Goal: Task Accomplishment & Management: Use online tool/utility

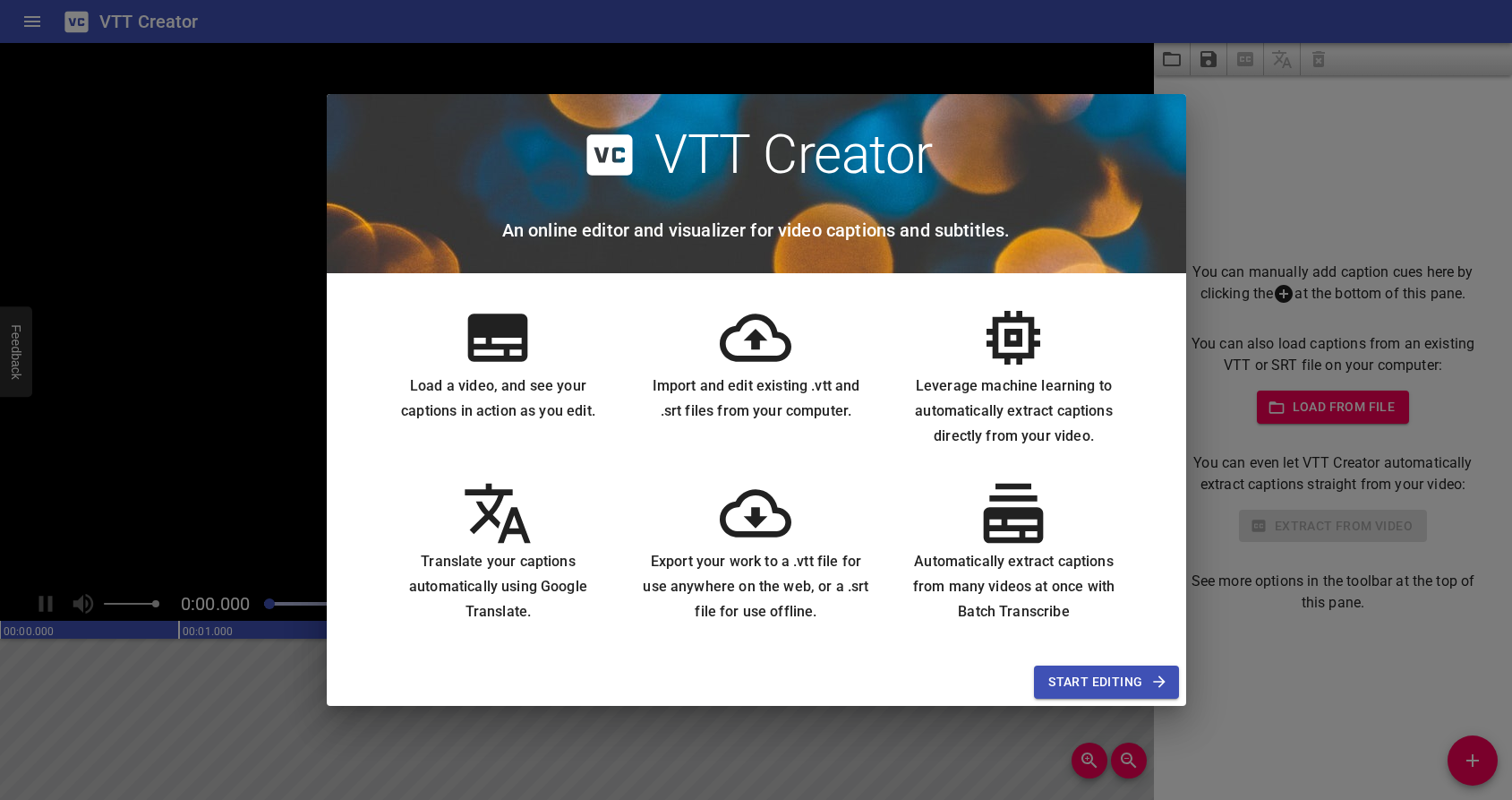
click at [1062, 685] on span "Start Editing" at bounding box center [1106, 682] width 115 height 22
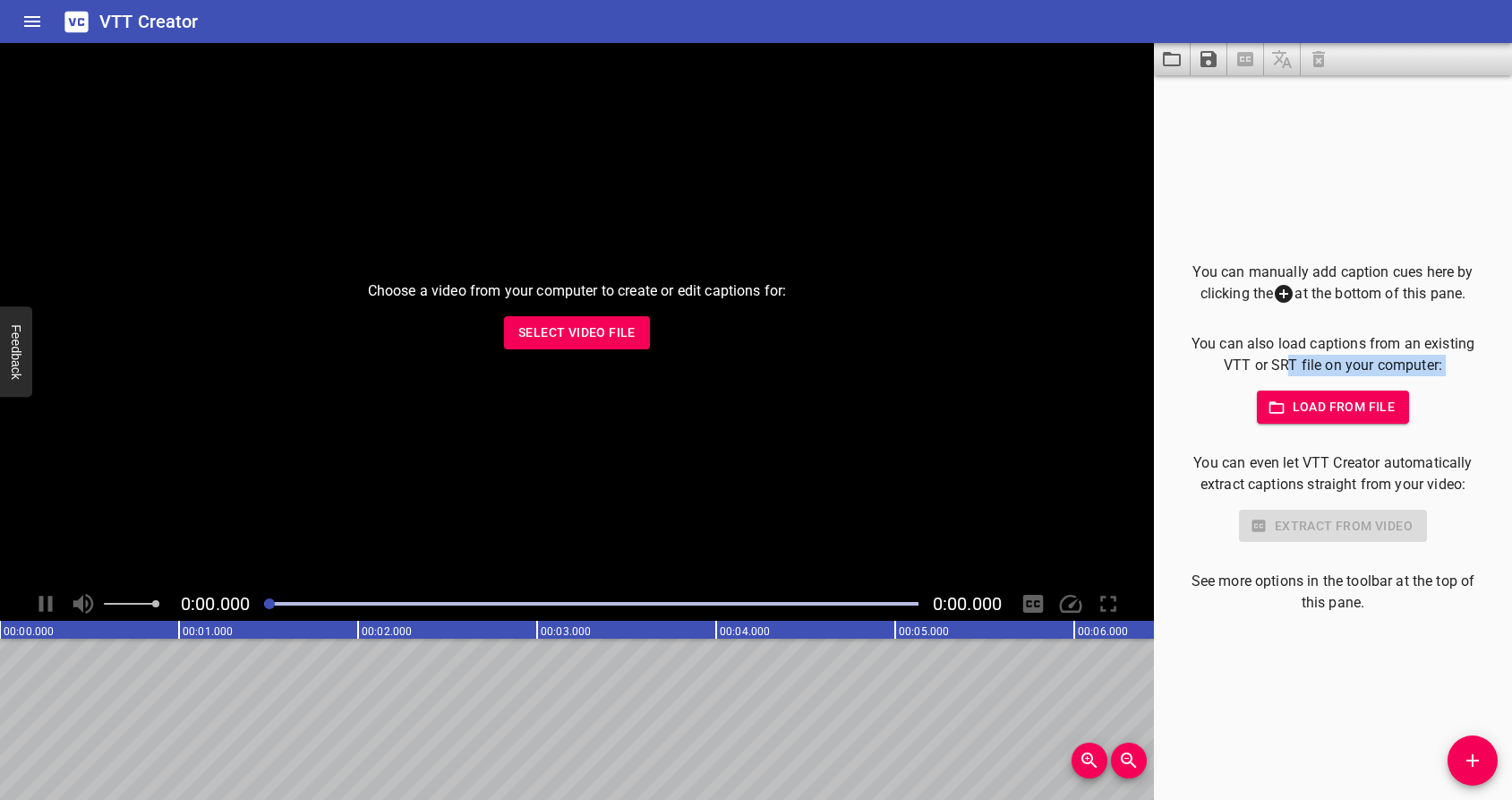
drag, startPoint x: 1282, startPoint y: 365, endPoint x: 1409, endPoint y: 380, distance: 127.9
click at [1409, 380] on div "You can manually add caption cues here by clicking the at the bottom of this pa…" at bounding box center [1333, 438] width 301 height 353
click at [1431, 392] on div "Load from file" at bounding box center [1333, 407] width 301 height 33
drag, startPoint x: 1236, startPoint y: 487, endPoint x: 1493, endPoint y: 486, distance: 257.0
click at [1493, 486] on div "You can manually add caption cues here by clicking the at the bottom of this pa…" at bounding box center [1332, 438] width 358 height 724
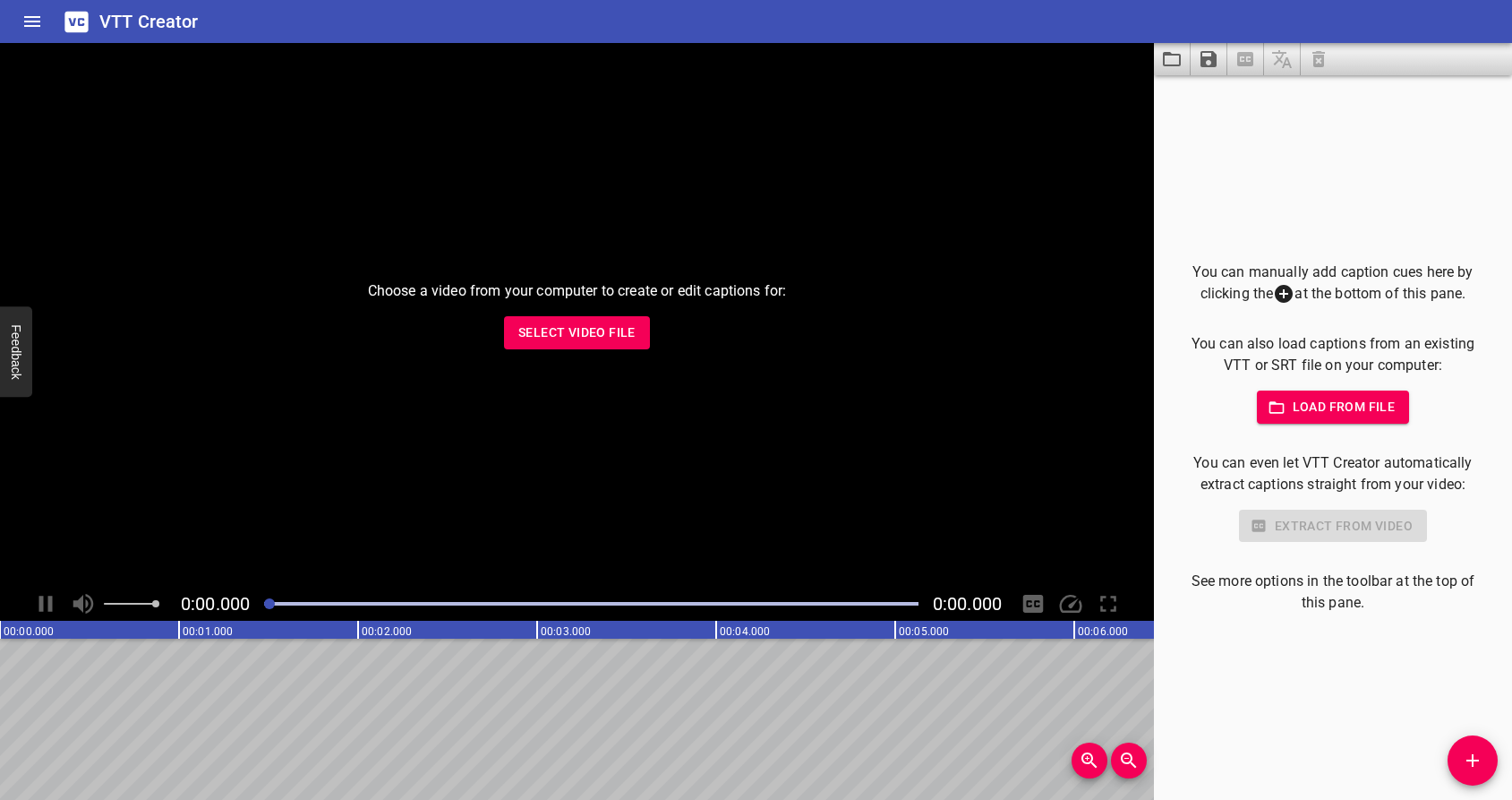
click at [1472, 507] on div "You can manually add caption cues here by clicking the at the bottom of this pa…" at bounding box center [1332, 438] width 358 height 724
click at [1433, 410] on div "Load from file" at bounding box center [1333, 407] width 301 height 33
click at [1325, 408] on span "Load from file" at bounding box center [1333, 407] width 124 height 22
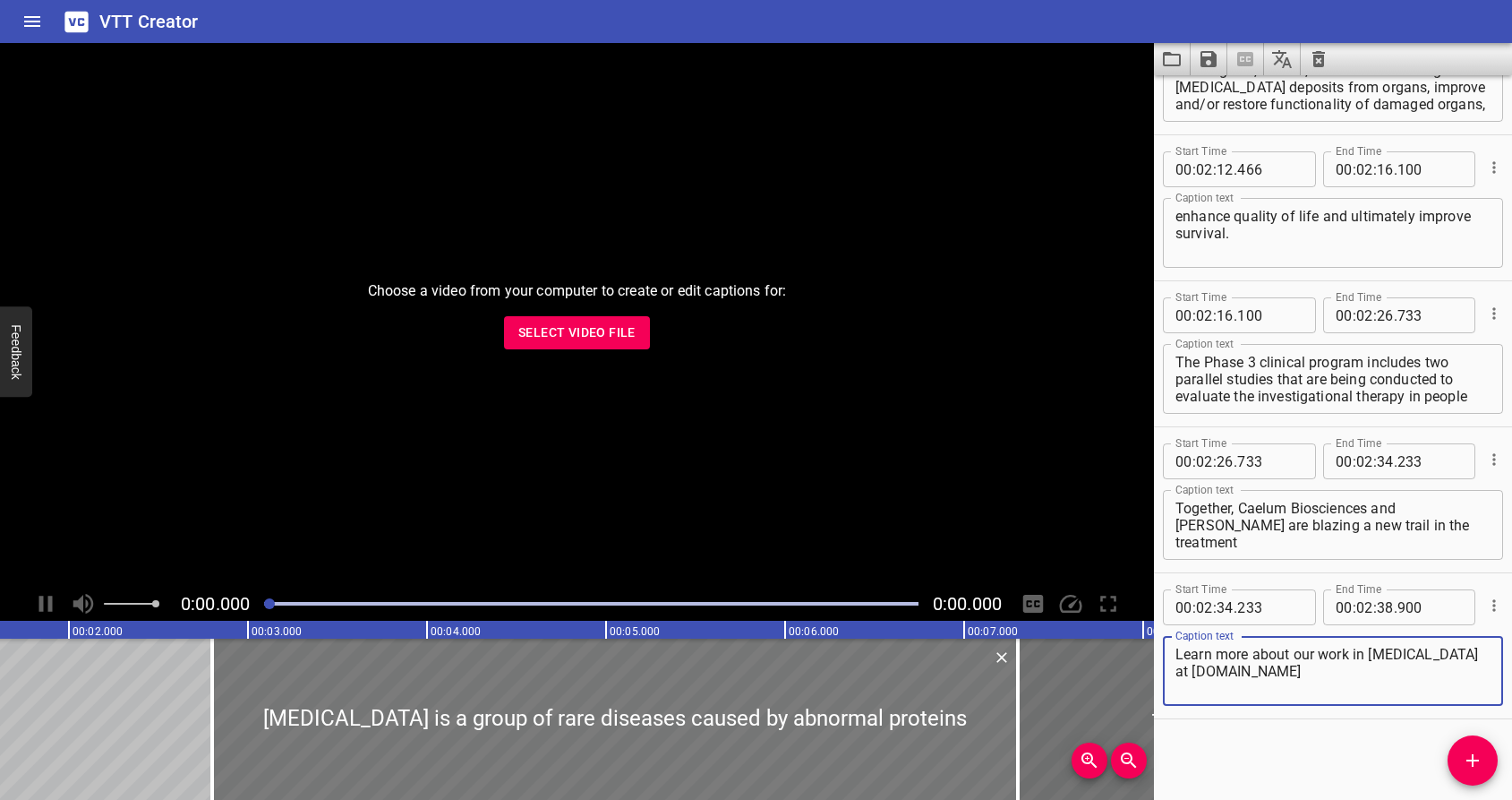
scroll to position [0, 330]
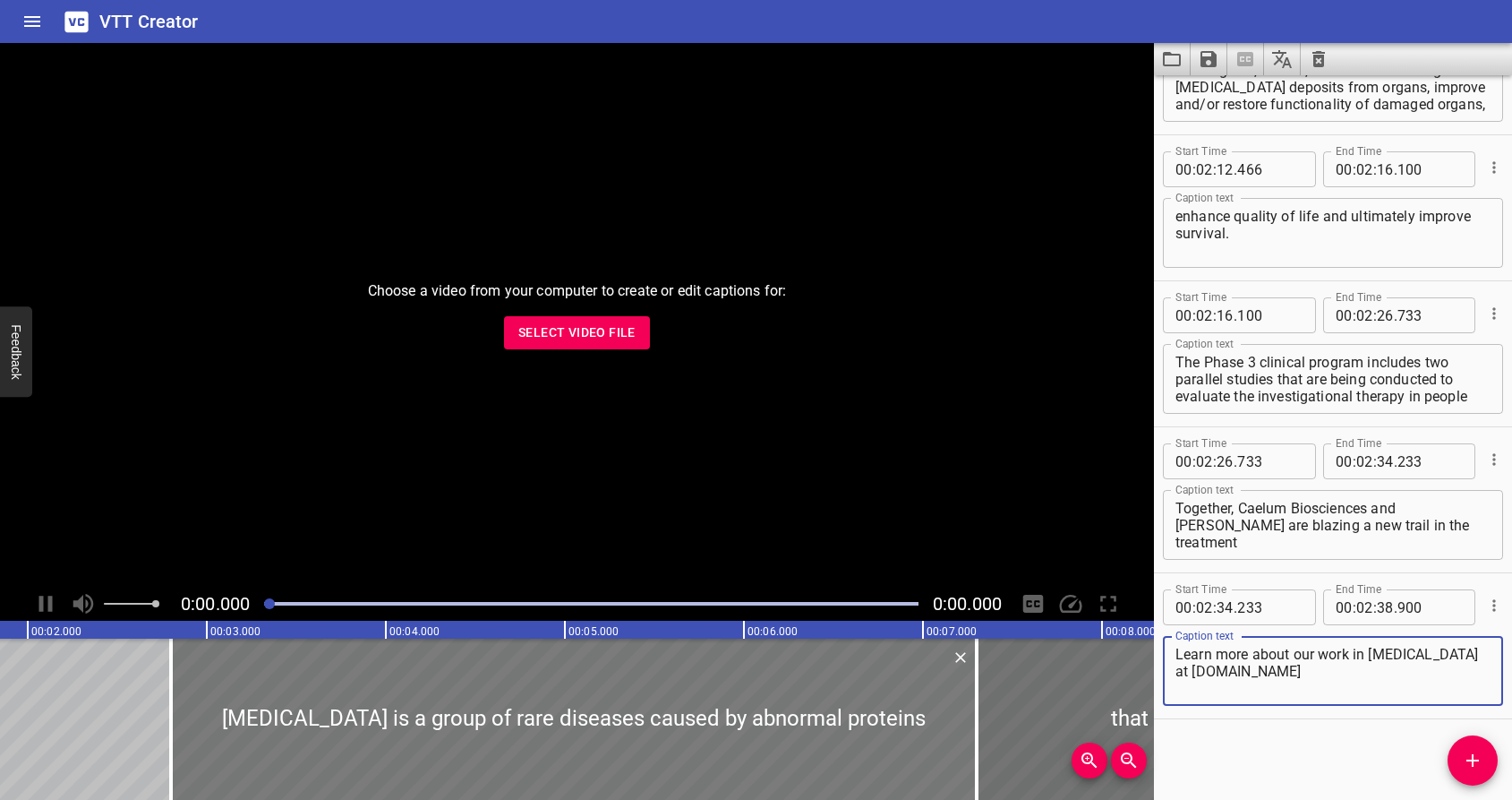
type textarea "Learn more about our work in [MEDICAL_DATA] at [DOMAIN_NAME]"
click at [641, 688] on div at bounding box center [574, 719] width 805 height 161
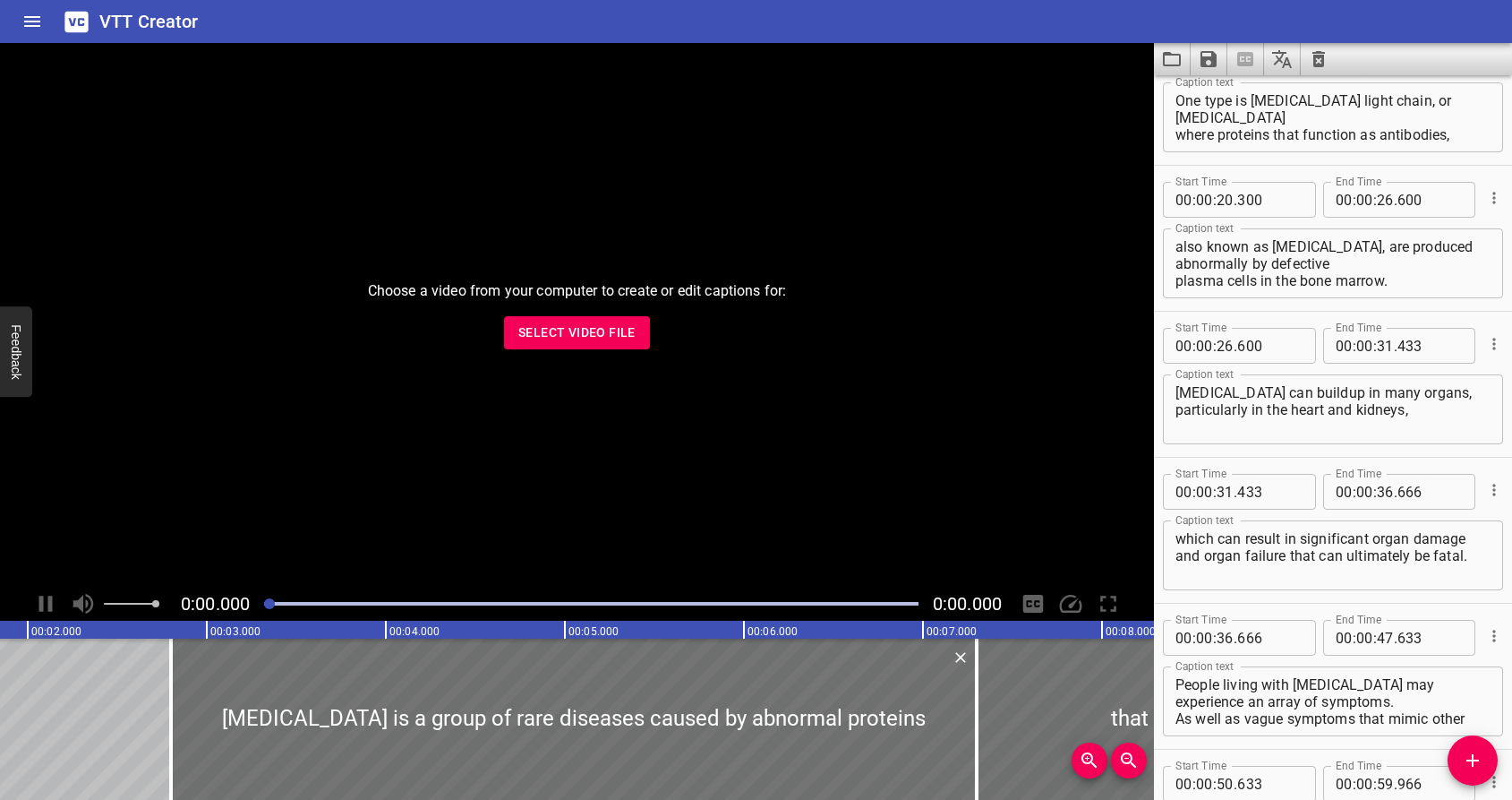
scroll to position [0, 0]
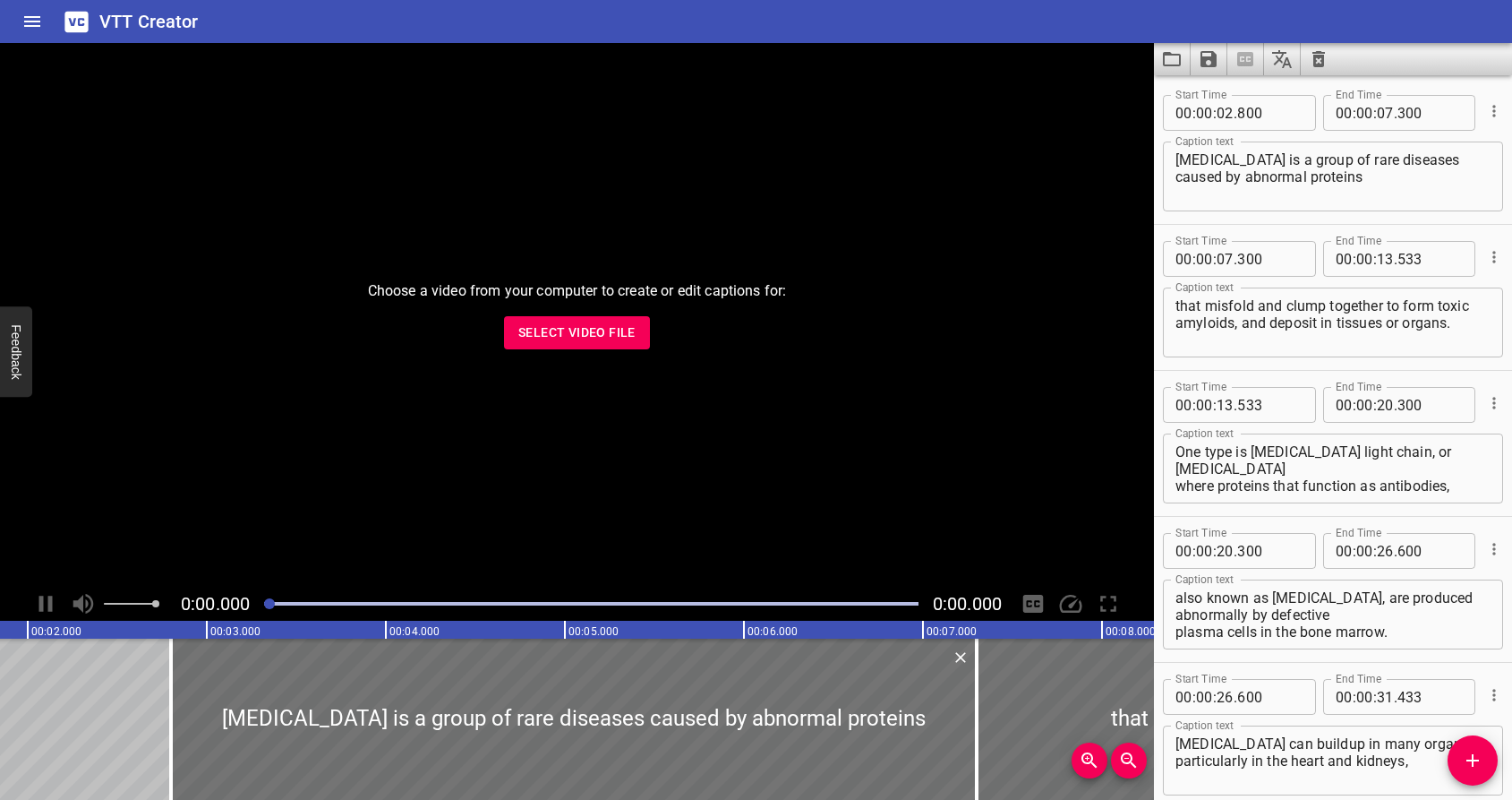
click at [1303, 187] on textarea "[MEDICAL_DATA] is a group of rare diseases caused by abnormal proteins" at bounding box center [1333, 177] width 315 height 51
click at [1486, 108] on icon "Cue Options" at bounding box center [1495, 111] width 17 height 17
click at [1448, 114] on li "Advanced options..." at bounding box center [1419, 111] width 156 height 32
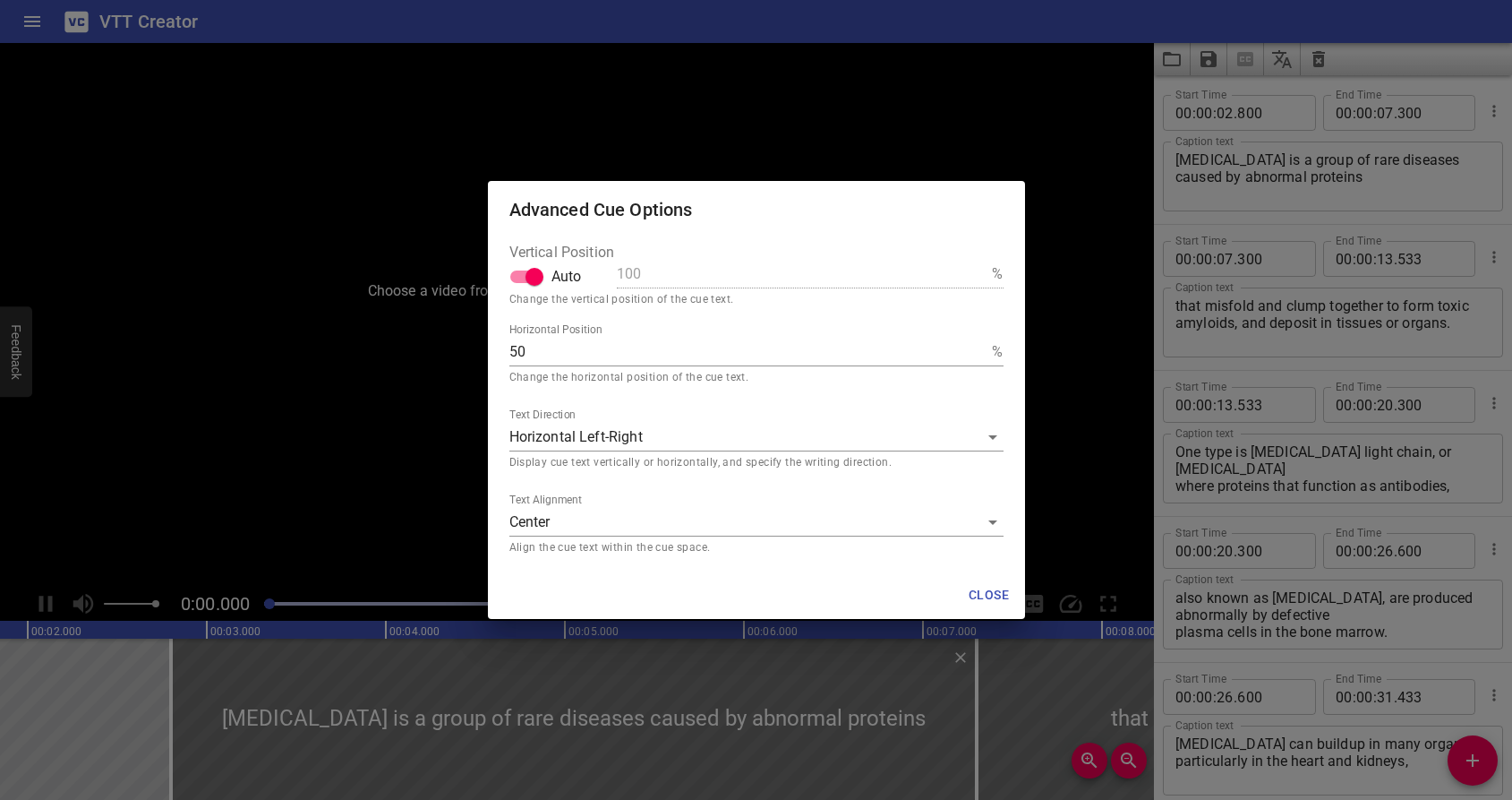
click at [871, 517] on body "VTT Creator Caption Editor Batch Transcribe Login Sign Up Privacy Contact Choos…" at bounding box center [756, 400] width 1512 height 800
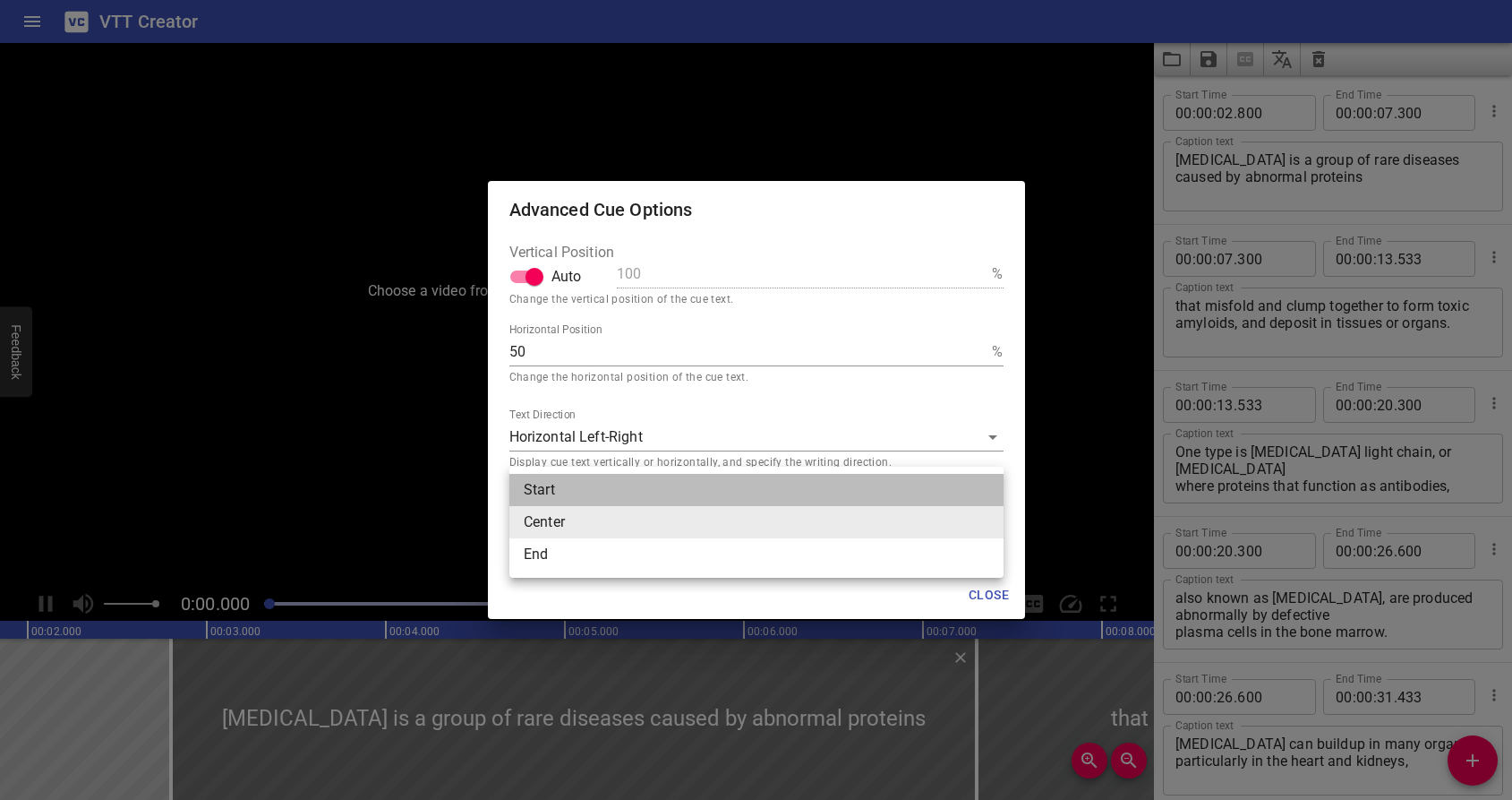
click at [734, 493] on li "Start" at bounding box center [756, 489] width 494 height 32
type textarea "[MEDICAL_DATA] is a group of rare diseases caused by abnormal proteins"
type input "start"
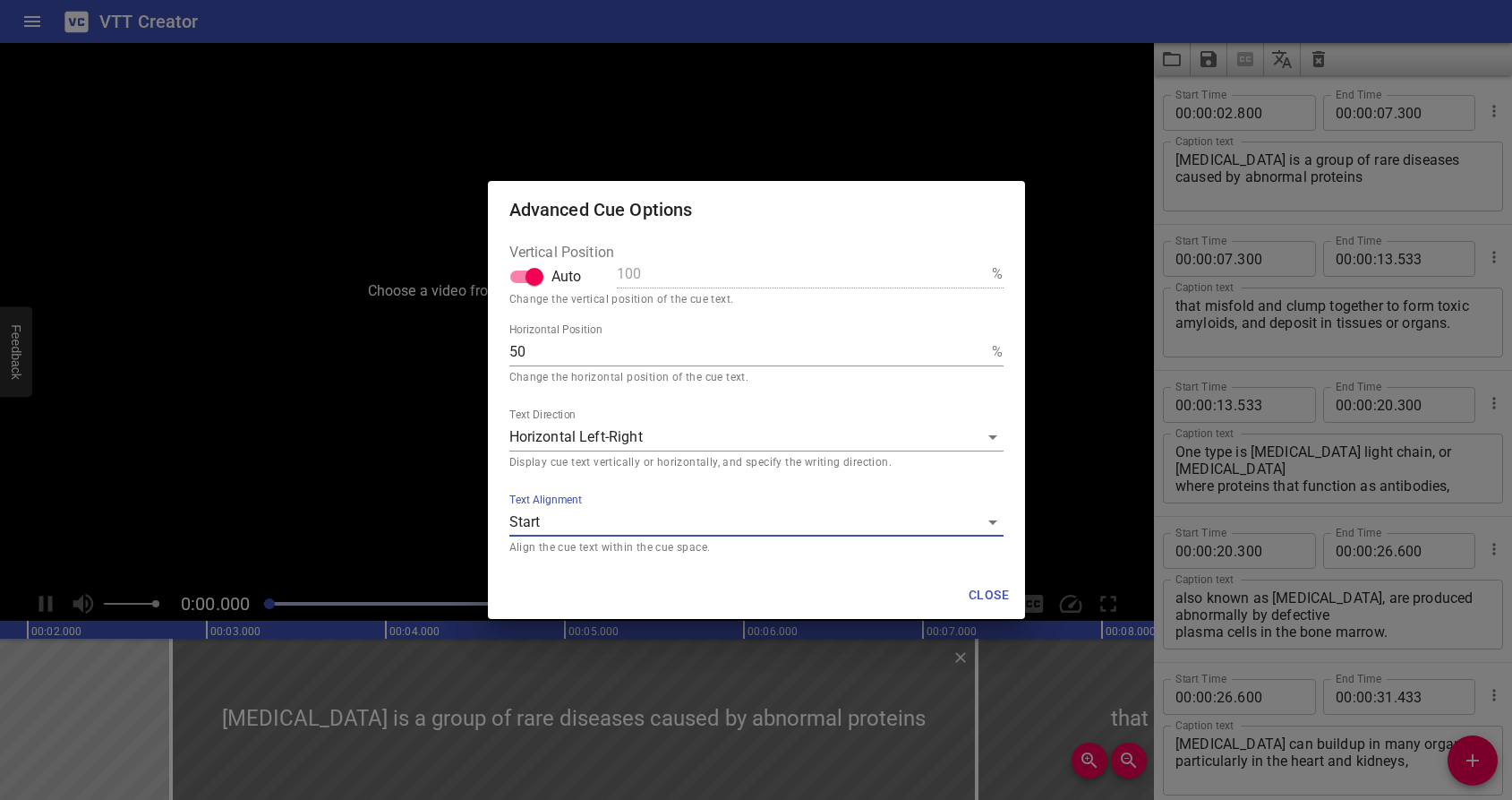
click at [728, 433] on body "VTT Creator Caption Editor Batch Transcribe Login Sign Up Privacy Contact Choos…" at bounding box center [756, 400] width 1512 height 800
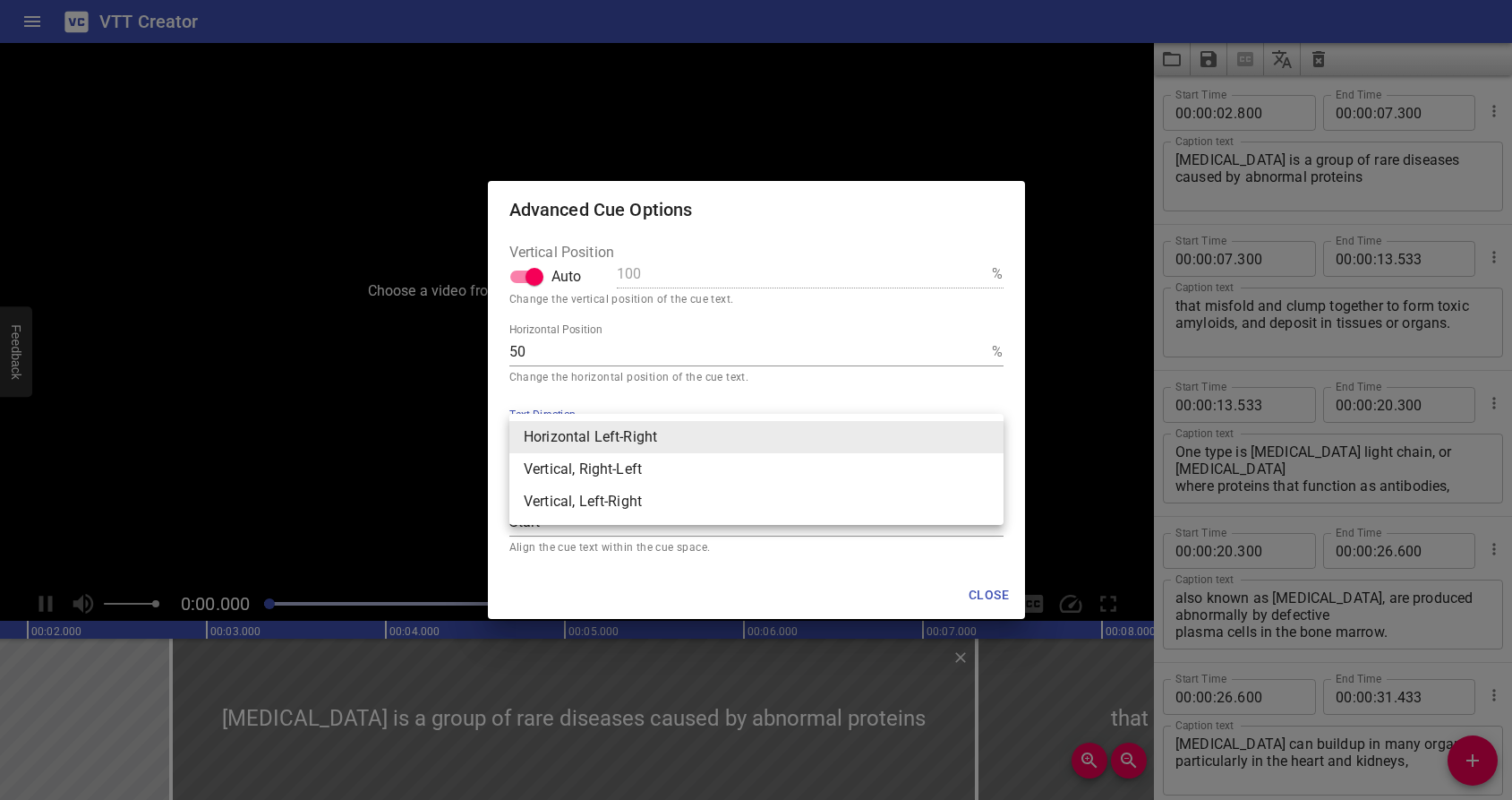
click at [707, 389] on div at bounding box center [756, 400] width 1512 height 800
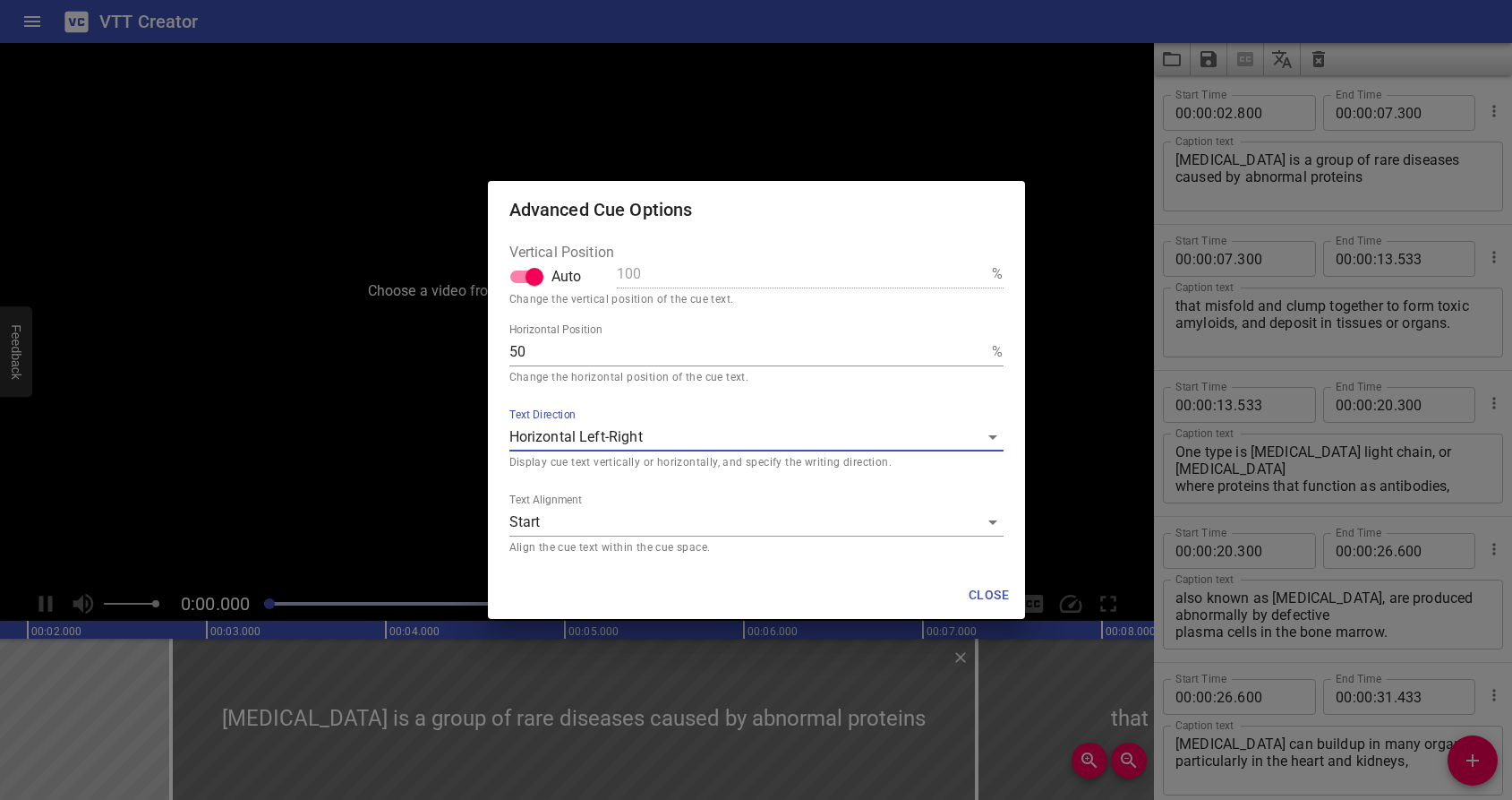
click at [597, 527] on body "VTT Creator Caption Editor Batch Transcribe Login Sign Up Privacy Contact Choos…" at bounding box center [756, 400] width 1512 height 800
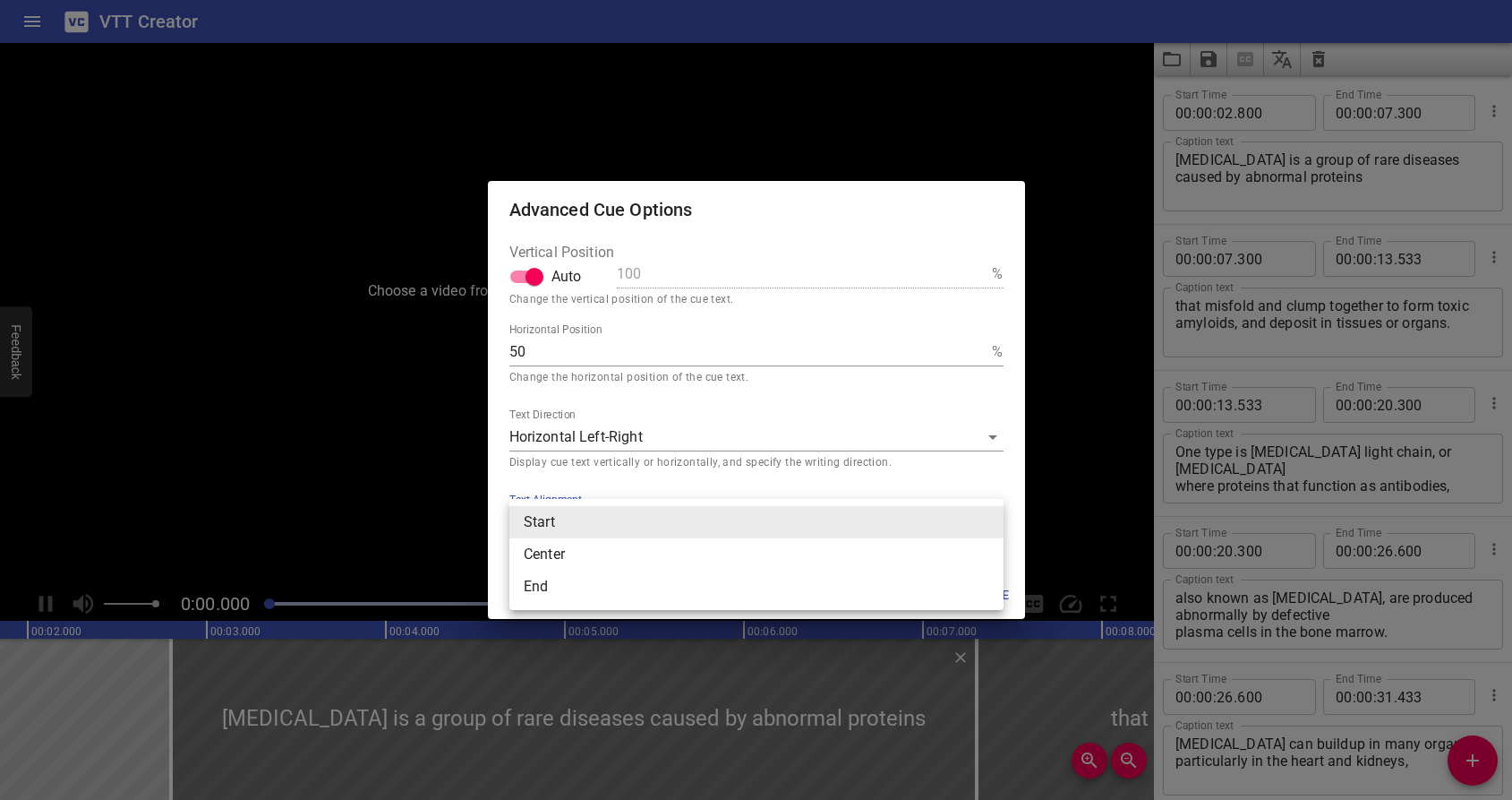
click at [598, 486] on div at bounding box center [756, 400] width 1512 height 800
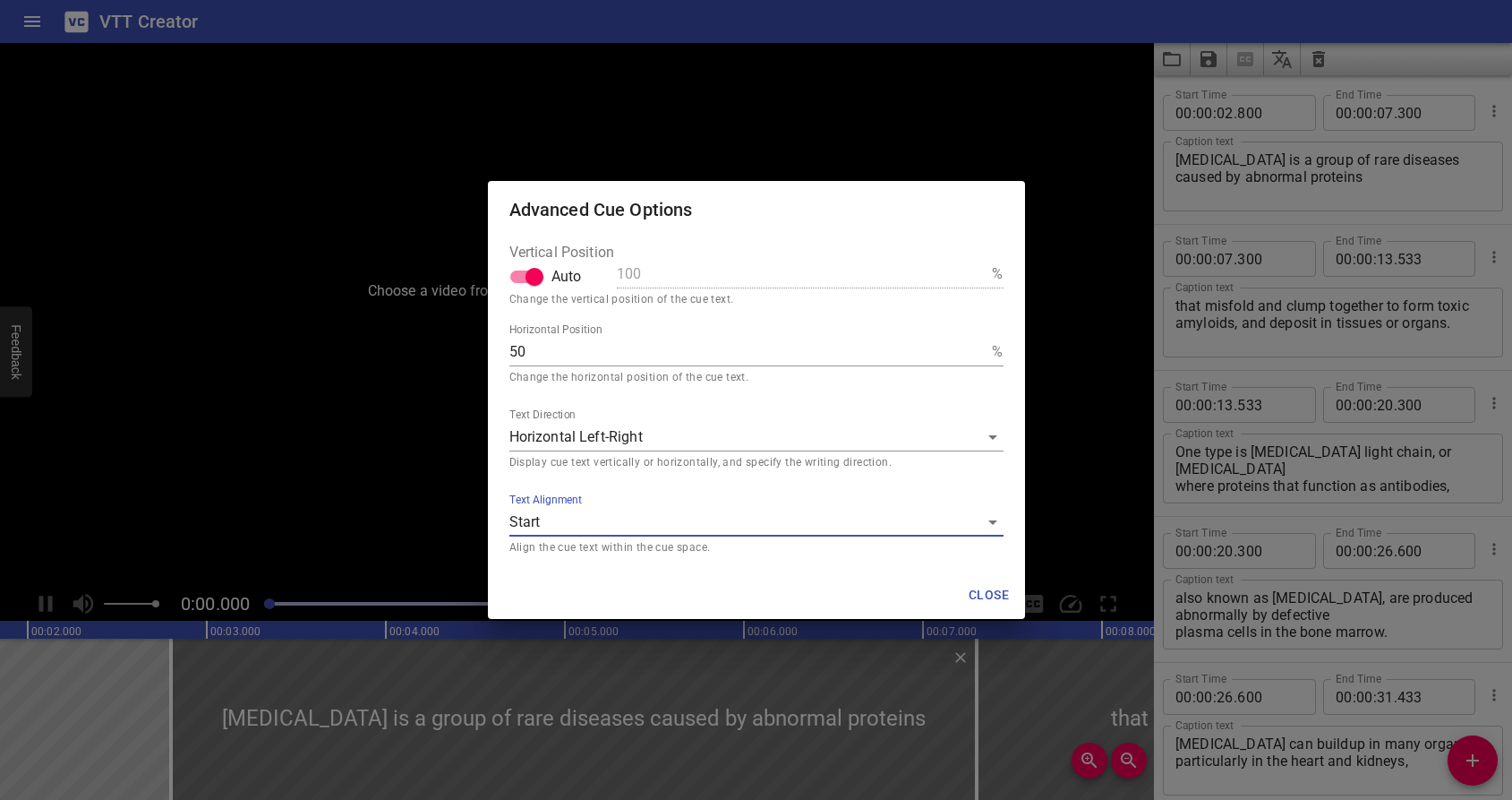
click at [541, 281] on input "Auto" at bounding box center [534, 277] width 102 height 34
checkbox input "false"
click at [686, 279] on input "100" at bounding box center [802, 275] width 369 height 29
click at [939, 275] on input "100" at bounding box center [802, 275] width 369 height 29
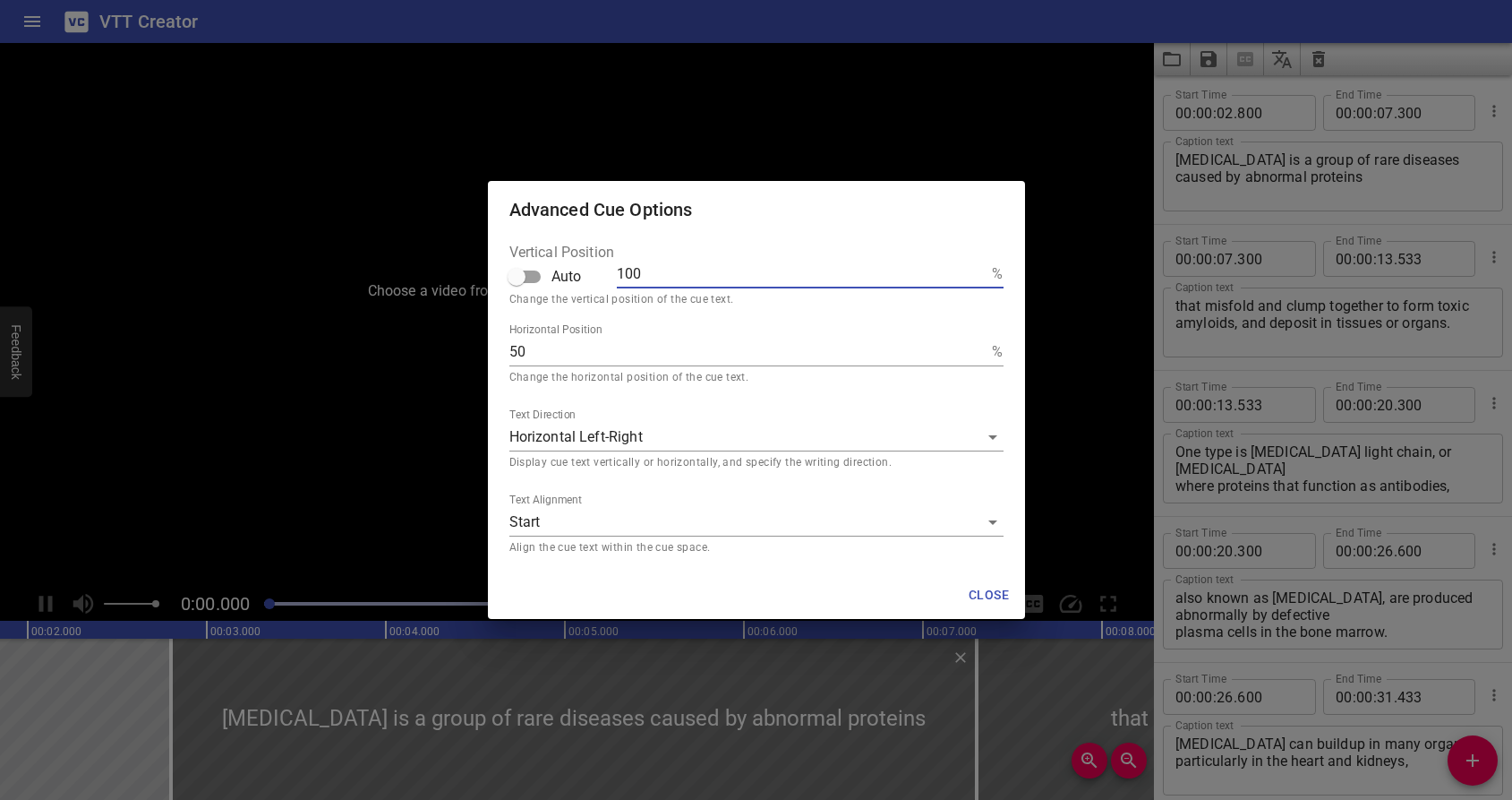
click at [939, 275] on input "100" at bounding box center [802, 275] width 369 height 29
type textarea "[MEDICAL_DATA] is a group of rare diseases caused by abnormal proteins"
type input "1"
type textarea "[MEDICAL_DATA] is a group of rare diseases caused by abnormal proteins"
type input "10"
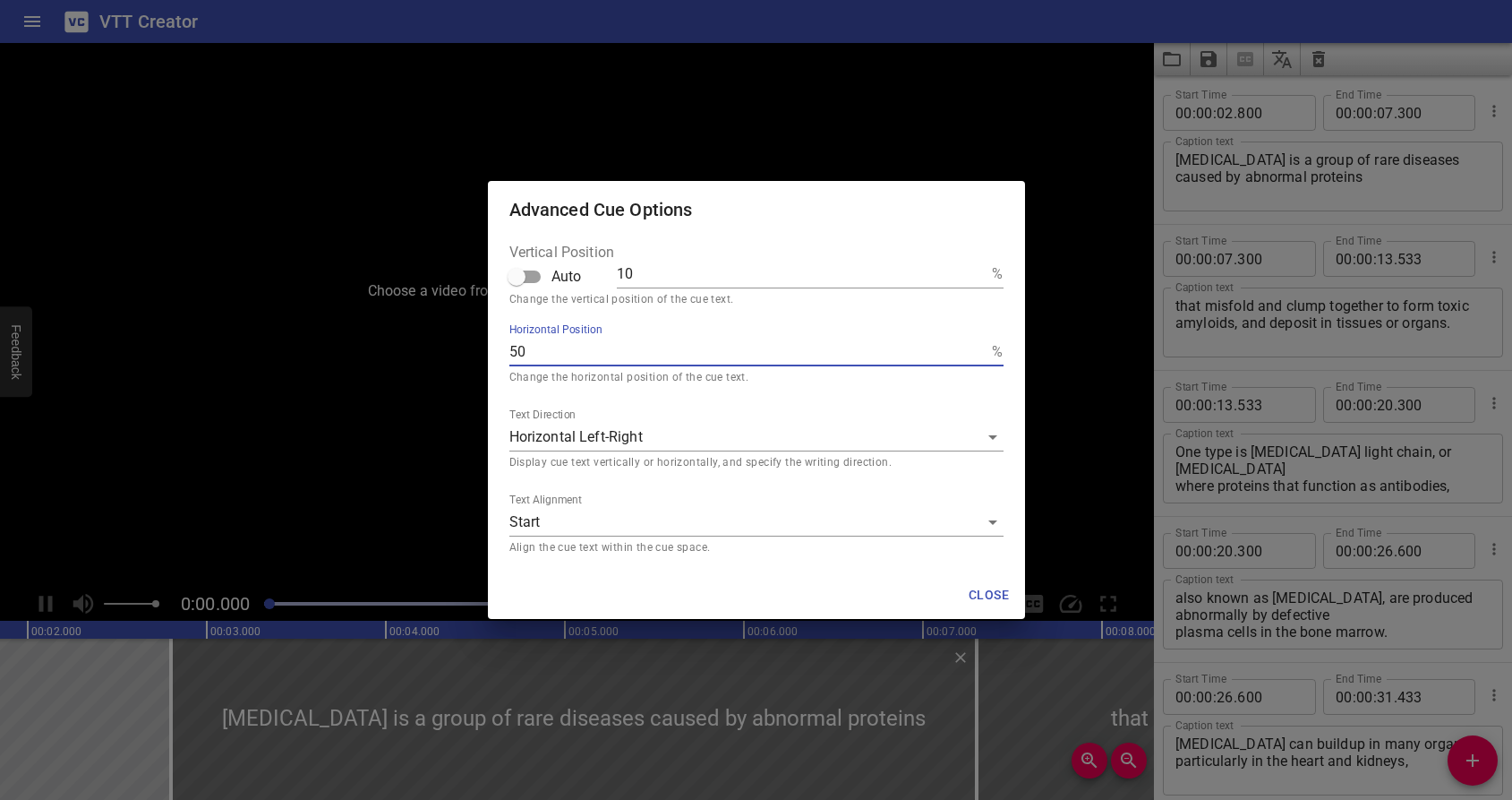
click at [918, 357] on input "50" at bounding box center [747, 352] width 477 height 29
type textarea "[MEDICAL_DATA] is a group of rare diseases caused by abnormal proteins"
type input "2"
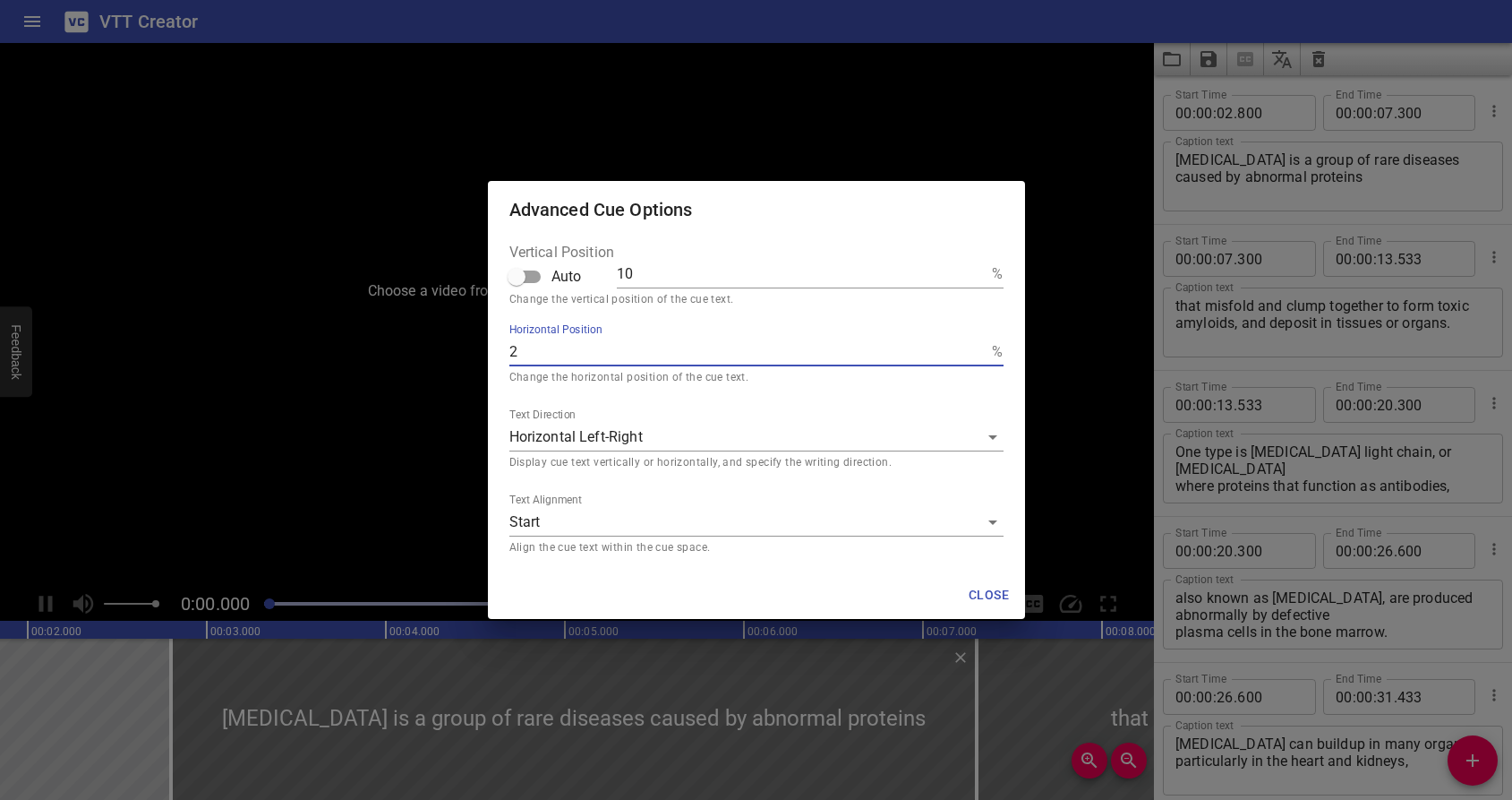
type textarea "[MEDICAL_DATA] is a group of rare diseases caused by abnormal proteins"
type input "25"
type textarea "[MEDICAL_DATA] is a group of rare diseases caused by abnormal proteins"
type input "2"
type textarea "[MEDICAL_DATA] is a group of rare diseases caused by abnormal proteins"
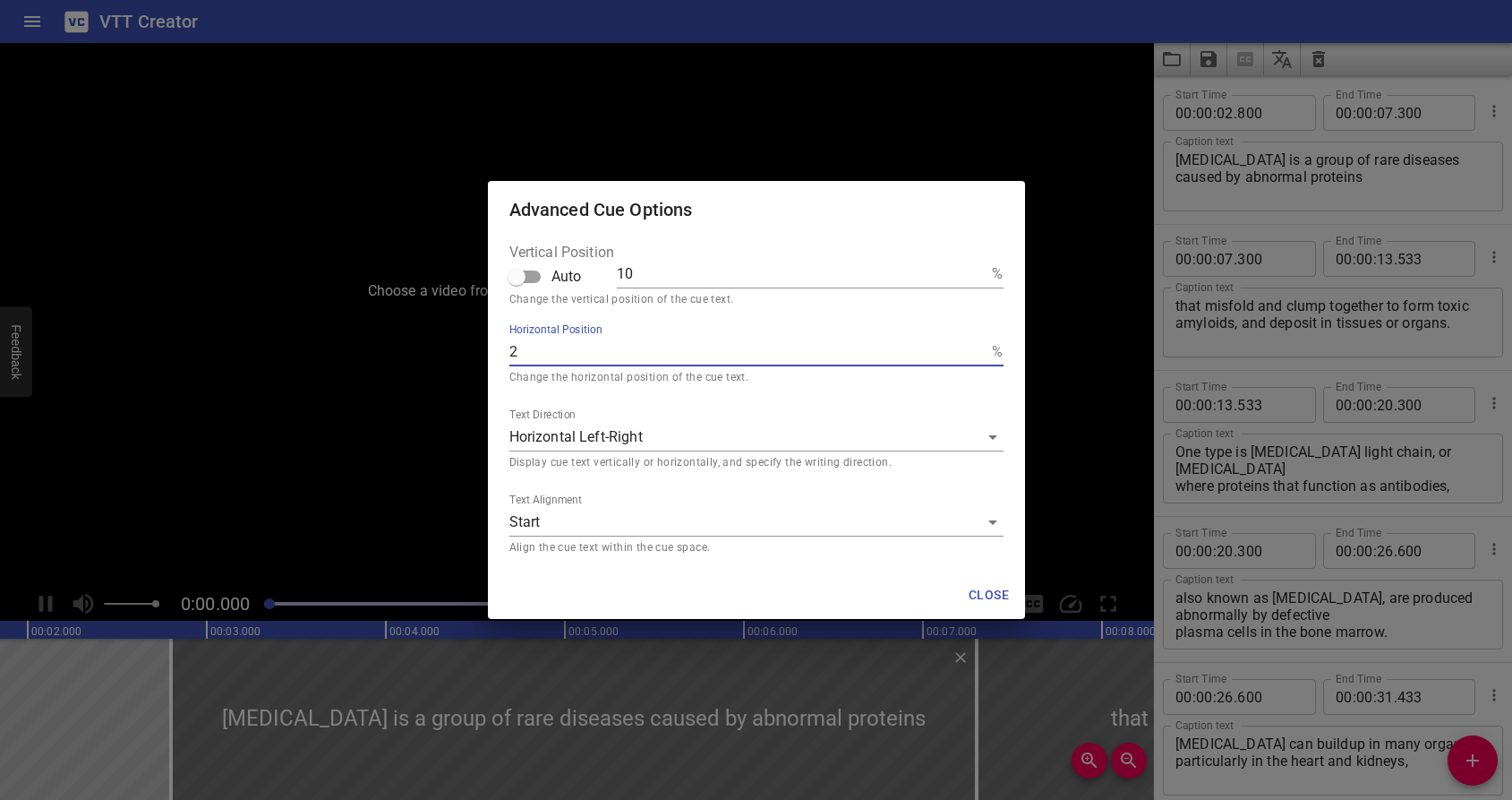
type input "0"
type textarea "[MEDICAL_DATA] is a group of rare diseases caused by abnormal proteins"
type input "01"
type textarea "[MEDICAL_DATA] is a group of rare diseases caused by abnormal proteins"
type input "010"
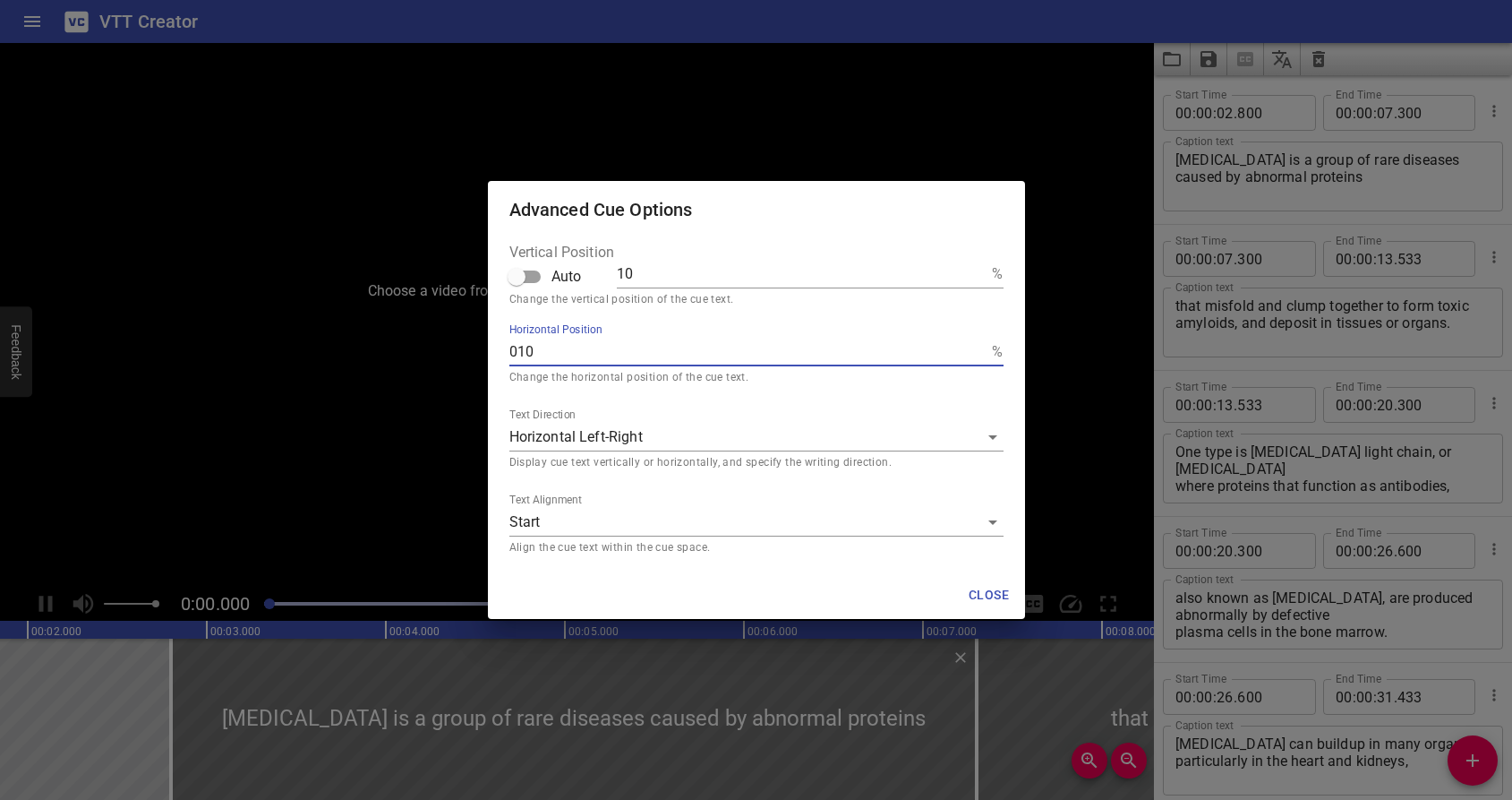
type textarea "[MEDICAL_DATA] is a group of rare diseases caused by abnormal proteins"
type input "01"
type textarea "[MEDICAL_DATA] is a group of rare diseases caused by abnormal proteins"
type input "0"
type textarea "[MEDICAL_DATA] is a group of rare diseases caused by abnormal proteins"
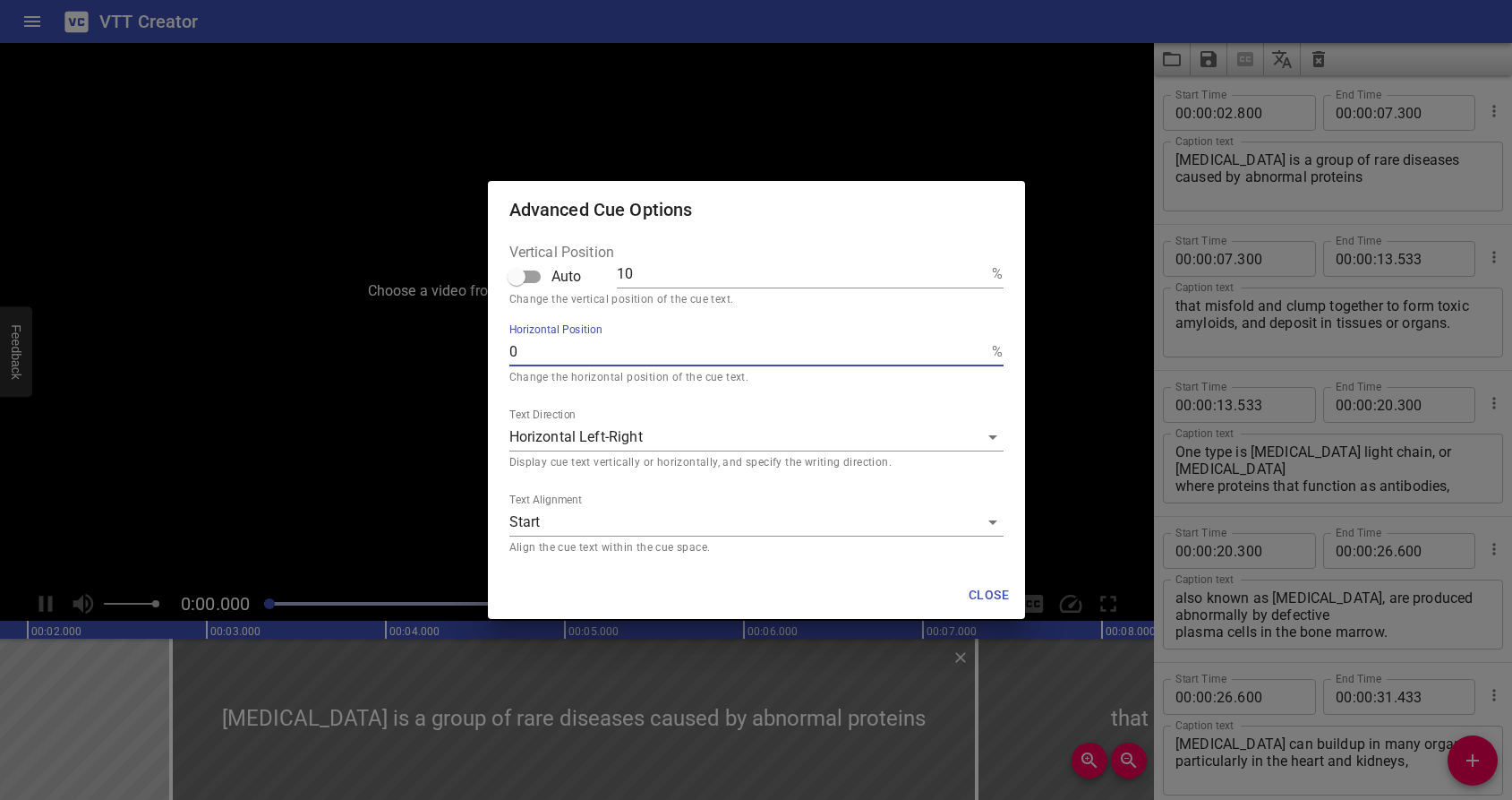
type input "0"
type textarea "[MEDICAL_DATA] is a group of rare diseases caused by abnormal proteins"
type input "01"
type textarea "[MEDICAL_DATA] is a group of rare diseases caused by abnormal proteins"
type input "010"
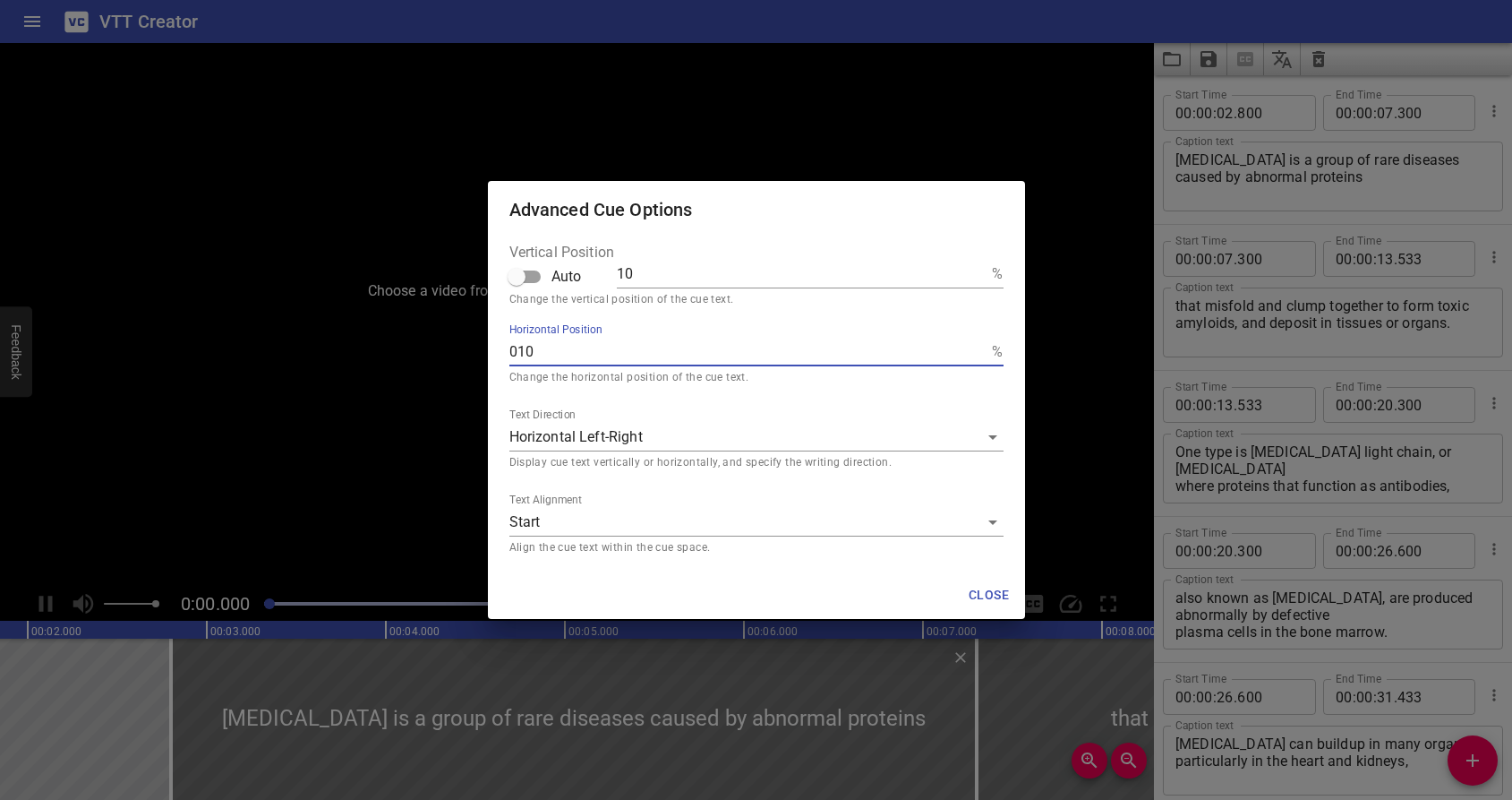
type textarea "[MEDICAL_DATA] is a group of rare diseases caused by abnormal proteins"
type input "01"
type textarea "[MEDICAL_DATA] is a group of rare diseases caused by abnormal proteins"
type input "0"
type textarea "[MEDICAL_DATA] is a group of rare diseases caused by abnormal proteins"
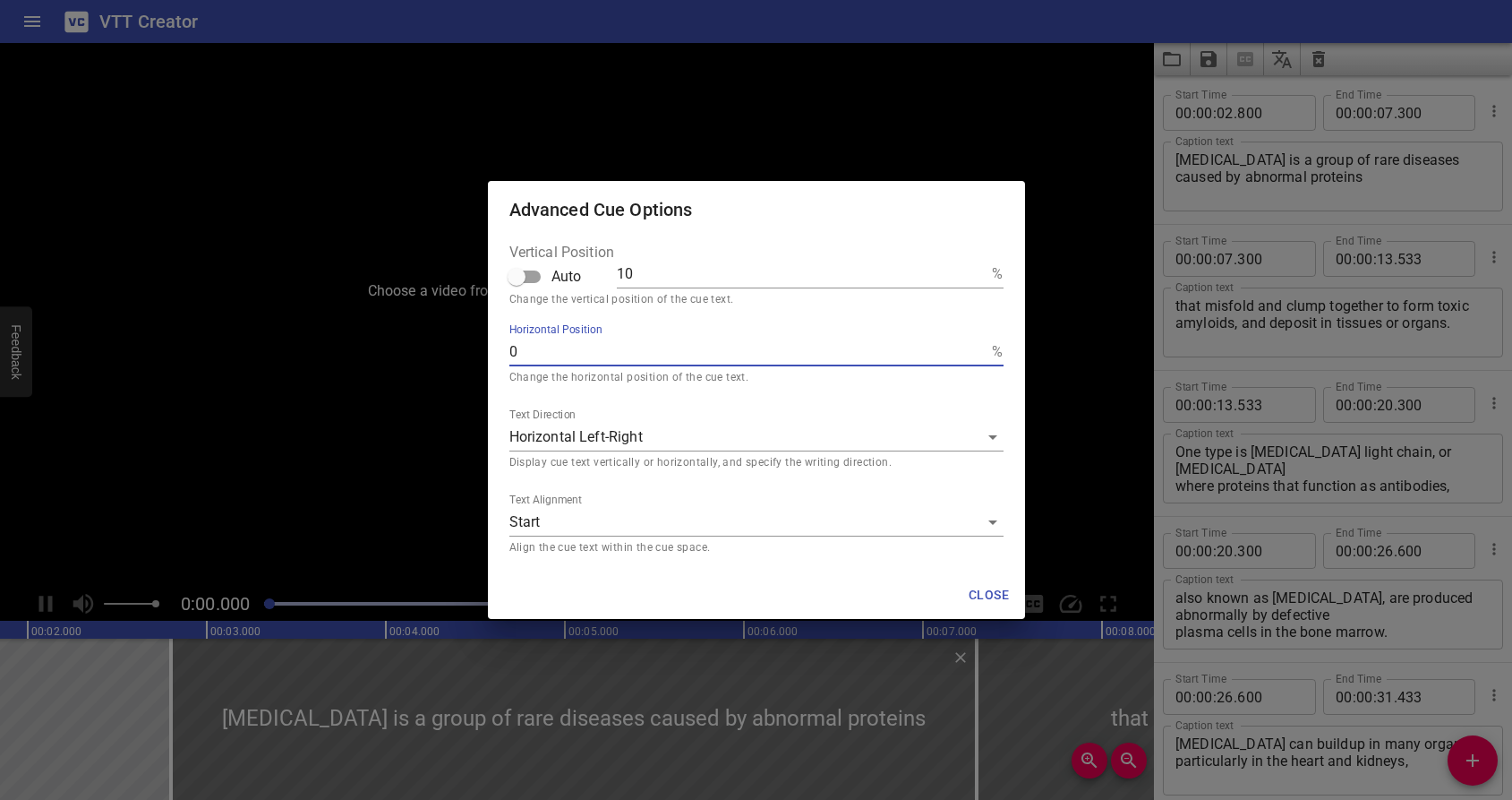
type input "0"
type textarea "[MEDICAL_DATA] is a group of rare diseases caused by abnormal proteins"
type input "0"
type textarea "[MEDICAL_DATA] is a group of rare diseases caused by abnormal proteins"
type input "0"
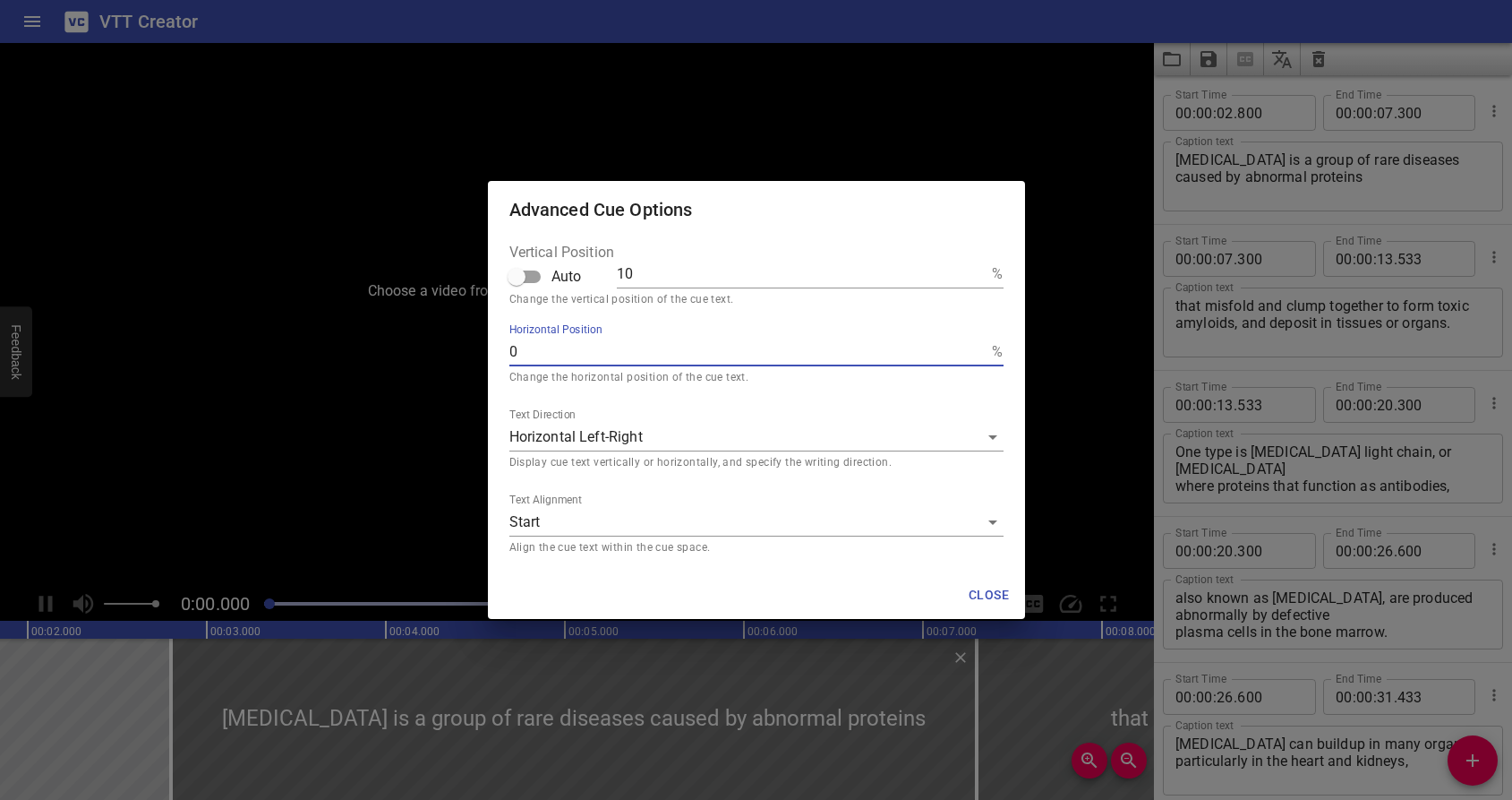
type textarea "[MEDICAL_DATA] is a group of rare diseases caused by abnormal proteins"
type input "01"
drag, startPoint x: 508, startPoint y: 350, endPoint x: 519, endPoint y: 350, distance: 11.0
click at [519, 350] on div "Vertical Position Auto 10 % Change the vertical position of the cue text. Horiz…" at bounding box center [757, 404] width 538 height 333
drag, startPoint x: 529, startPoint y: 352, endPoint x: 509, endPoint y: 352, distance: 20.0
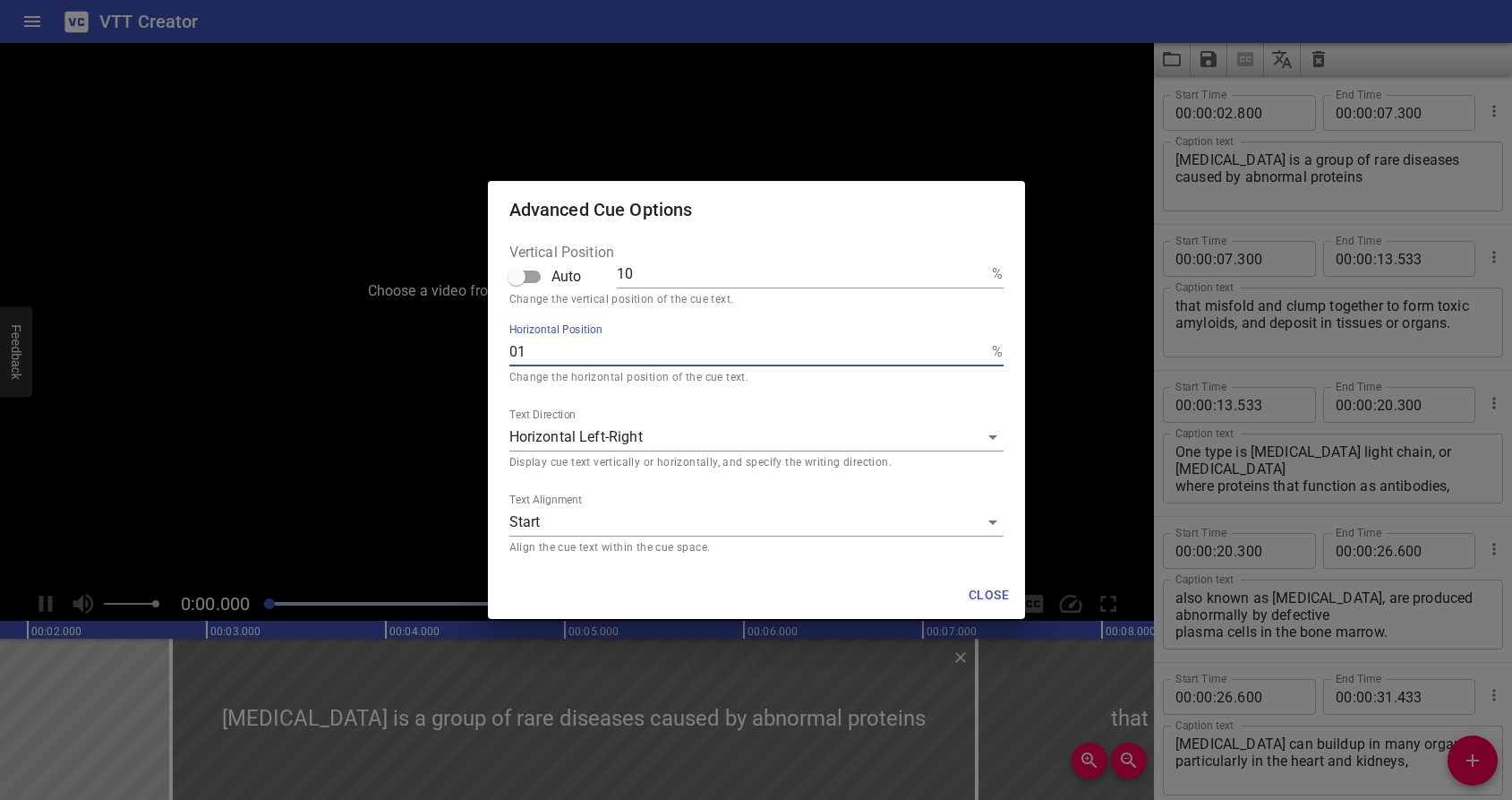
click at [509, 352] on input "01" at bounding box center [747, 352] width 477 height 29
type textarea "[MEDICAL_DATA] is a group of rare diseases caused by abnormal proteins"
type input "1"
type textarea "[MEDICAL_DATA] is a group of rare diseases caused by abnormal proteins"
type input "10"
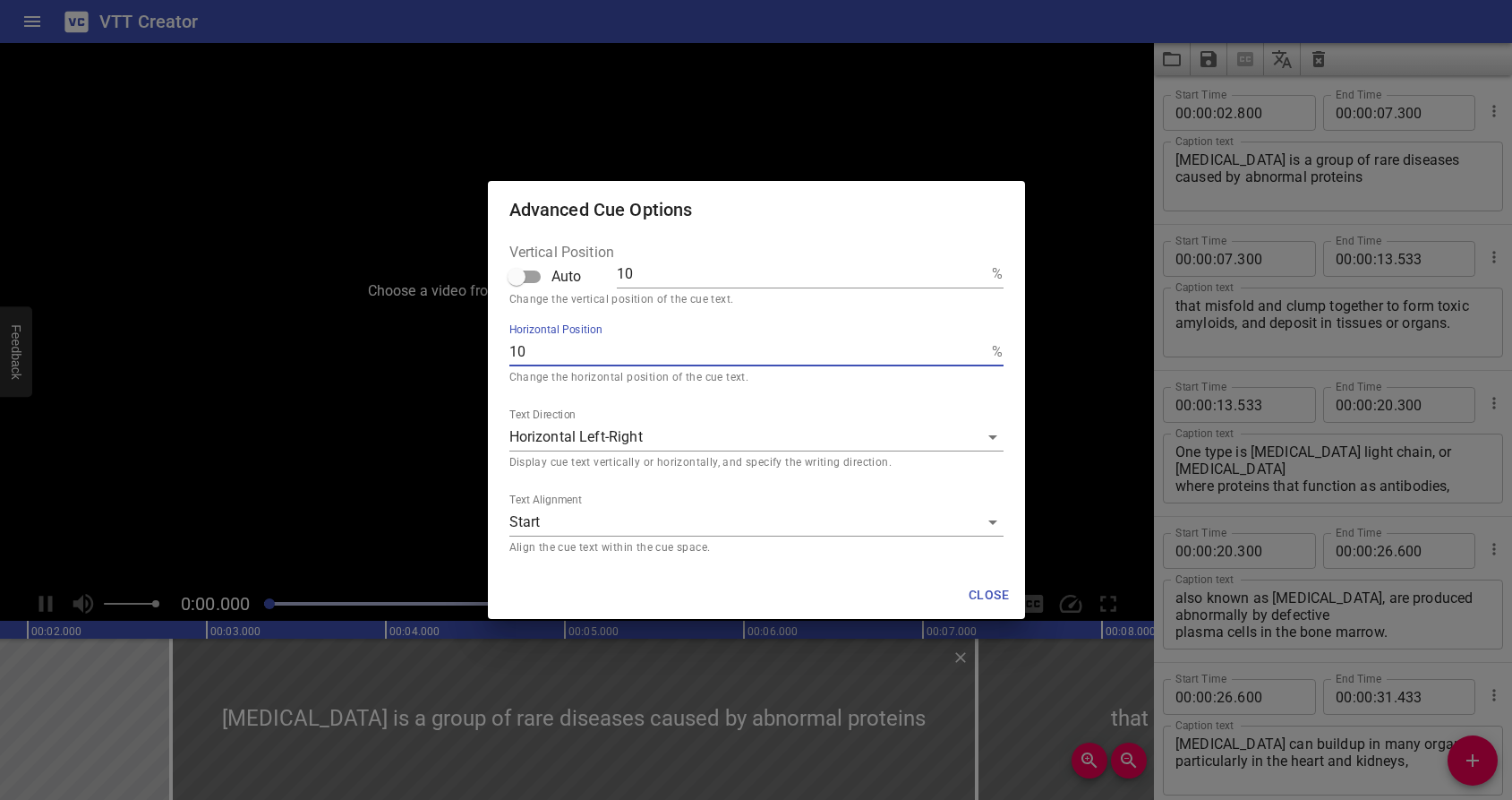
click at [845, 545] on p "Align the cue text within the cue space." at bounding box center [756, 548] width 494 height 17
click at [991, 597] on span "Close" at bounding box center [989, 595] width 43 height 22
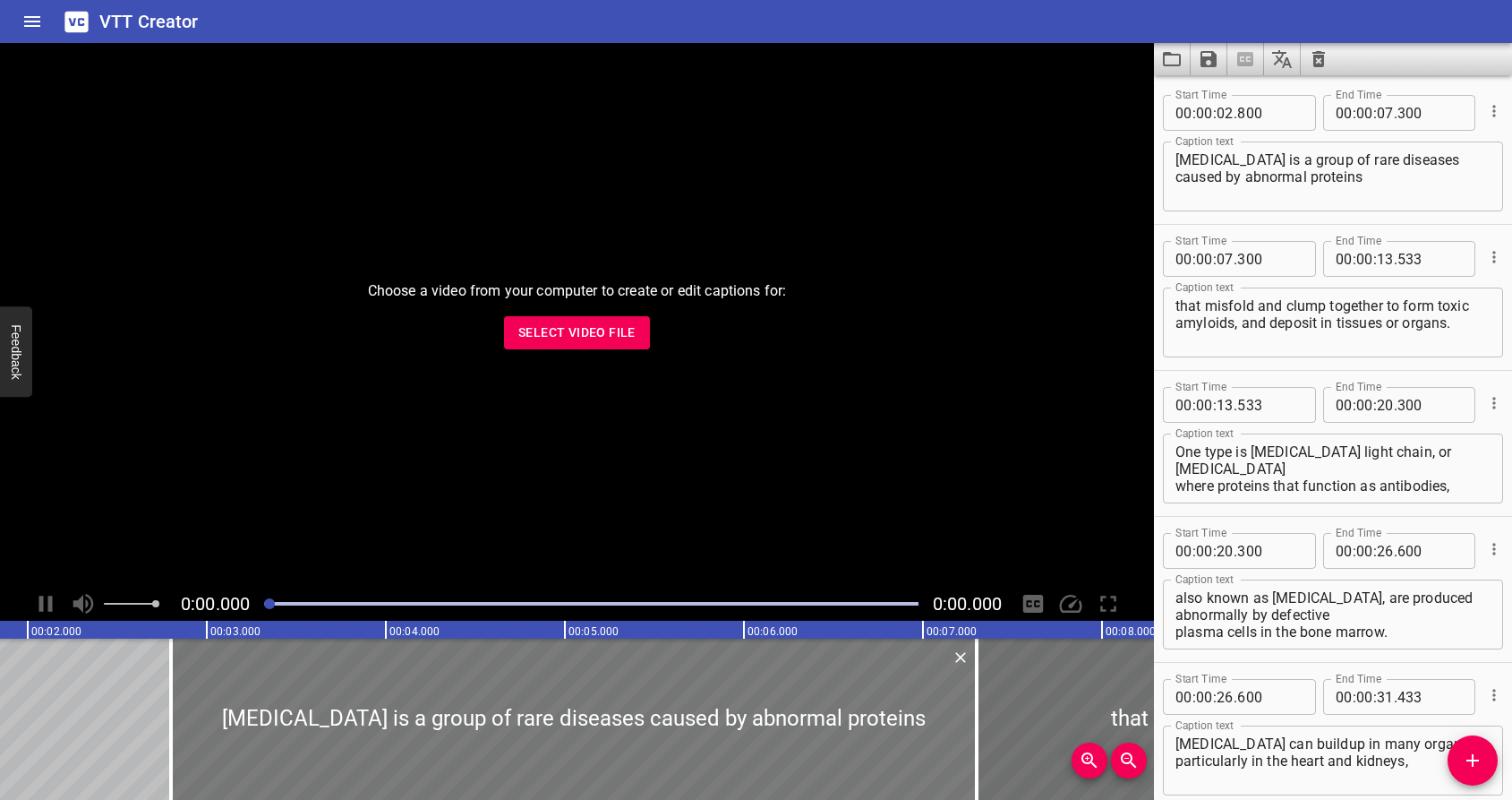
click at [657, 652] on div at bounding box center [574, 719] width 805 height 161
drag, startPoint x: 272, startPoint y: 602, endPoint x: 214, endPoint y: 608, distance: 58.3
click at [214, 608] on div "0:00.000 0:00.000" at bounding box center [576, 603] width 1154 height 34
drag, startPoint x: 234, startPoint y: 628, endPoint x: 191, endPoint y: 632, distance: 43.2
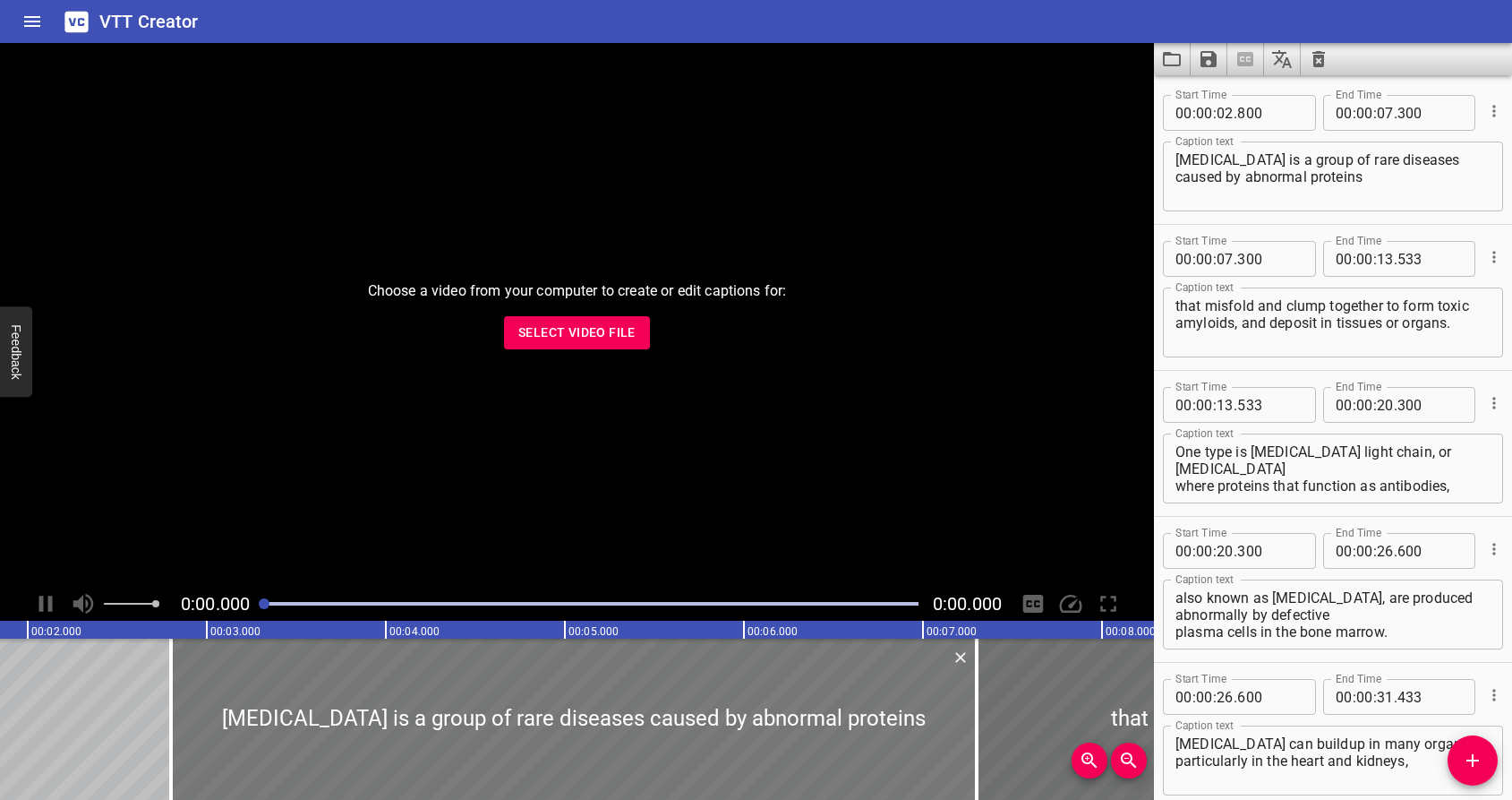
click at [192, 668] on div at bounding box center [574, 719] width 805 height 161
click at [49, 630] on text "00:02.000" at bounding box center [56, 631] width 50 height 13
click at [32, 597] on div "0:00.000 0:00.000" at bounding box center [576, 603] width 1154 height 34
click at [550, 698] on div at bounding box center [574, 719] width 805 height 161
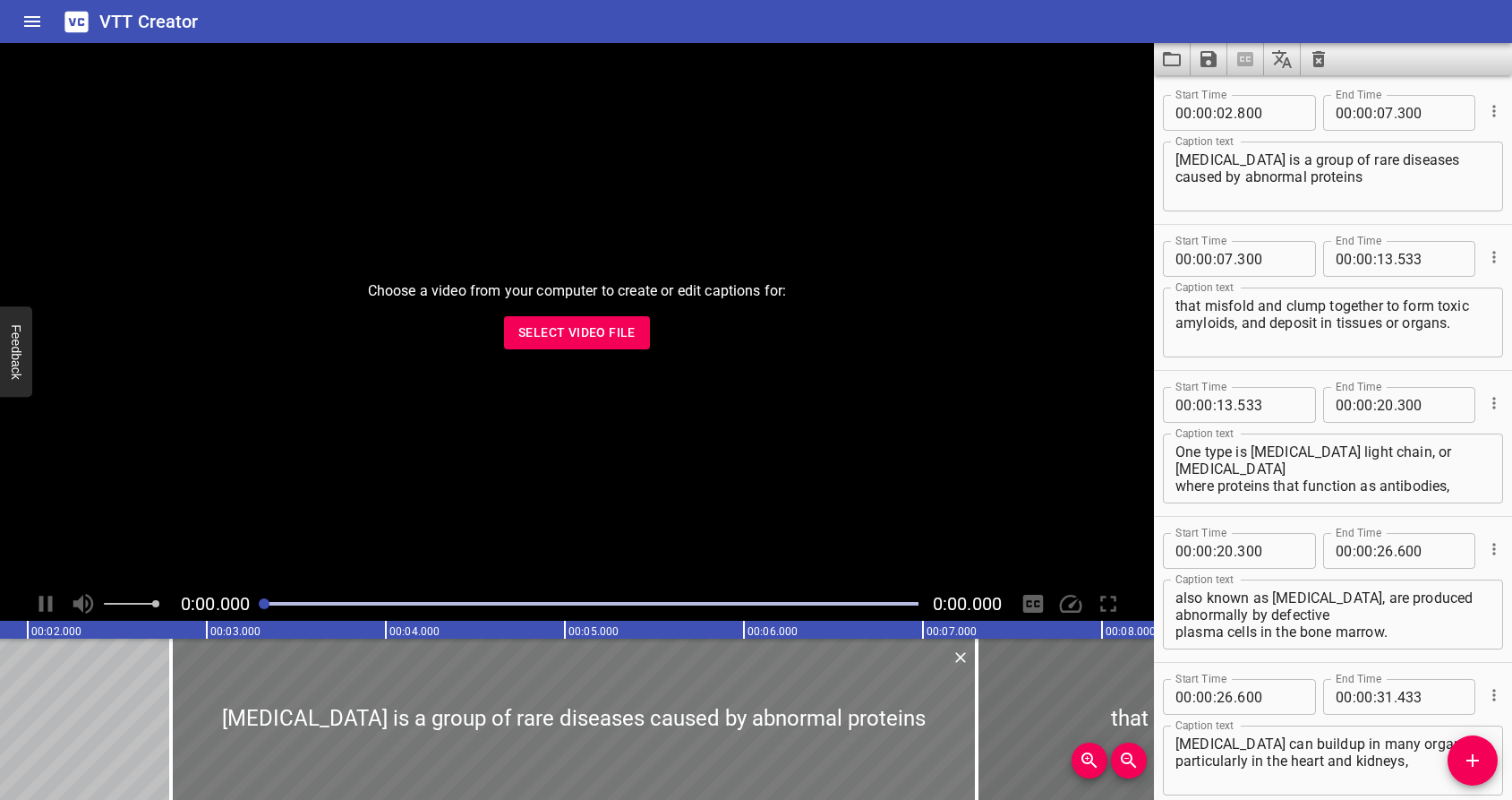
type textarea "[MEDICAL_DATA] is a group of rare diseases caused by abnormal proteins"
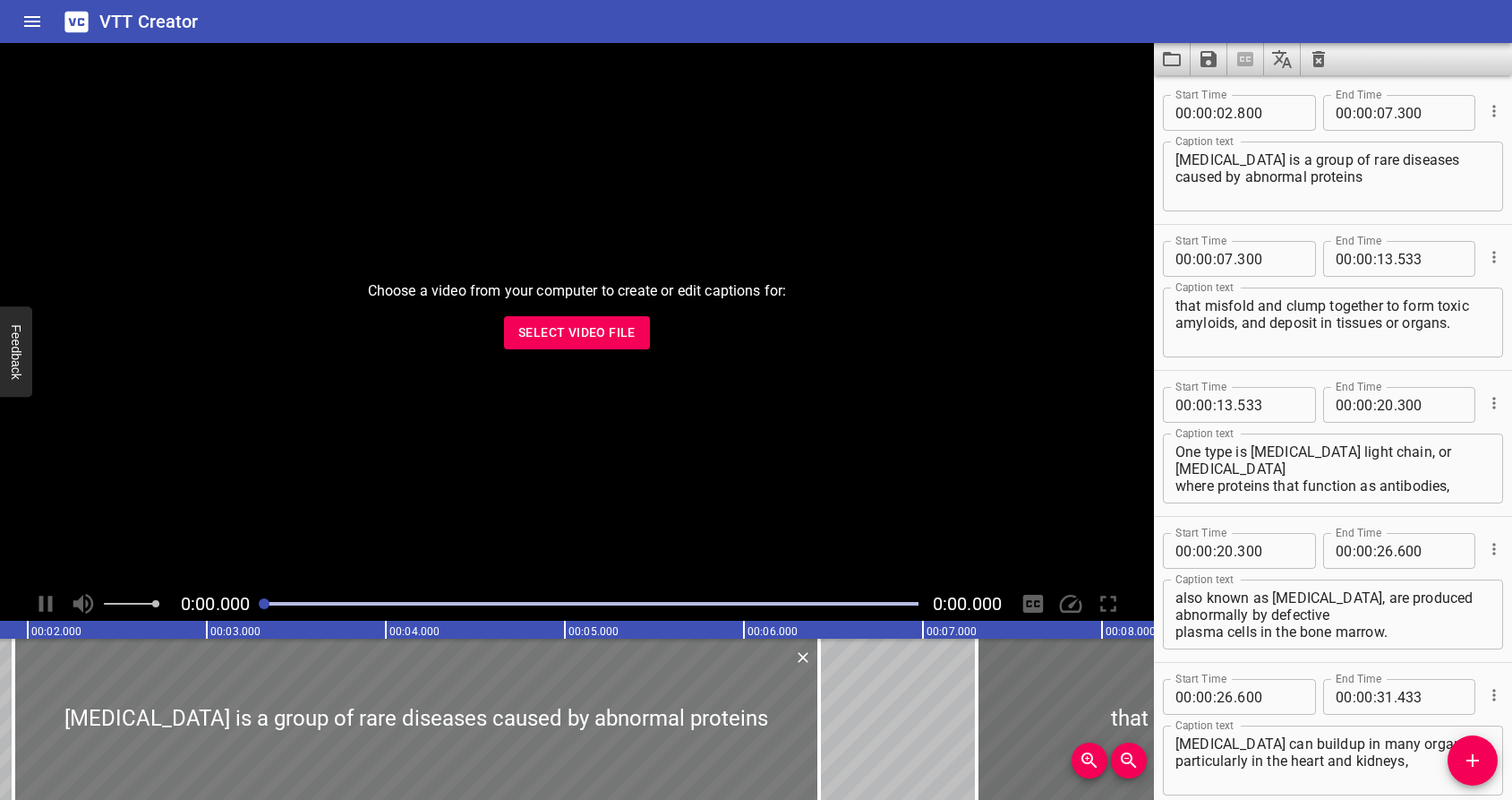
drag, startPoint x: 550, startPoint y: 698, endPoint x: 397, endPoint y: 700, distance: 153.0
click at [397, 700] on div at bounding box center [416, 719] width 805 height 161
type input "01"
type input "945"
type input "06"
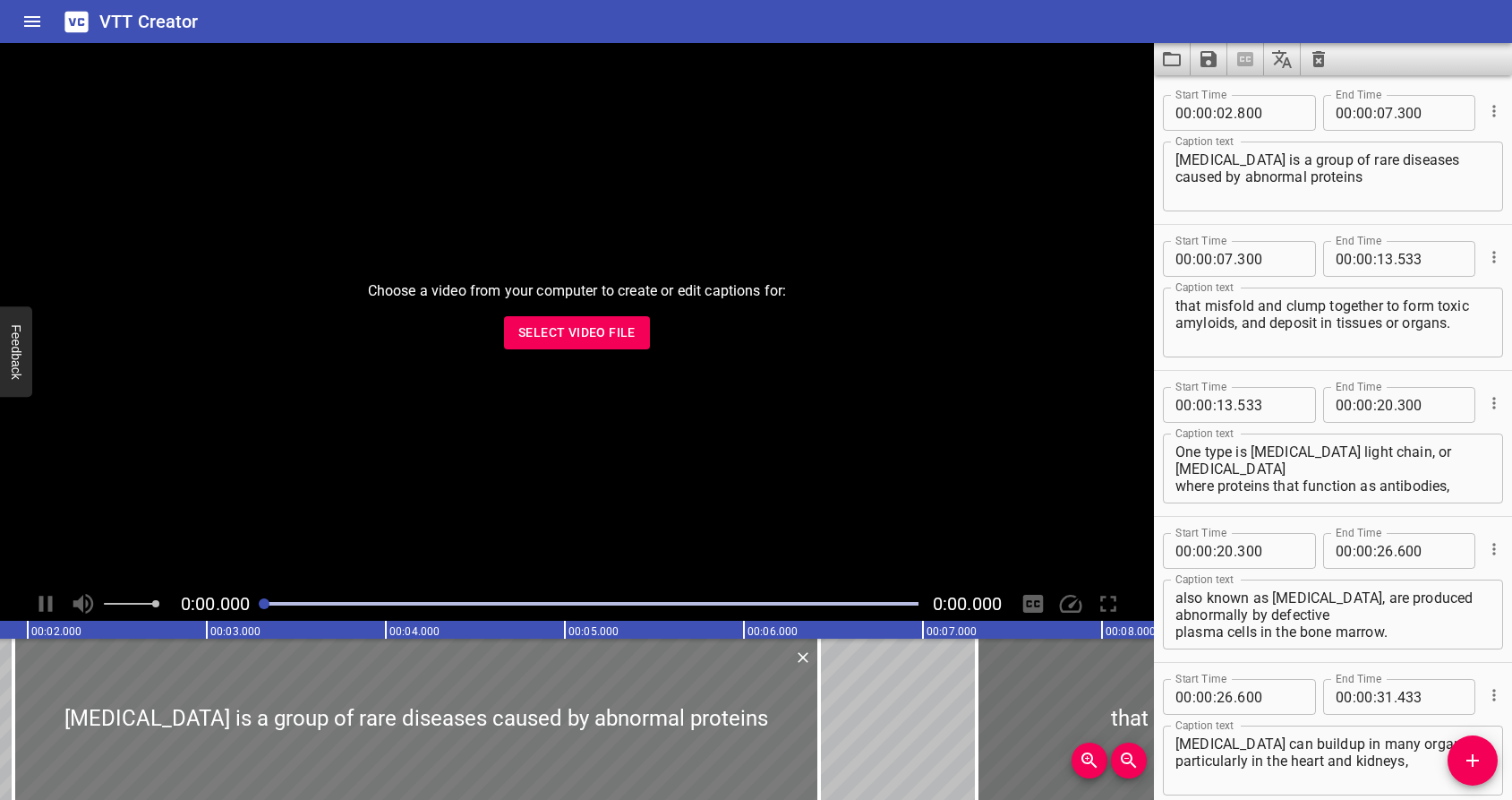
type input "445"
type textarea "[MEDICAL_DATA] is a group of rare diseases caused by abnormal proteins"
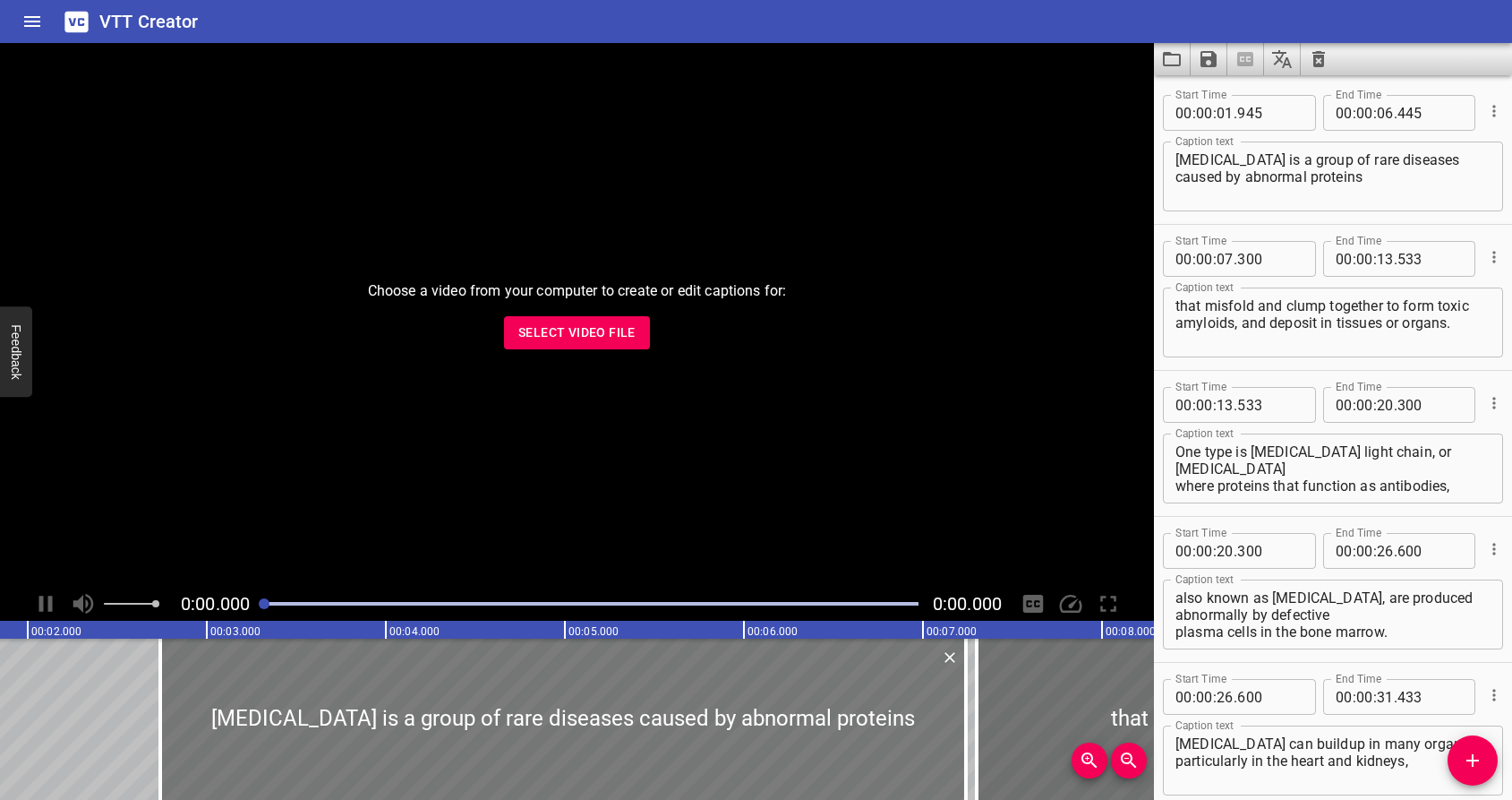
drag, startPoint x: 397, startPoint y: 700, endPoint x: 539, endPoint y: 704, distance: 142.1
click at [539, 704] on div at bounding box center [563, 719] width 805 height 161
type input "02"
type input "740"
type input "07"
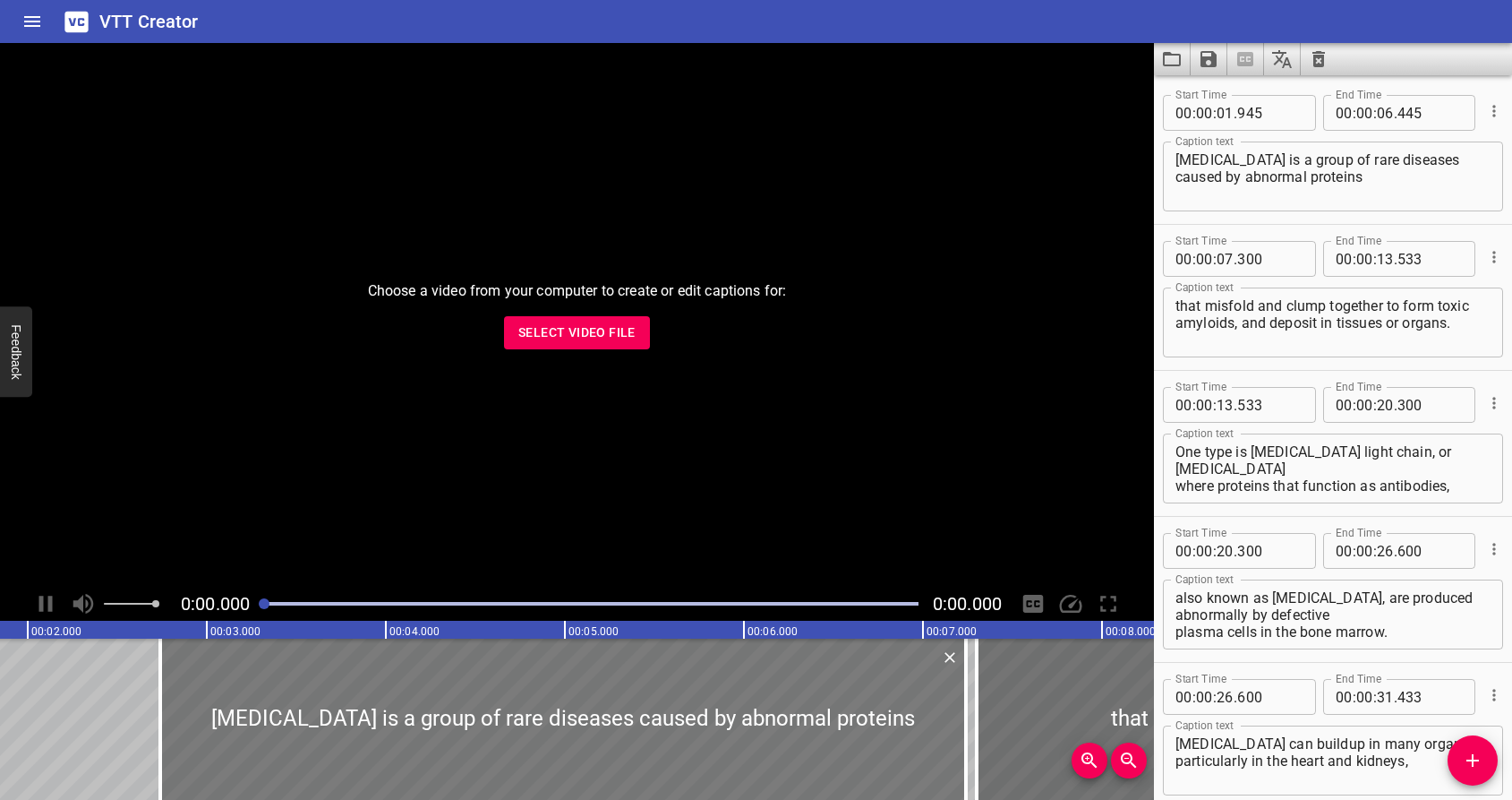
type input "240"
click at [411, 666] on div at bounding box center [563, 719] width 805 height 161
type textarea "[MEDICAL_DATA] is a group of rare diseases caused by abnormal proteins"
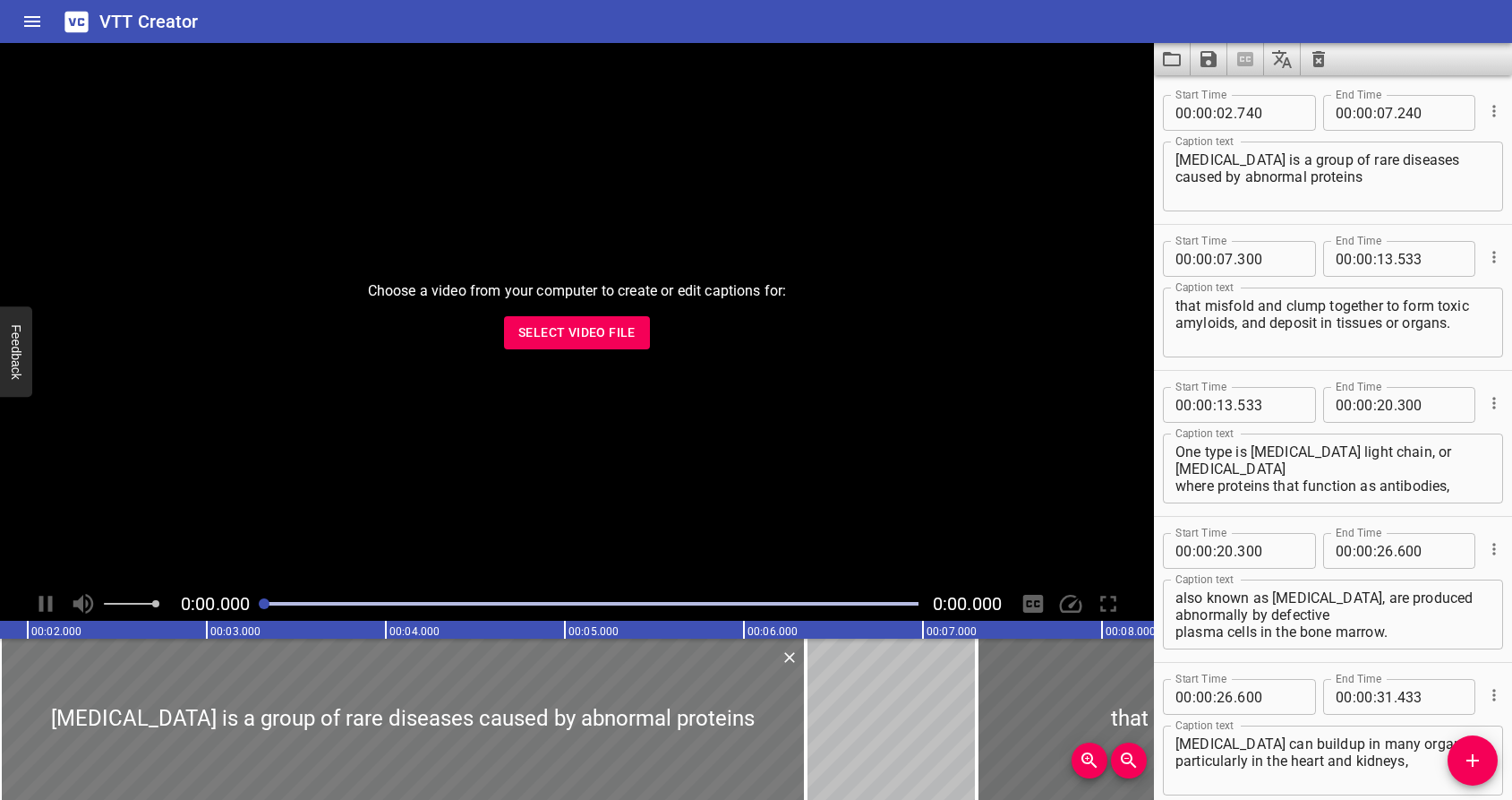
drag, startPoint x: 413, startPoint y: 697, endPoint x: 247, endPoint y: 696, distance: 166.0
click at [247, 696] on div at bounding box center [403, 719] width 805 height 161
type input "01"
type input "805"
type input "06"
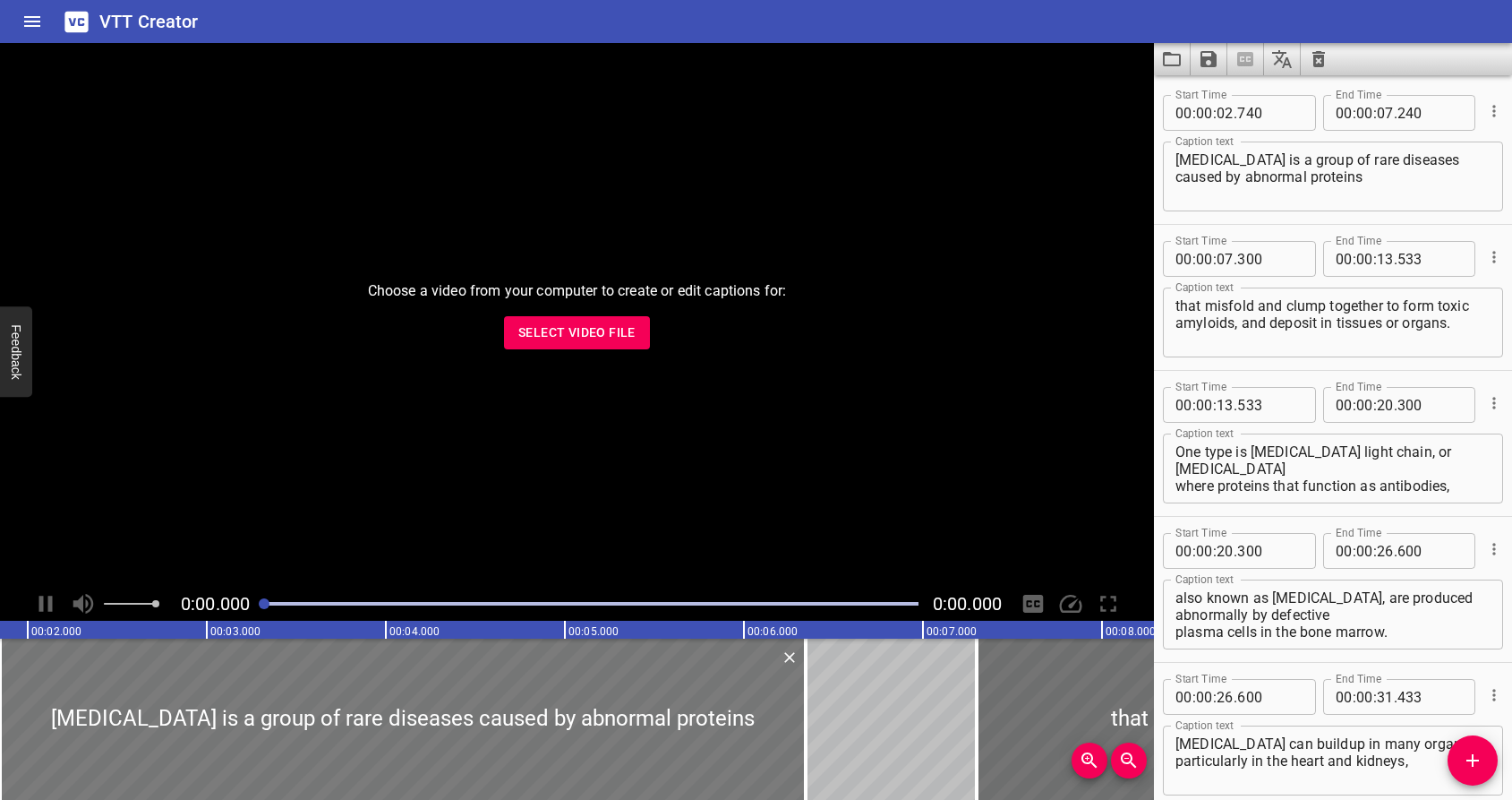
type input "305"
drag, startPoint x: 260, startPoint y: 605, endPoint x: 339, endPoint y: 606, distance: 79.0
click at [339, 606] on div at bounding box center [591, 604] width 676 height 25
click at [339, 606] on div at bounding box center [336, 603] width 11 height 11
drag, startPoint x: 339, startPoint y: 606, endPoint x: 134, endPoint y: 583, distance: 206.3
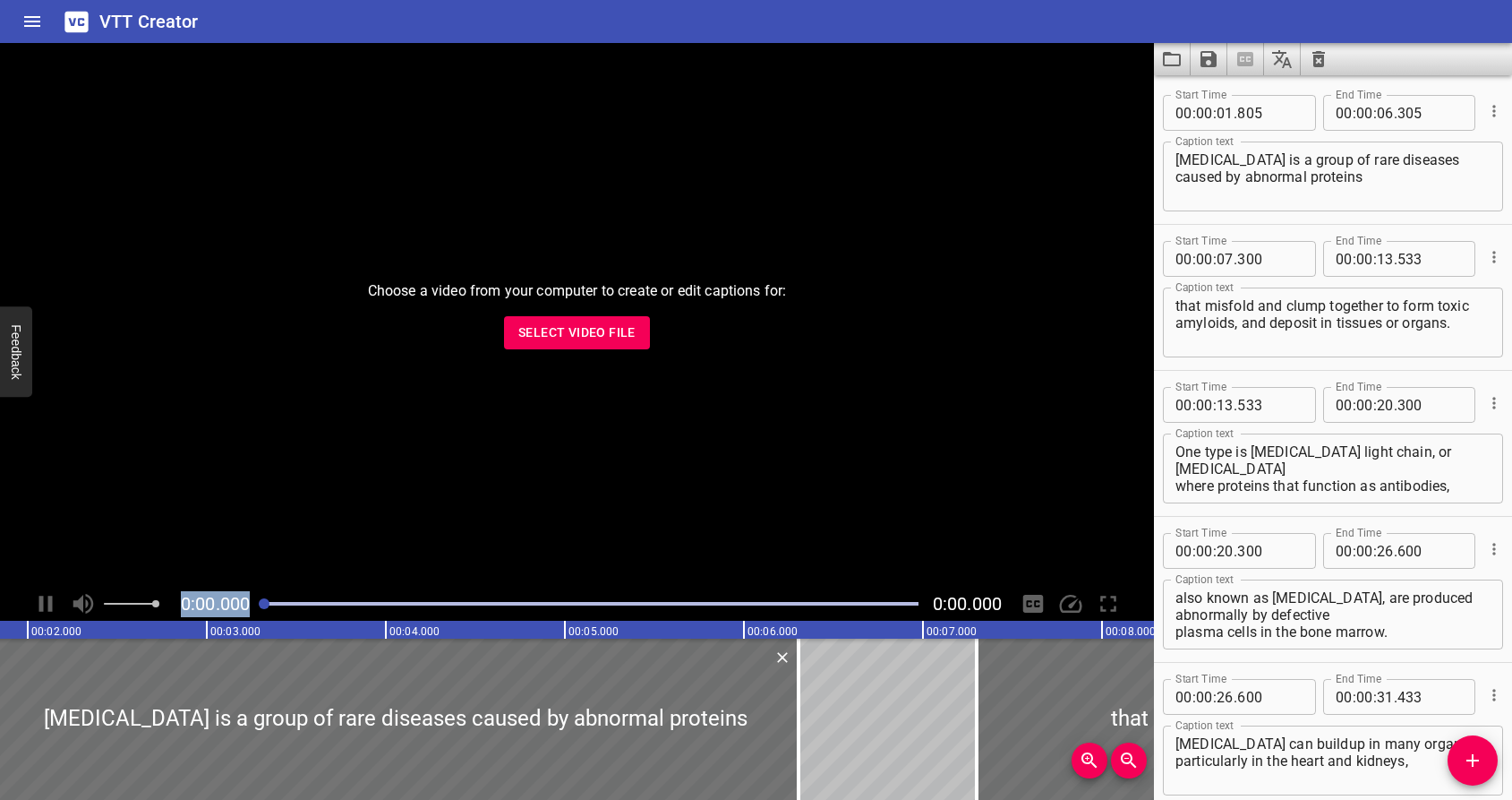
click at [134, 583] on div "Choose a video from your computer to create or edit captions for: Select Video …" at bounding box center [576, 331] width 1154 height 578
click at [234, 634] on text "00:03.000" at bounding box center [236, 631] width 50 height 13
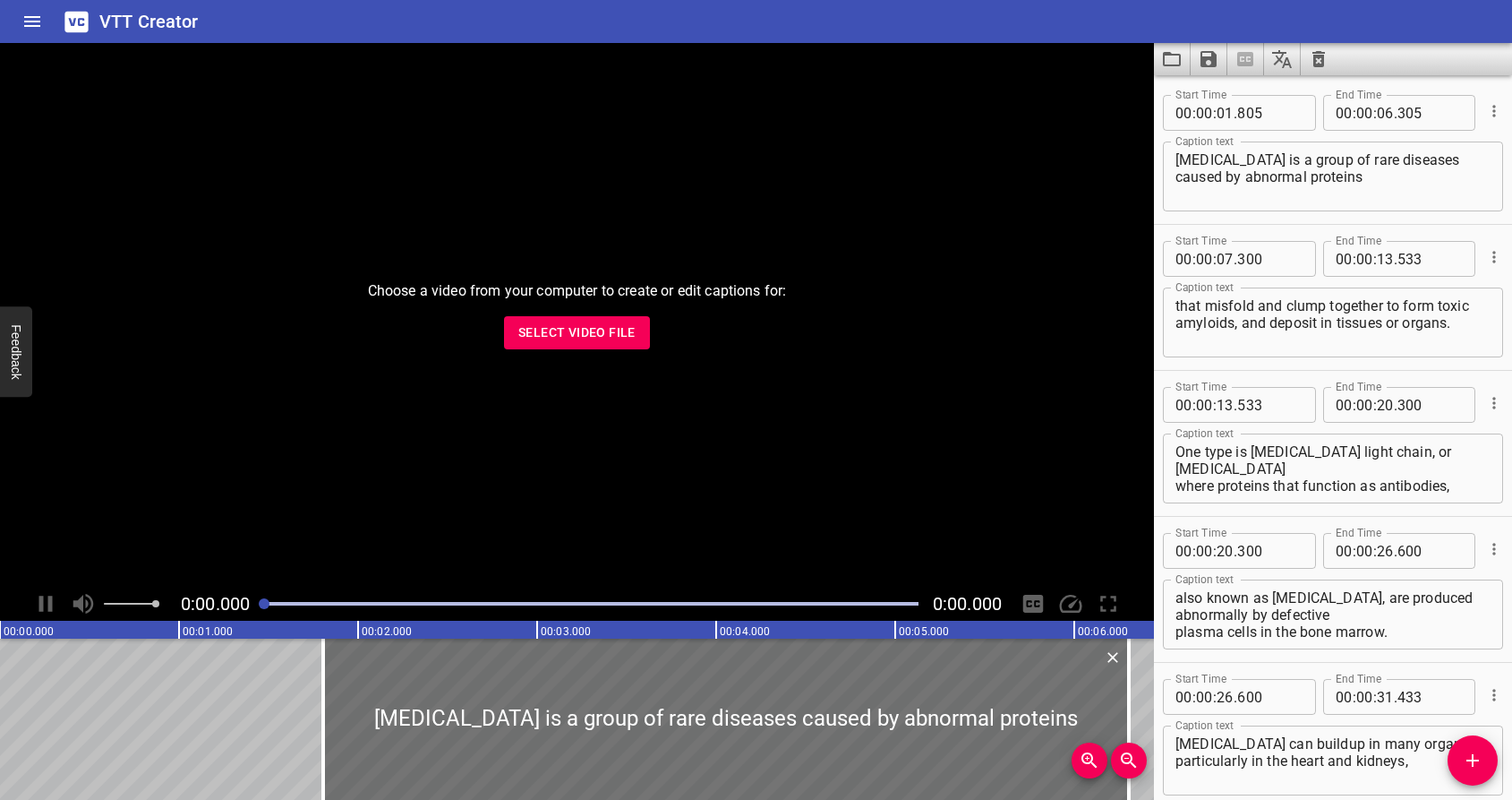
click at [585, 334] on span "Select Video File" at bounding box center [576, 332] width 117 height 22
type textarea "[MEDICAL_DATA] is a group of rare diseases caused by abnormal proteins"
type textarea "that misfold and clump together to form toxic amyloids, and deposit in tissues …"
type textarea "One type is [MEDICAL_DATA] light chain, or [MEDICAL_DATA] where proteins that f…"
type textarea "also known as [MEDICAL_DATA], are produced abnormally by defective plasma cells…"
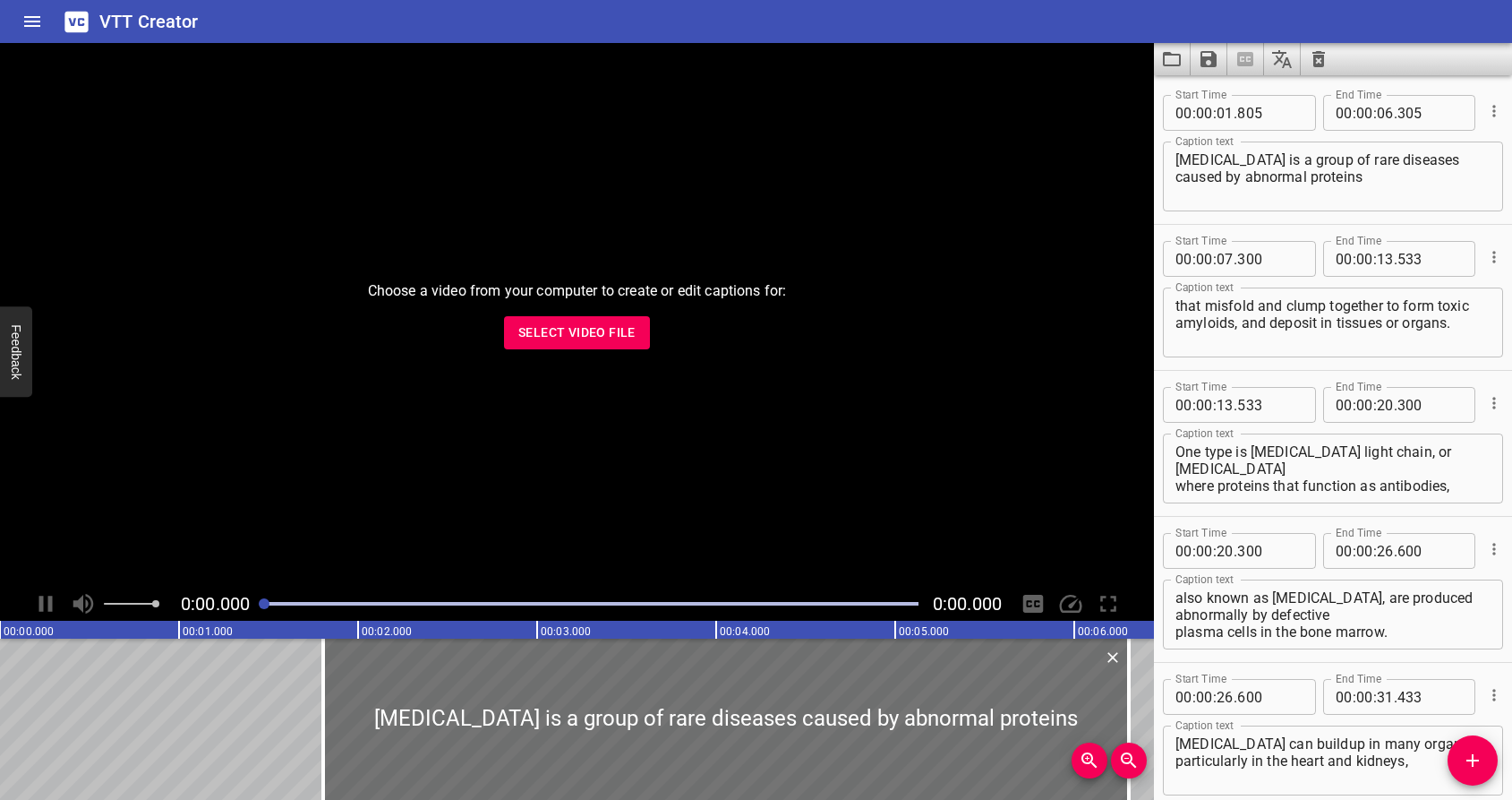
type textarea "[MEDICAL_DATA] can buildup in many organs, particularly in the heart and kidney…"
type textarea "which can result in significant organ damage and organ failure that can ultimat…"
type textarea "People living with [MEDICAL_DATA] may experience an array of symptoms. As well …"
type textarea "Diagnosis of [MEDICAL_DATA] can be relatively straight-forward, but is often de…"
type textarea "Once suspected, blood and urine tests are conducted first, followed by a tissue…"
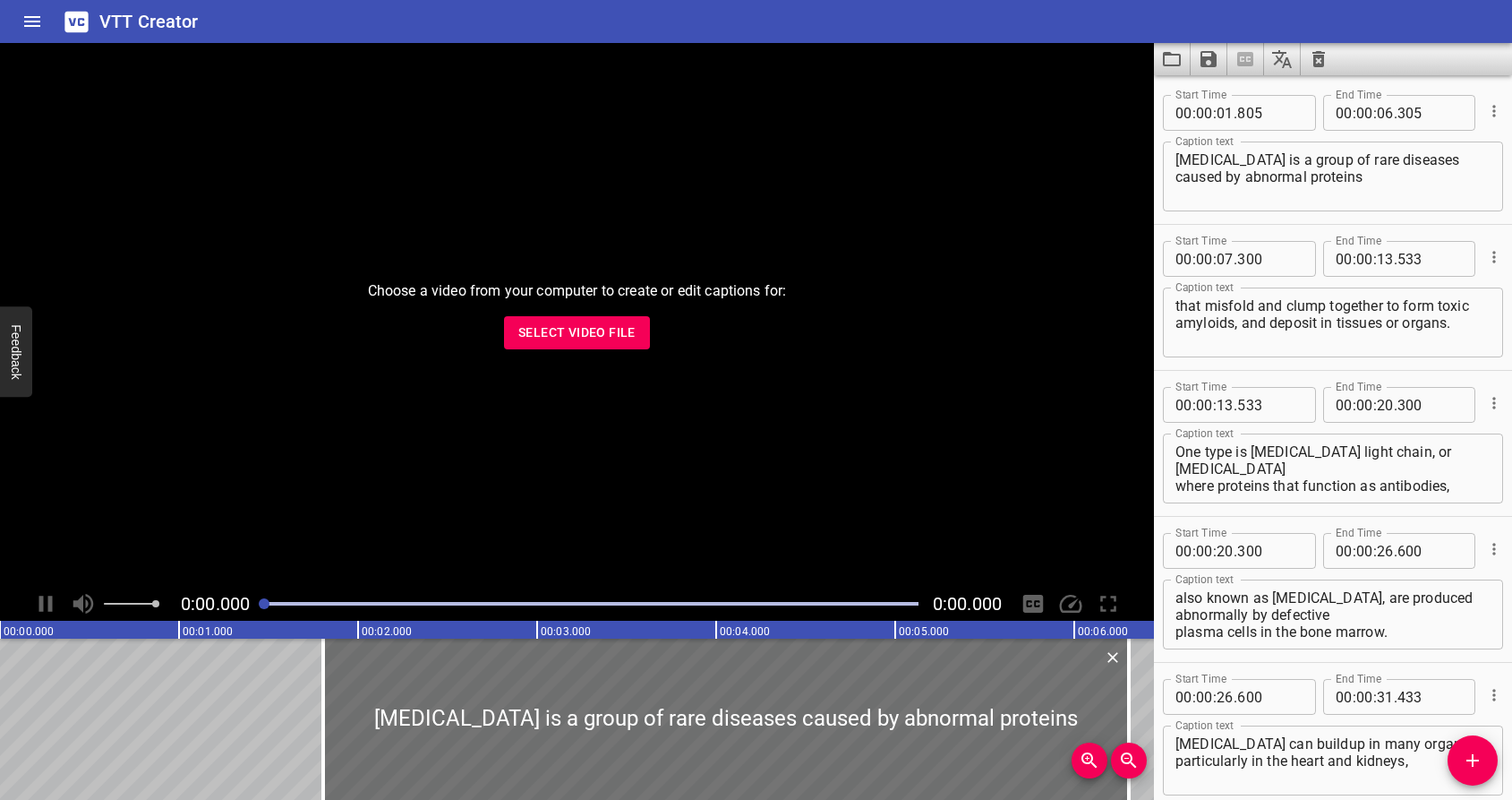
type textarea "Imaging of the impacted organs can help determine the severity of the condition."
type textarea "The stage of disease and prognosis mainly depend on the extent of cardiac"
type textarea "involvement and are based on blood tests."
type textarea "Rapid, accurate diagnosis leading to initiation of treatment is essential to mi…"
type textarea "There are no approved treatments that address the significant organ damage caus…"
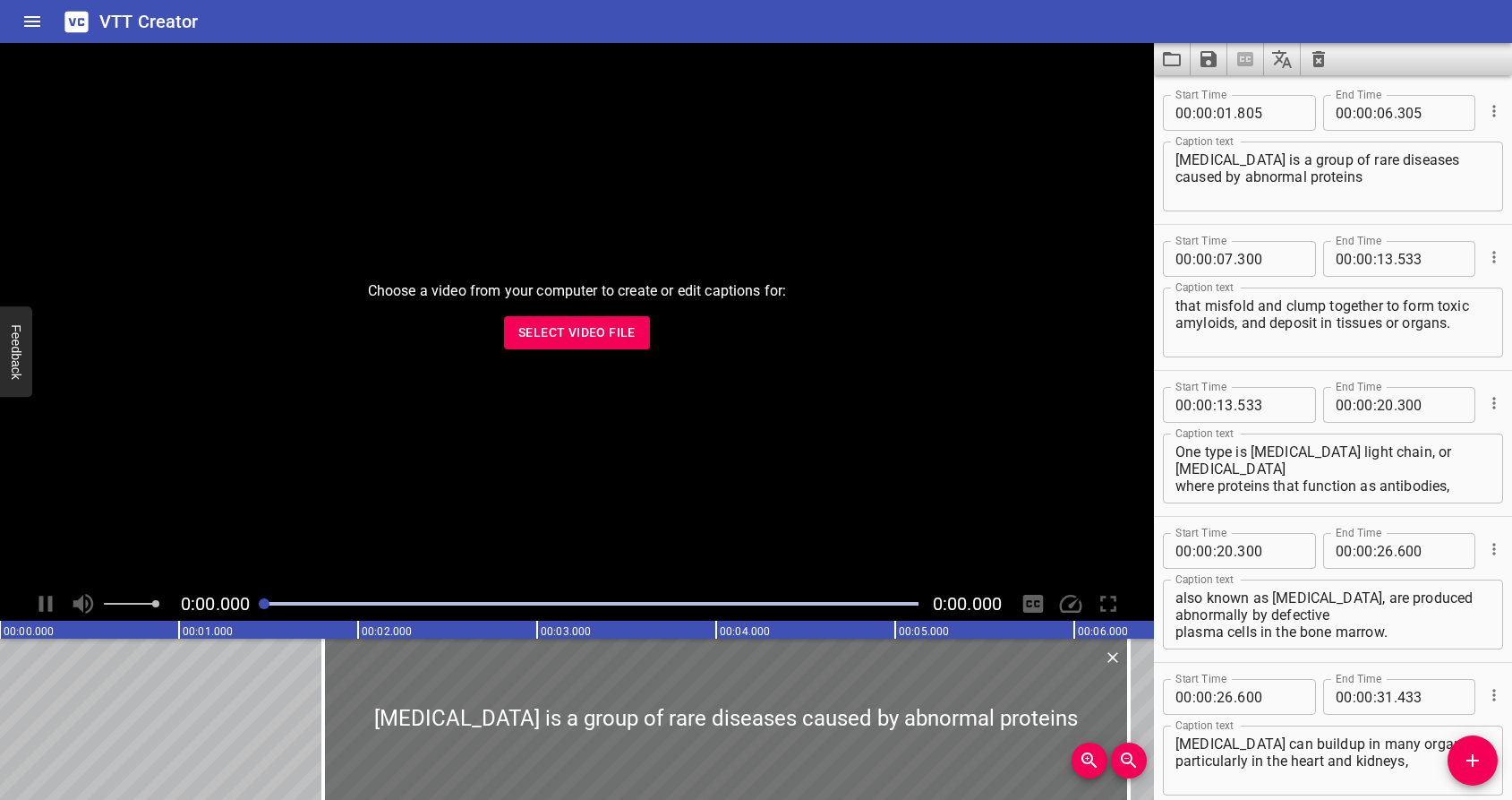
type textarea "Current treatments, including bone marrow transplantation and/or [MEDICAL_DATA],"
type textarea "focus on preventing and/or suppressing the formation of new toxic amyloids."
type textarea "As a result, the disease and organ damage may continue to progress and ultimate…"
type textarea "Caelum Biosciences and [PERSON_NAME] are investigating a novel, first-in-class …"
type textarea "to recognize, bind to, and remove existing [MEDICAL_DATA] deposits from organs,…"
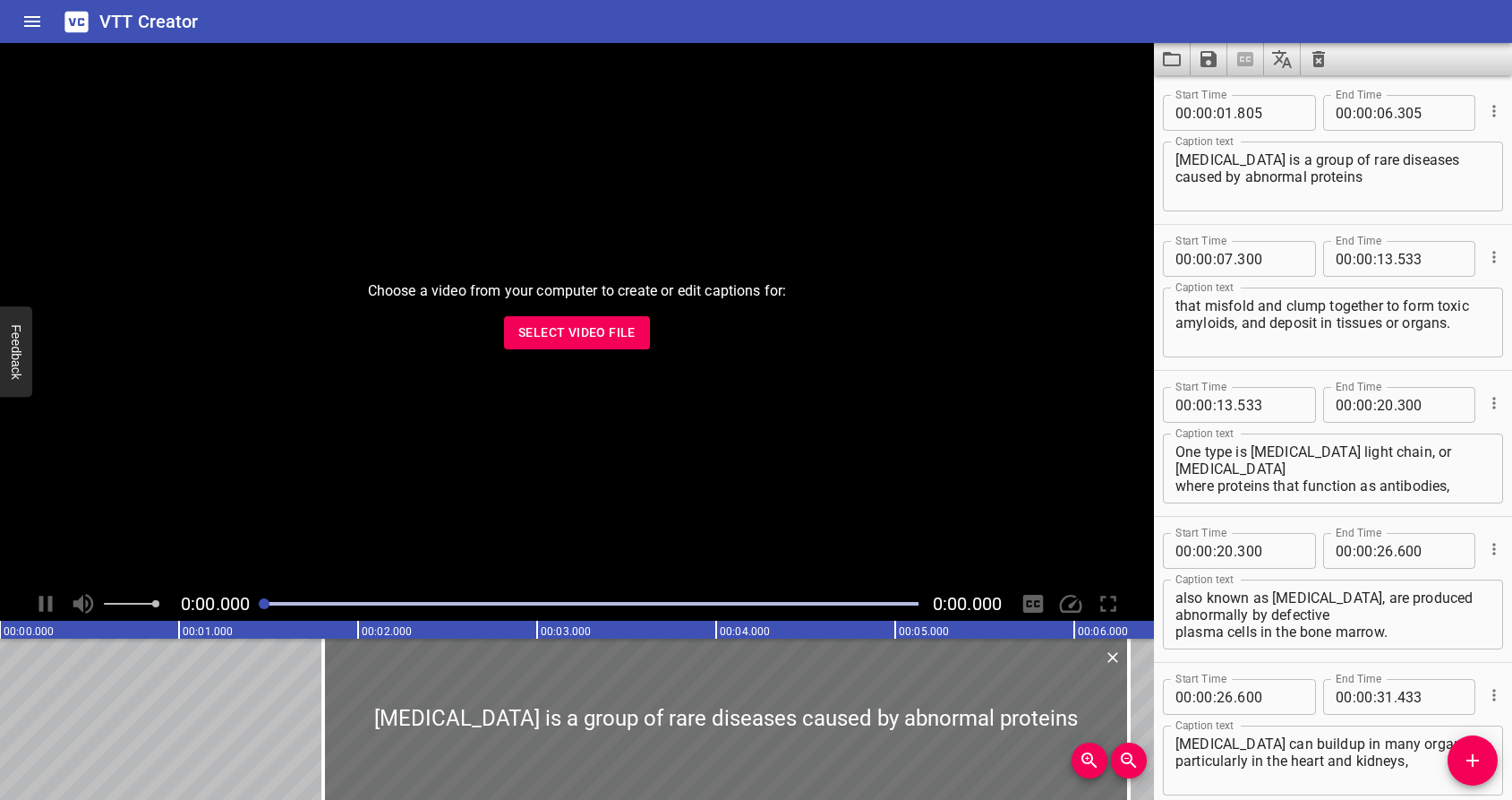
type textarea "enhance quality of life and ultimately improve survival."
type textarea "The Phase 3 clinical program includes two parallel studies that are being condu…"
type textarea "Together, Caelum Biosciences and [PERSON_NAME] are blazing a new trail in the t…"
type textarea "Learn more about our work in [MEDICAL_DATA] at [DOMAIN_NAME]"
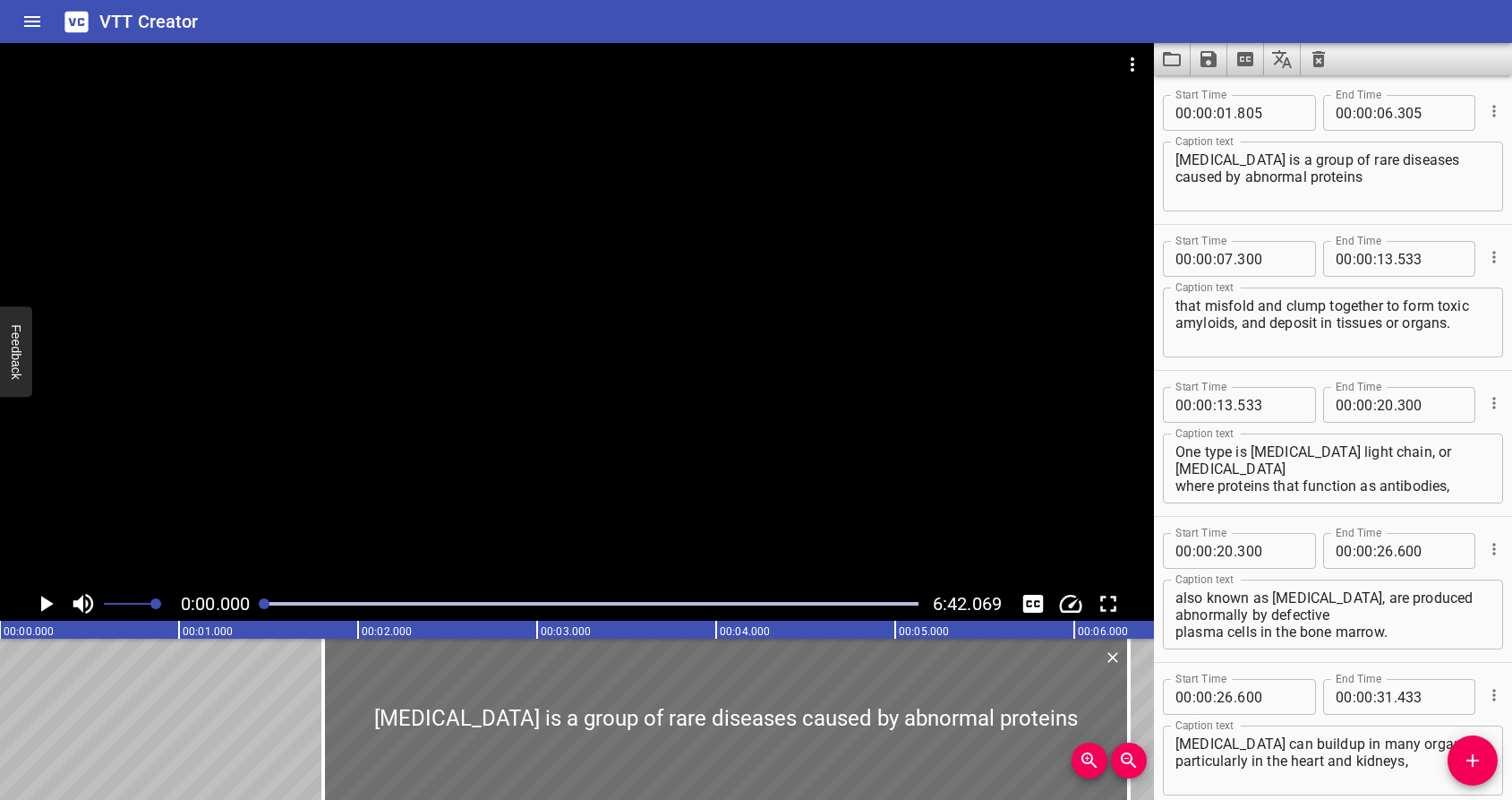
click at [41, 608] on icon "Play/Pause" at bounding box center [46, 604] width 27 height 27
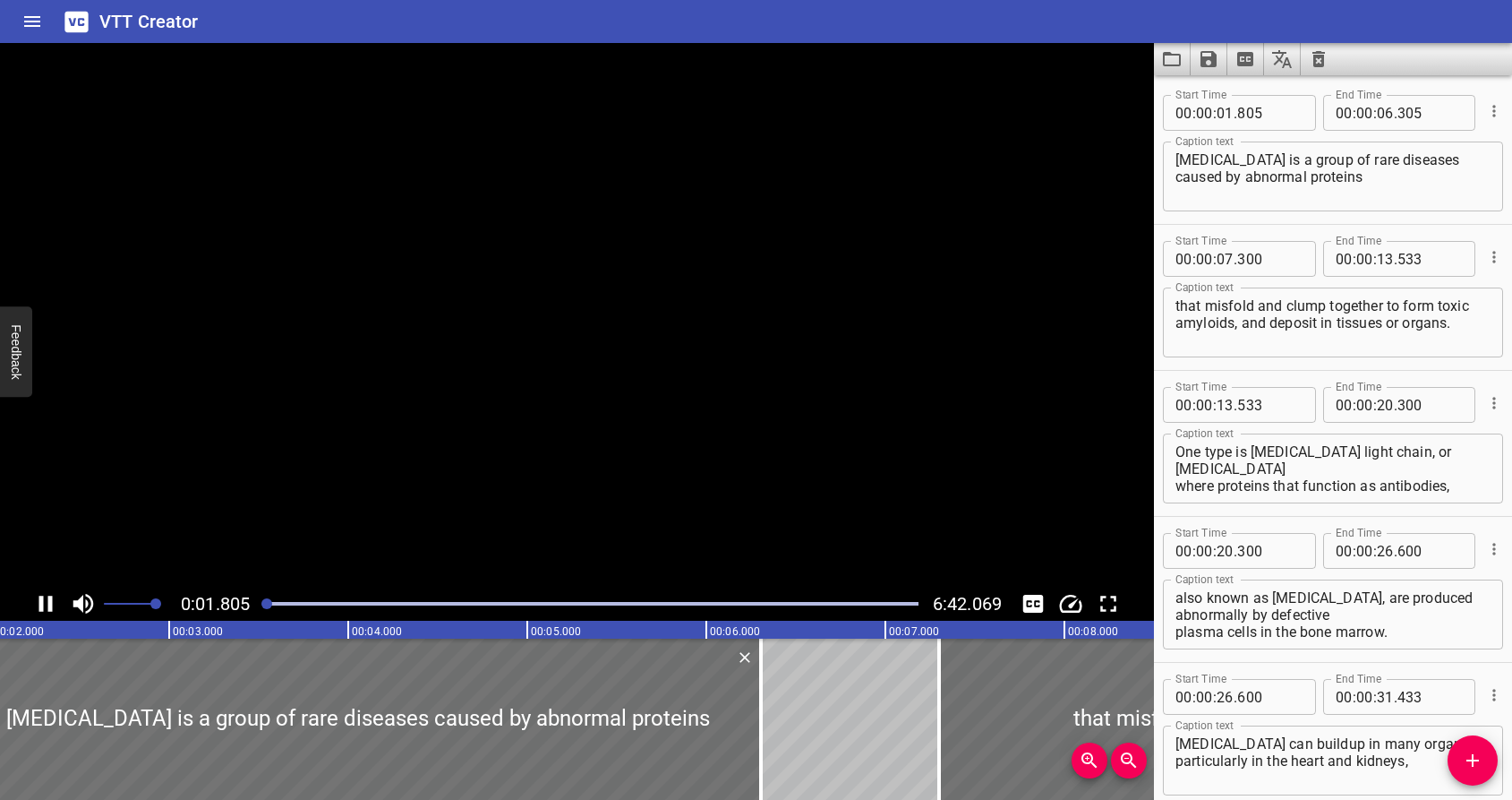
click at [41, 608] on icon "Play/Pause" at bounding box center [47, 604] width 14 height 17
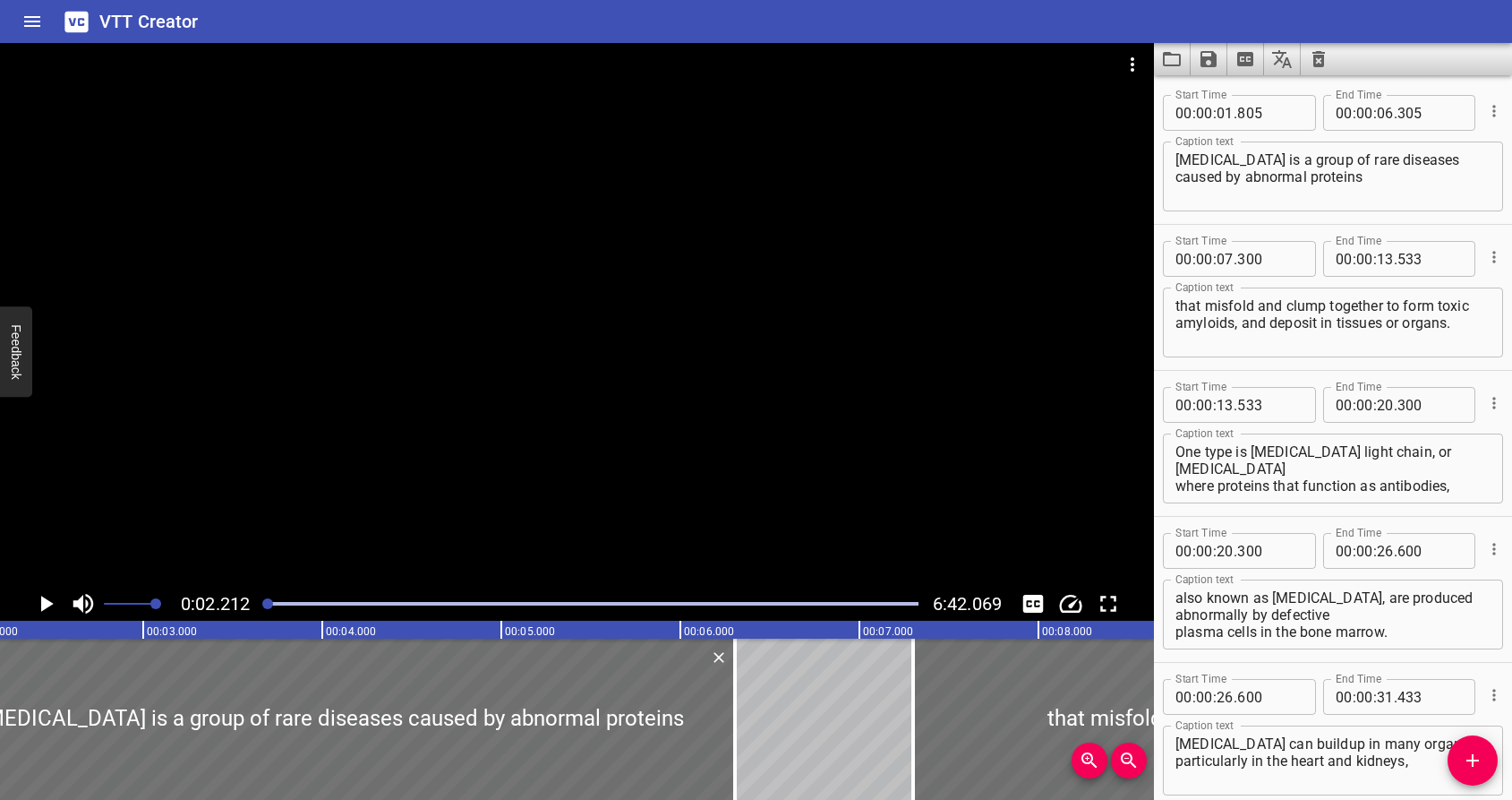
scroll to position [0, 396]
click at [372, 696] on div at bounding box center [330, 719] width 805 height 161
click at [1486, 116] on icon "Cue Options" at bounding box center [1495, 111] width 17 height 17
click at [1416, 108] on li "Advanced options..." at bounding box center [1419, 111] width 156 height 32
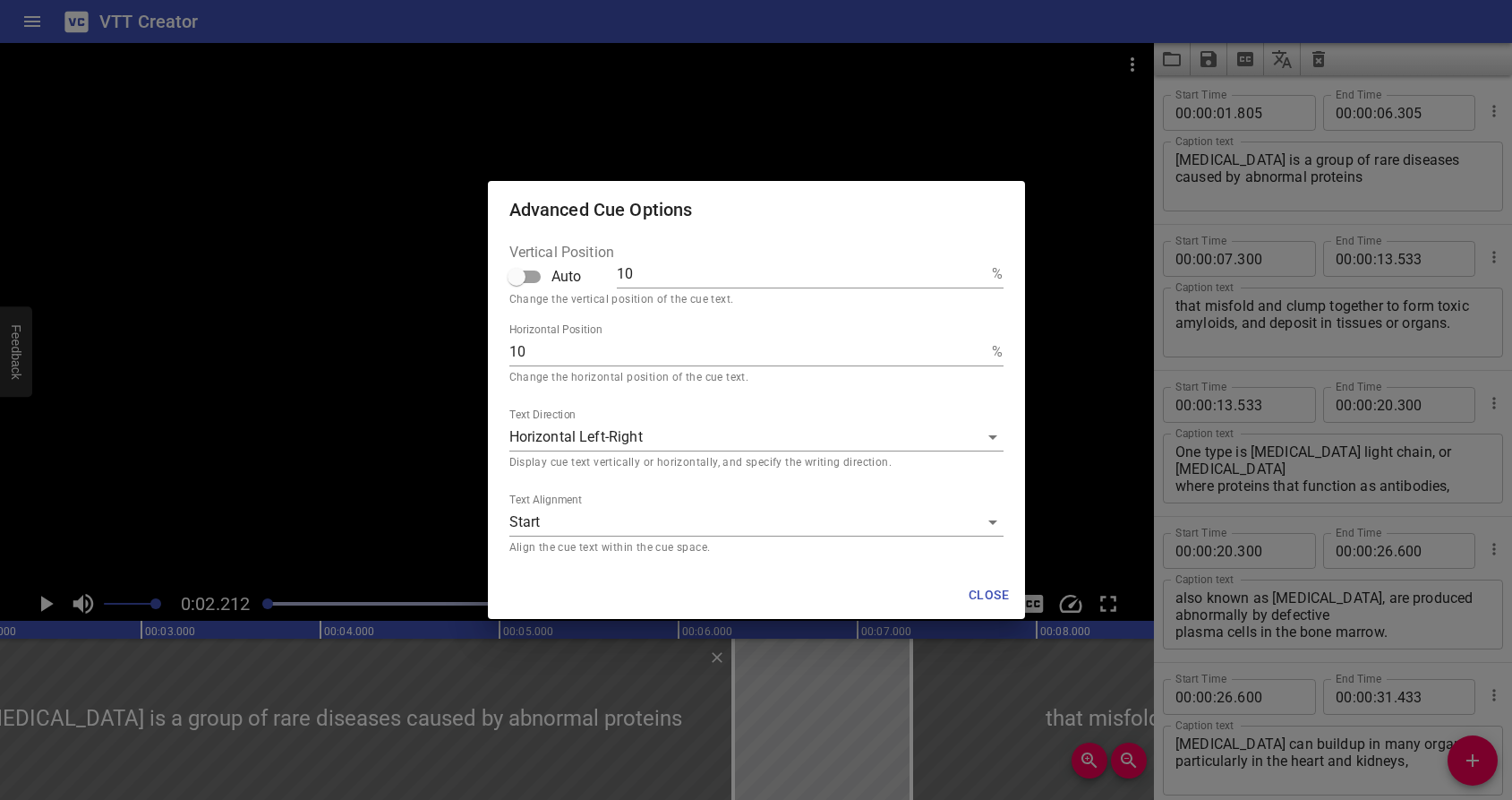
click at [704, 436] on body "VTT Creator Caption Editor Batch Transcribe Login Sign Up Privacy Contact 0:02.…" at bounding box center [756, 400] width 1512 height 800
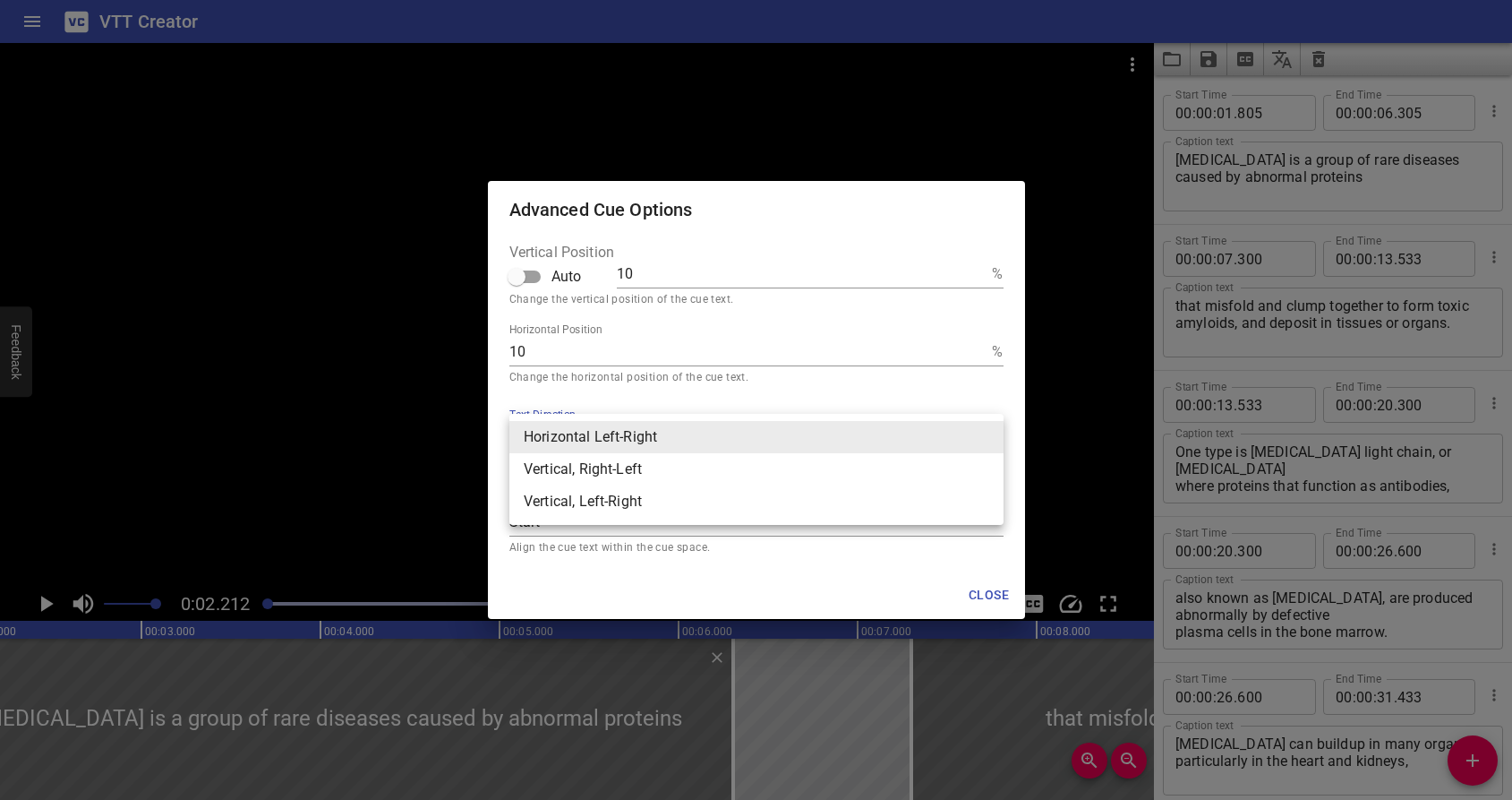
click at [672, 393] on div at bounding box center [756, 400] width 1512 height 800
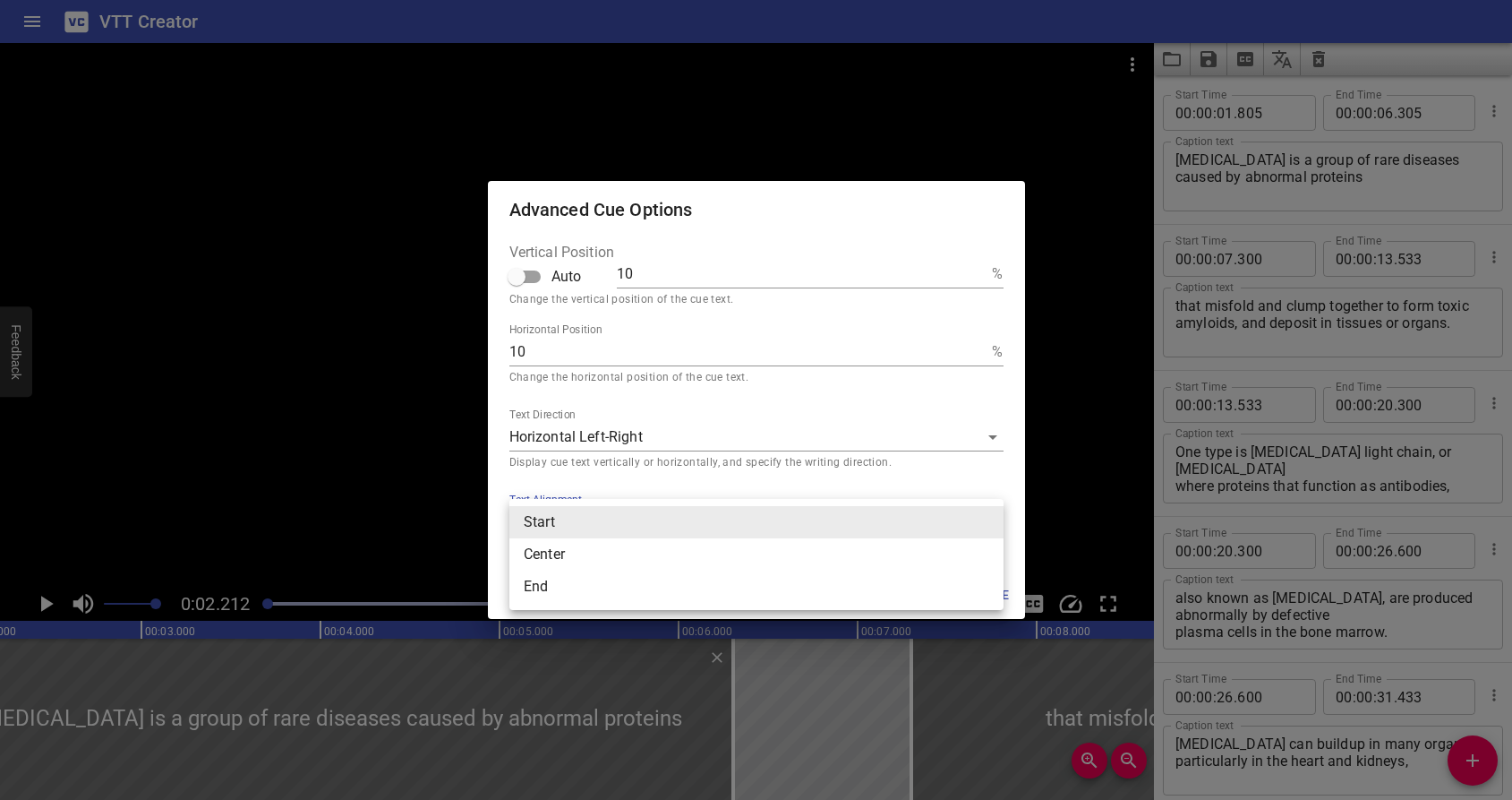
click at [592, 527] on body "VTT Creator Caption Editor Batch Transcribe Login Sign Up Privacy Contact 0:02.…" at bounding box center [756, 400] width 1512 height 800
click at [587, 562] on li "Center" at bounding box center [756, 554] width 494 height 32
type textarea "[MEDICAL_DATA] is a group of rare diseases caused by abnormal proteins"
type input "middle"
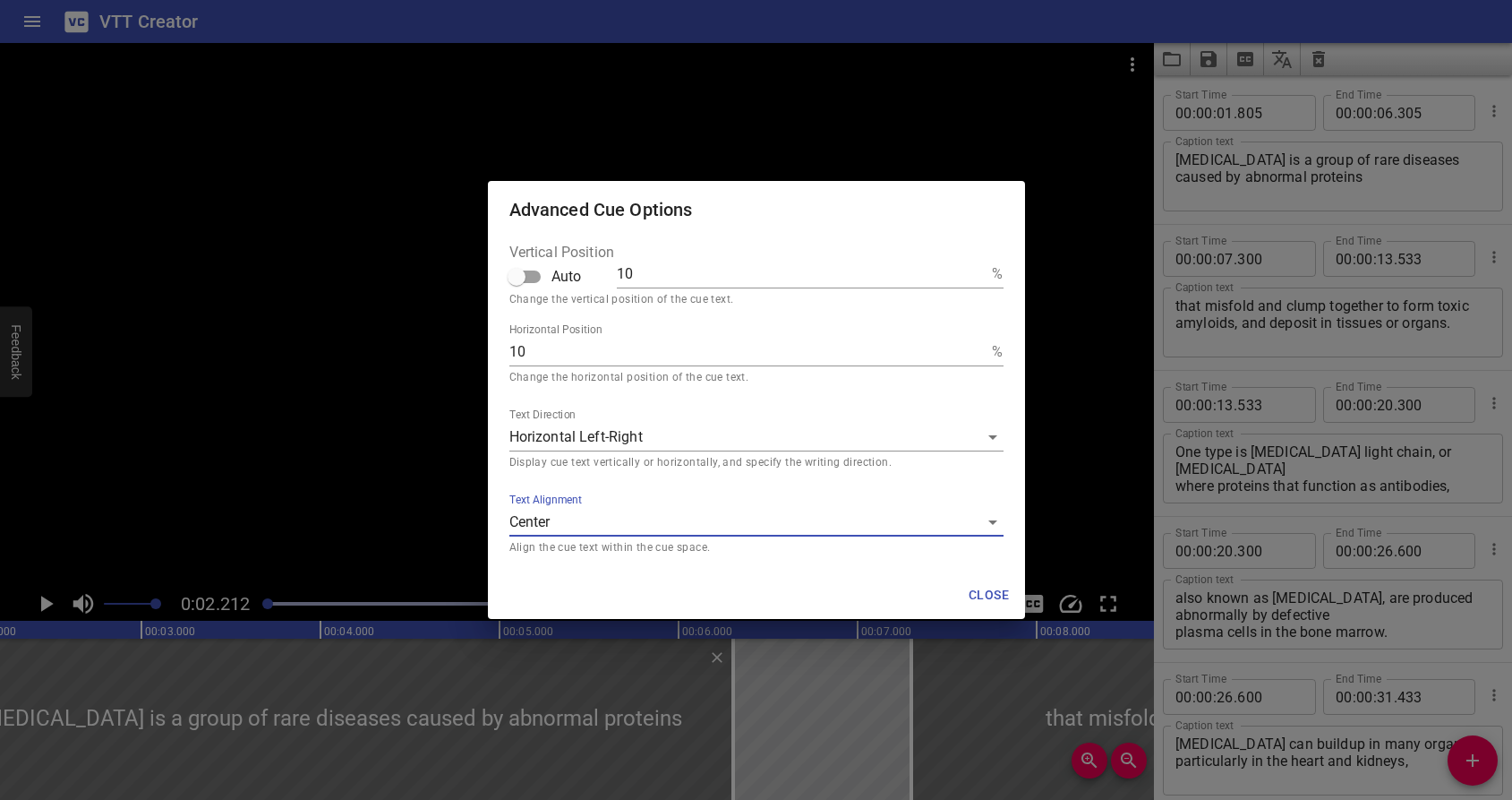
click at [991, 586] on span "Close" at bounding box center [989, 595] width 43 height 22
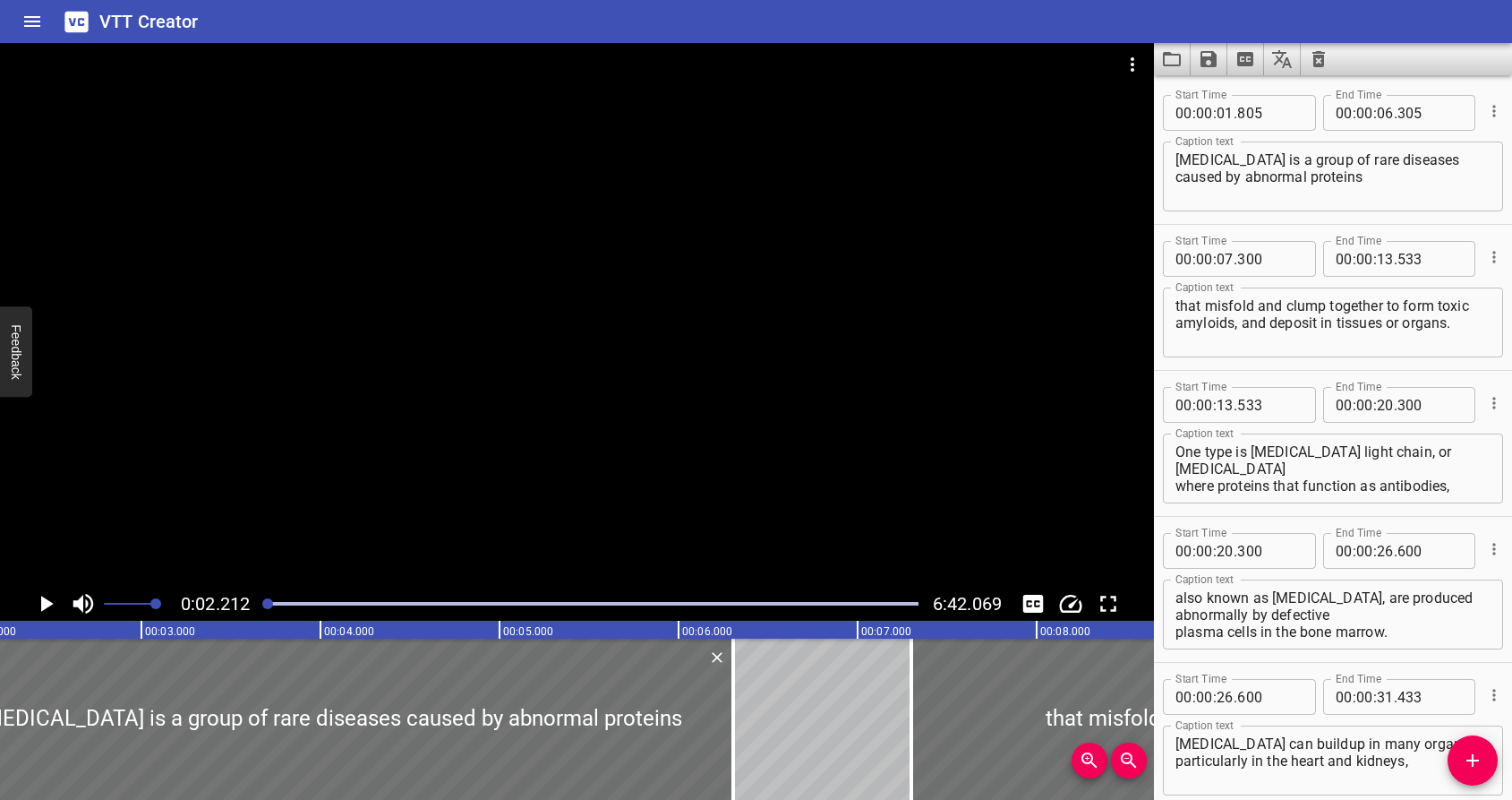
drag, startPoint x: 378, startPoint y: 626, endPoint x: 733, endPoint y: 632, distance: 355.1
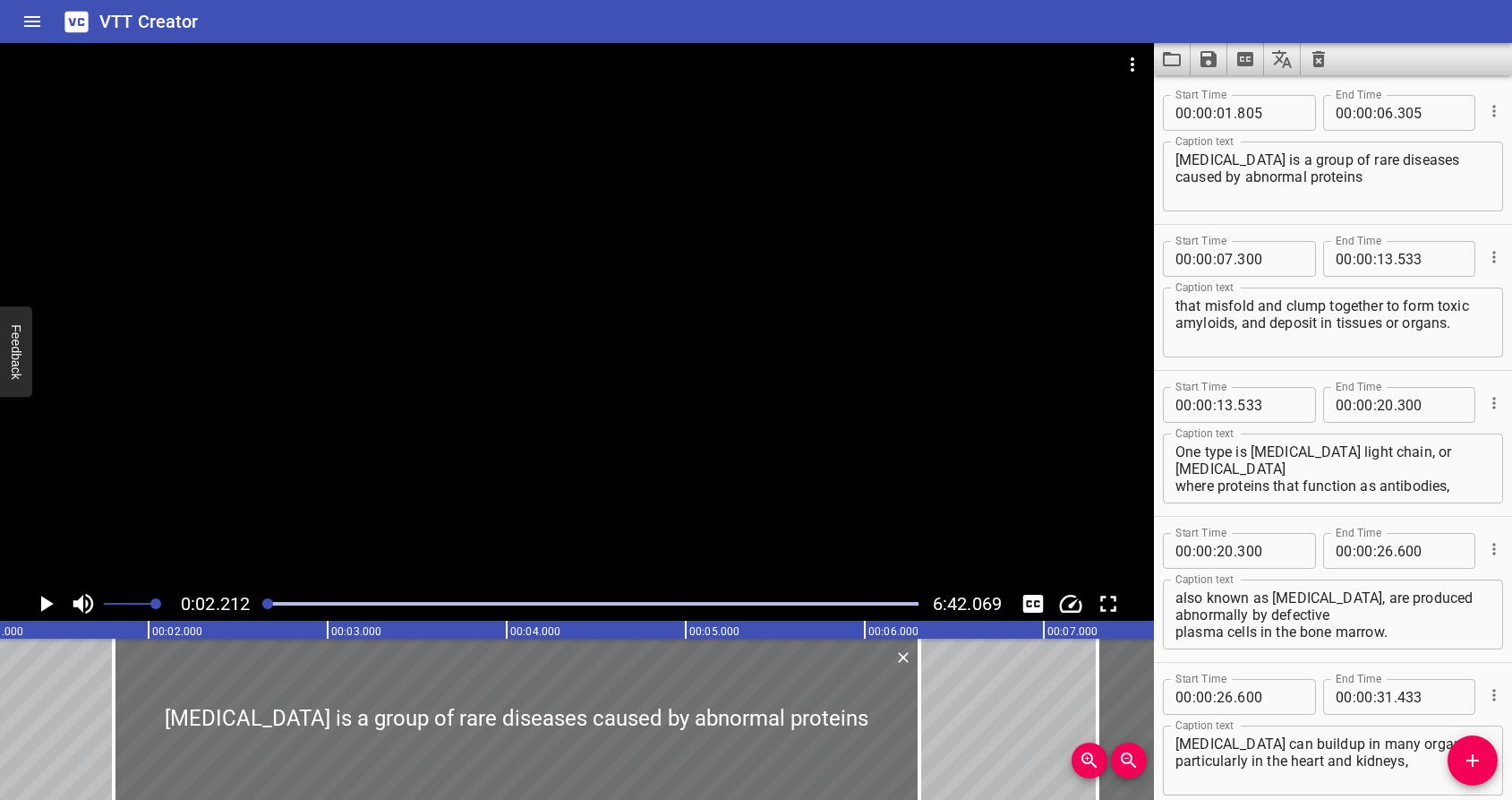
scroll to position [0, 128]
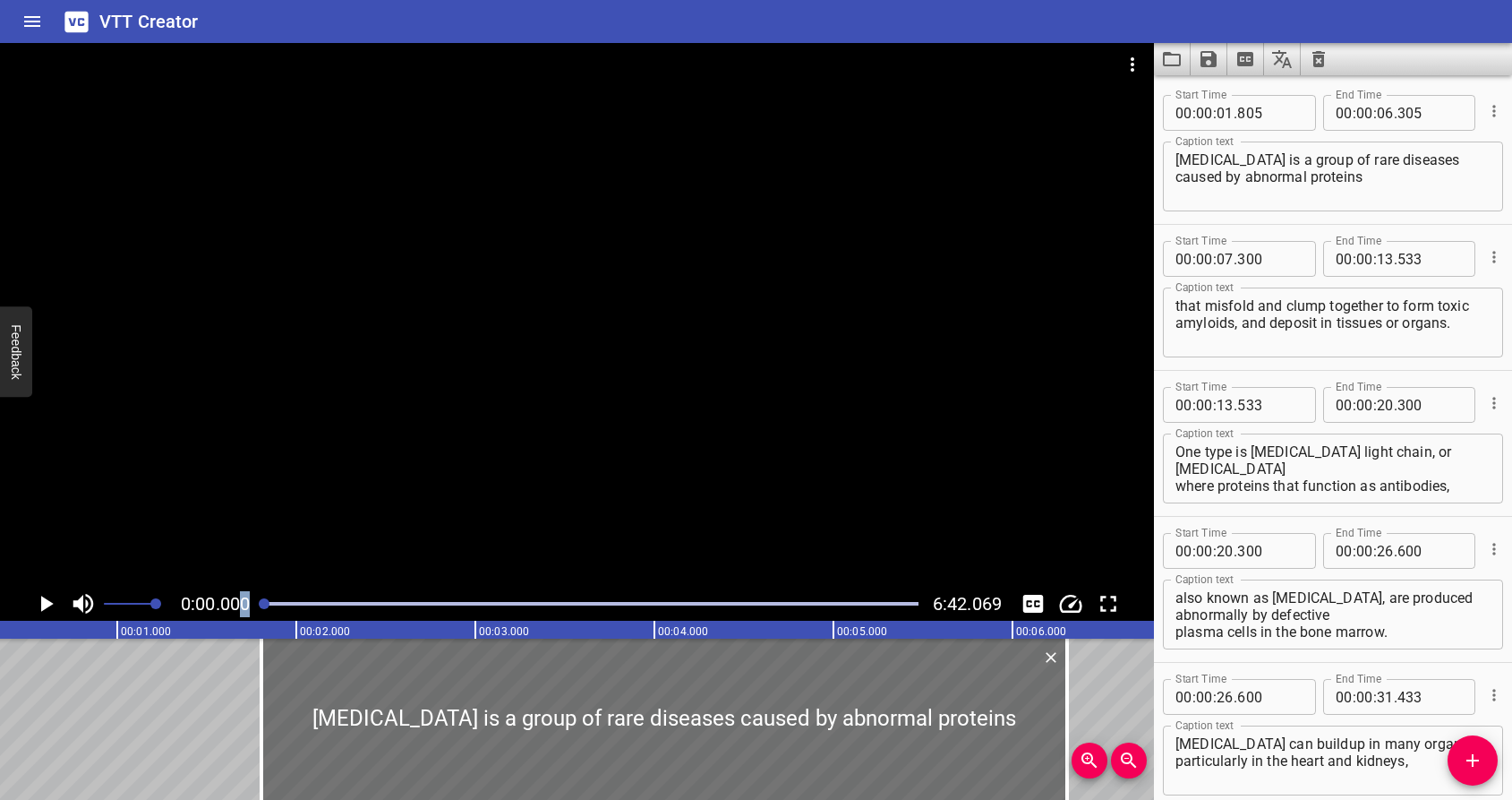
scroll to position [0, 1]
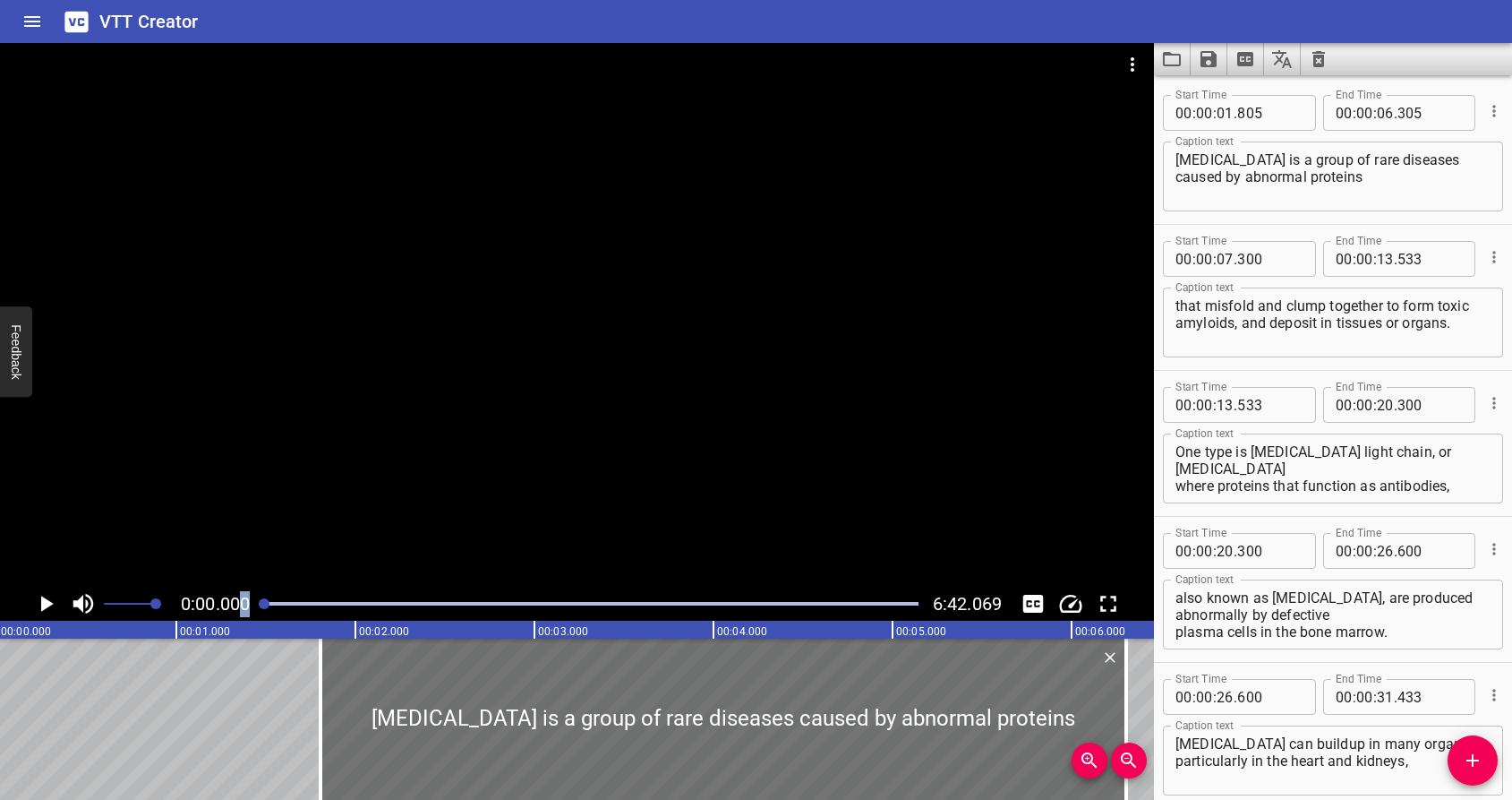
drag, startPoint x: 267, startPoint y: 603, endPoint x: 239, endPoint y: 604, distance: 28.0
click at [239, 604] on div "0:00.000 6:42.069" at bounding box center [576, 603] width 1154 height 34
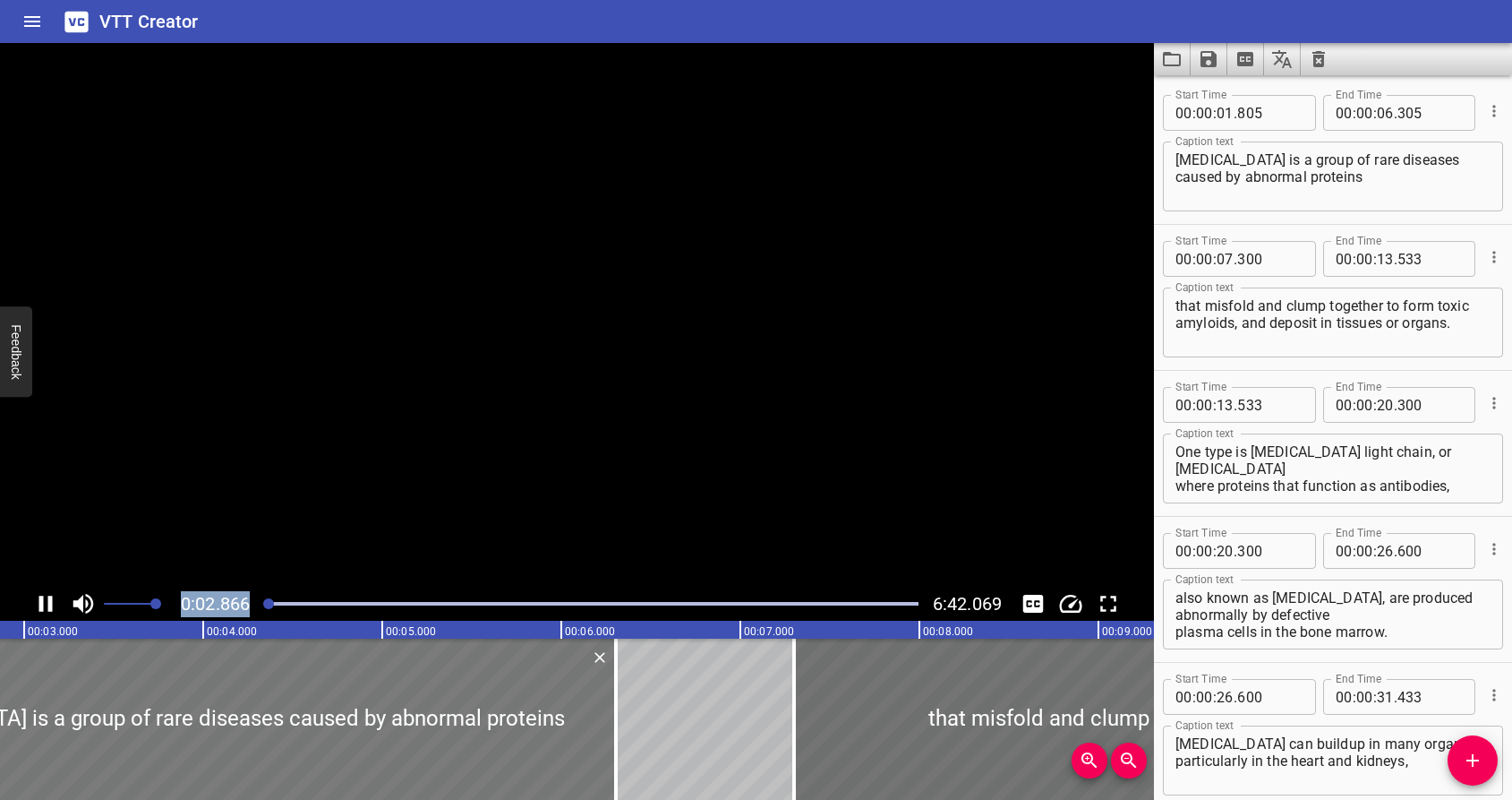
scroll to position [0, 558]
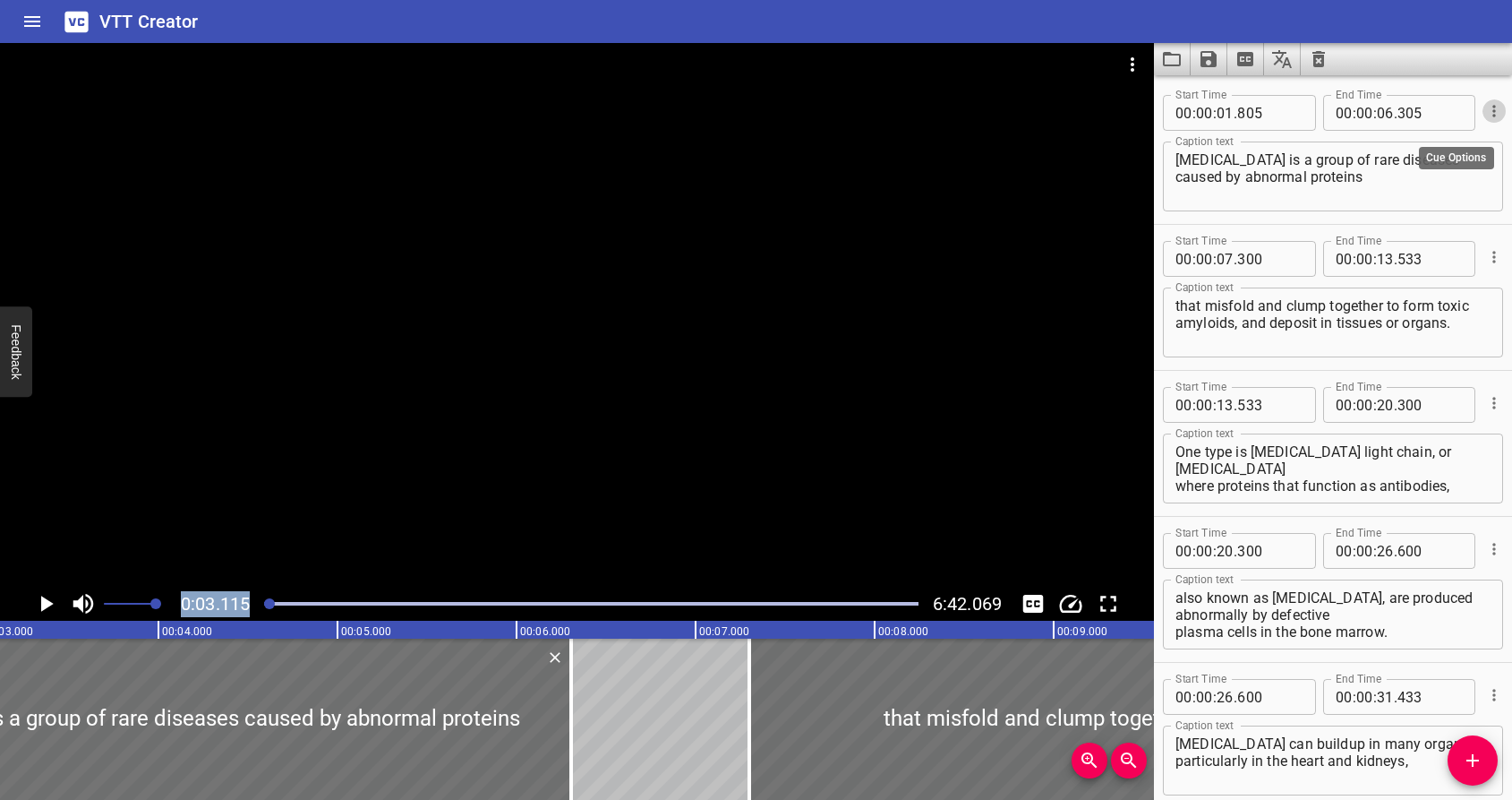
click at [1486, 112] on icon "Cue Options" at bounding box center [1495, 111] width 17 height 17
click at [1435, 117] on li "Advanced options..." at bounding box center [1419, 111] width 156 height 32
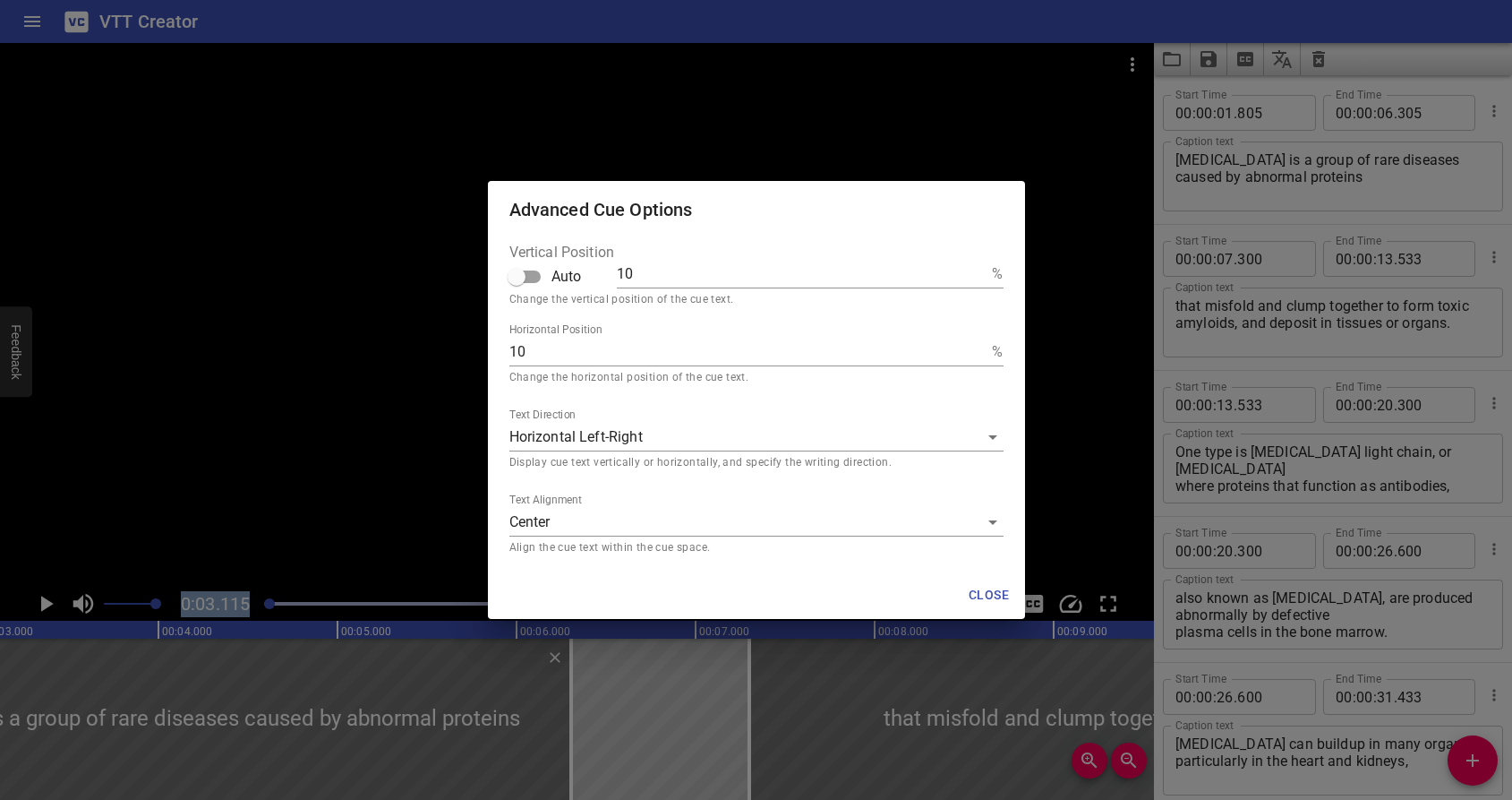
click at [728, 437] on body "VTT Creator Caption Editor Batch Transcribe Login Sign Up Privacy Contact 0:03.…" at bounding box center [756, 400] width 1512 height 800
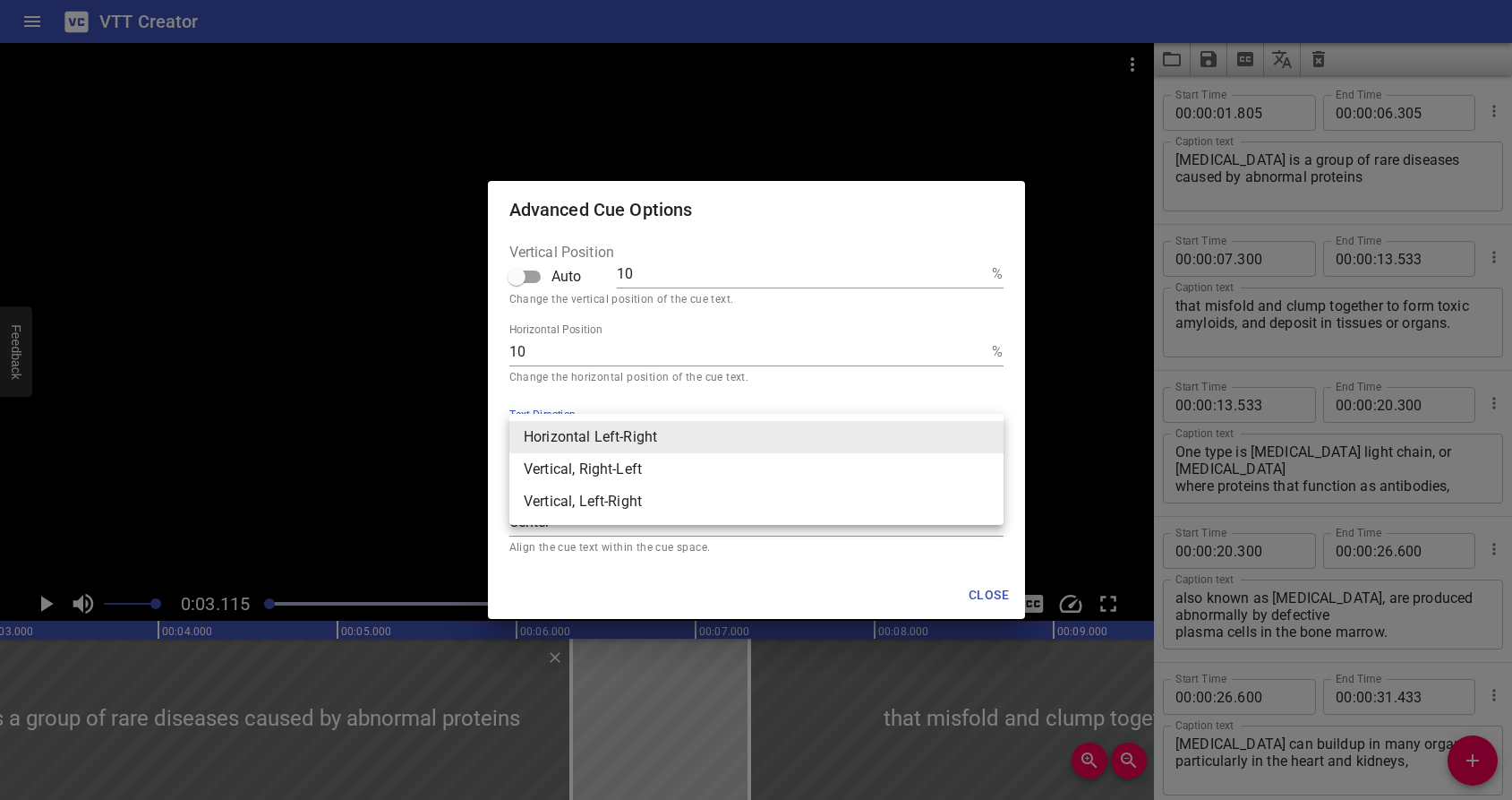
click at [671, 401] on div at bounding box center [756, 400] width 1512 height 800
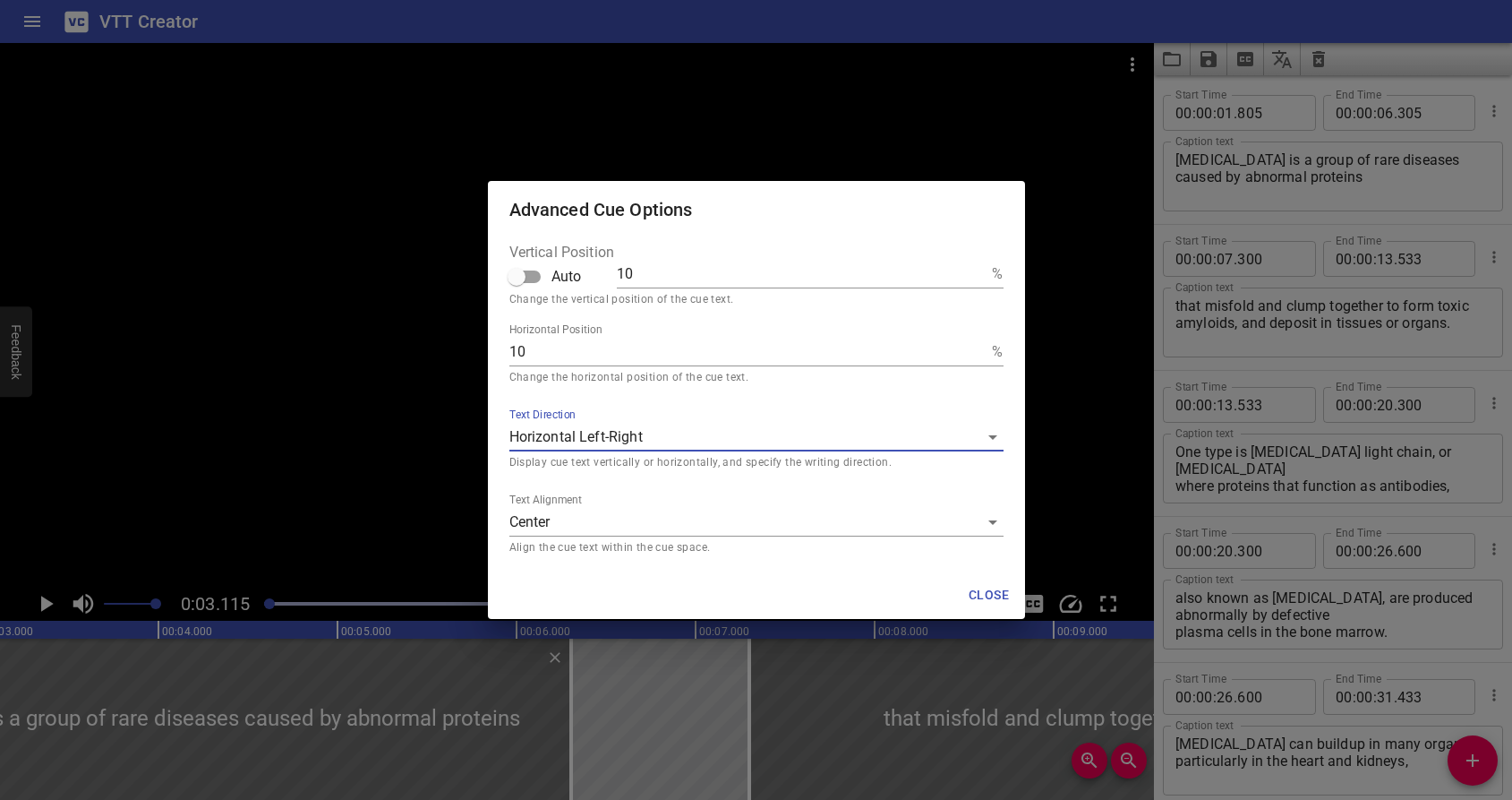
click at [689, 521] on body "VTT Creator Caption Editor Batch Transcribe Login Sign Up Privacy Contact 0:03.…" at bounding box center [756, 400] width 1512 height 800
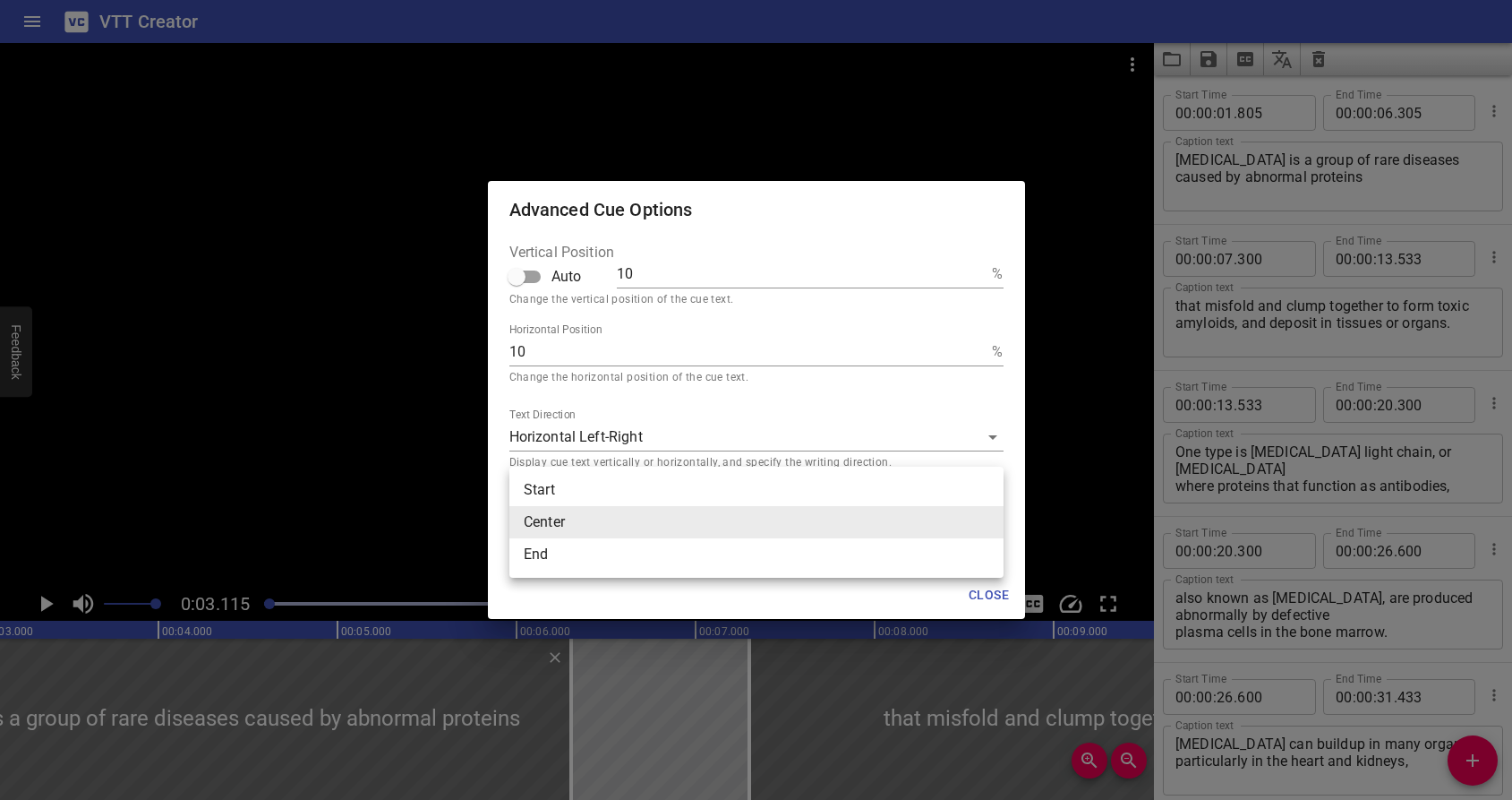
click at [649, 549] on li "End" at bounding box center [756, 554] width 494 height 32
type textarea "[MEDICAL_DATA] is a group of rare diseases caused by abnormal proteins"
type input "end"
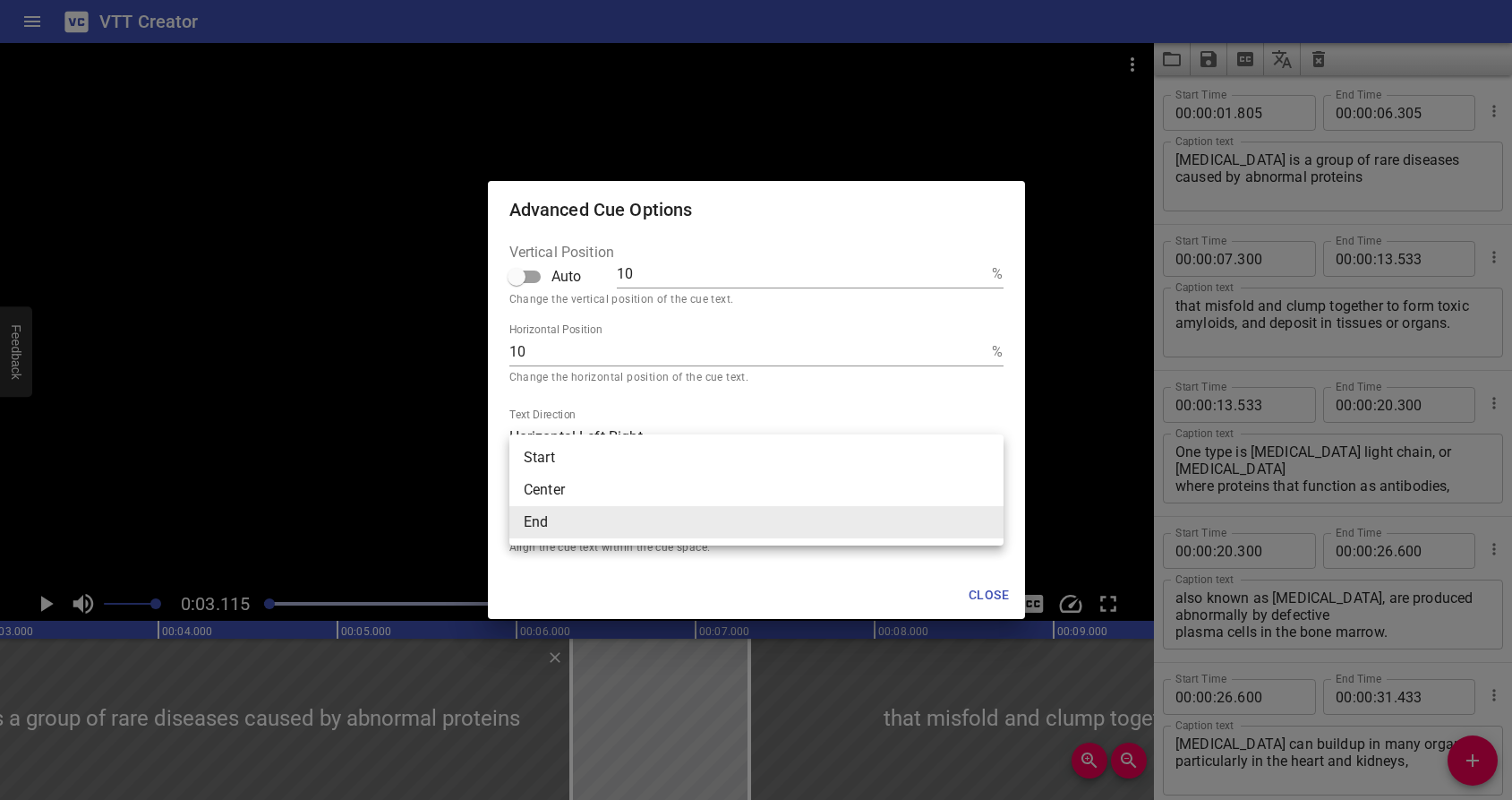
click at [616, 514] on body "VTT Creator Caption Editor Batch Transcribe Login Sign Up Privacy Contact 0:03.…" at bounding box center [756, 400] width 1512 height 800
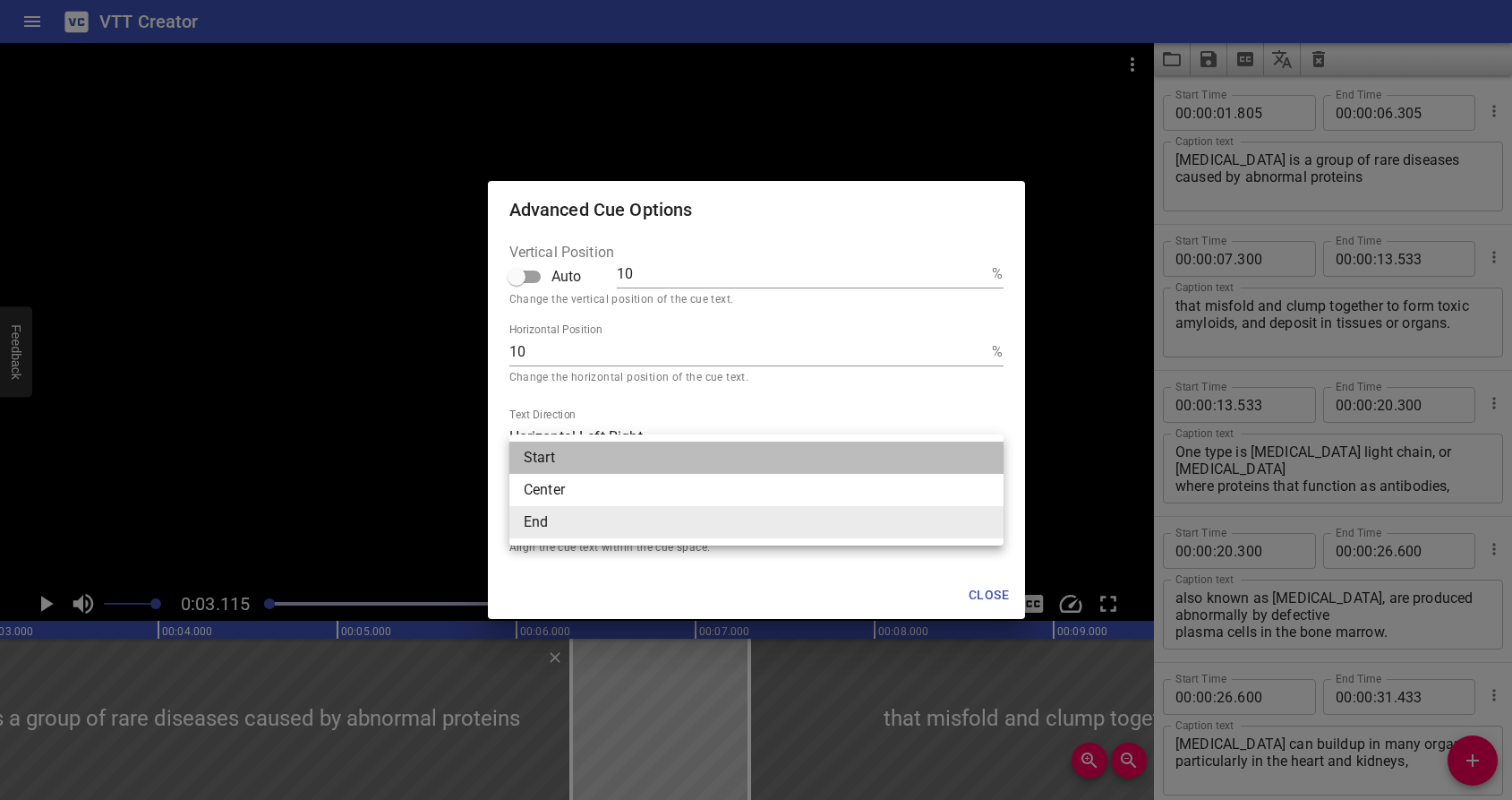
click at [575, 458] on li "Start" at bounding box center [756, 457] width 494 height 32
type textarea "[MEDICAL_DATA] is a group of rare diseases caused by abnormal proteins"
type input "start"
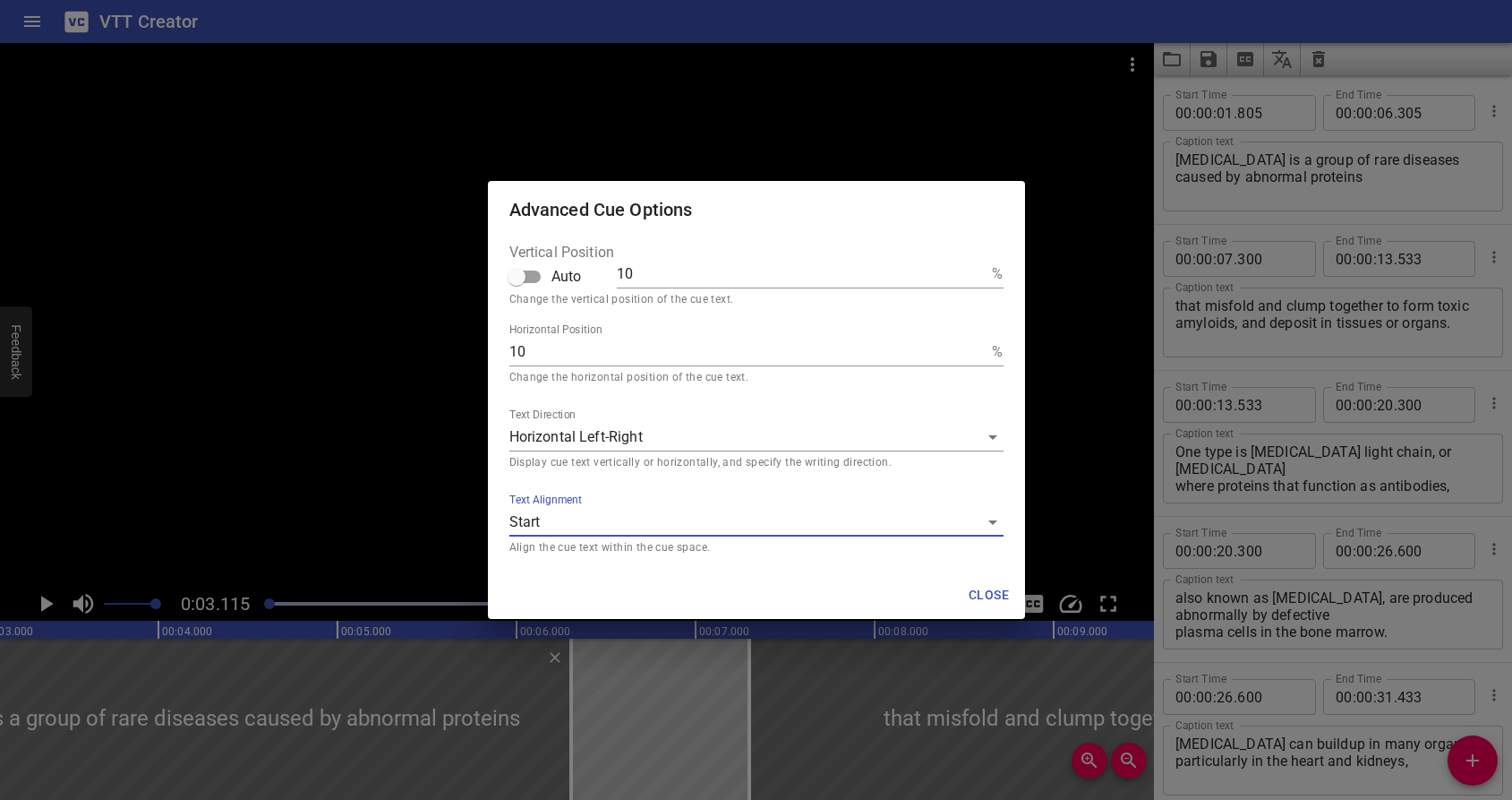
click at [343, 644] on div "Advanced Cue Options Vertical Position Auto 10 % Change the vertical position o…" at bounding box center [756, 400] width 1512 height 800
type textarea "[MEDICAL_DATA] is a group of rare diseases caused by abnormal proteins"
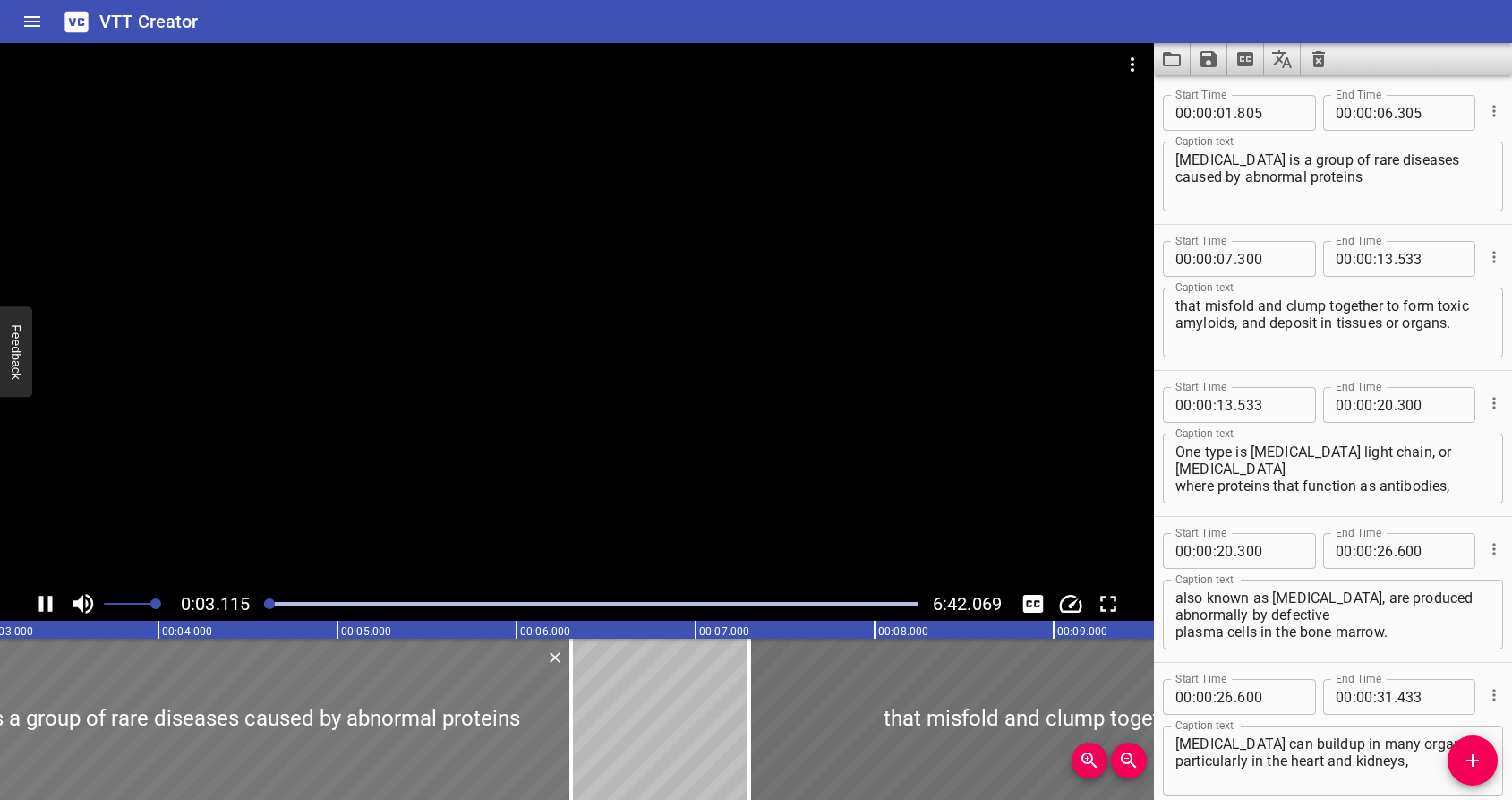
click at [1483, 99] on button "Cue Options" at bounding box center [1495, 111] width 23 height 23
type textarea "[MEDICAL_DATA] is a group of rare diseases caused by abnormal proteins"
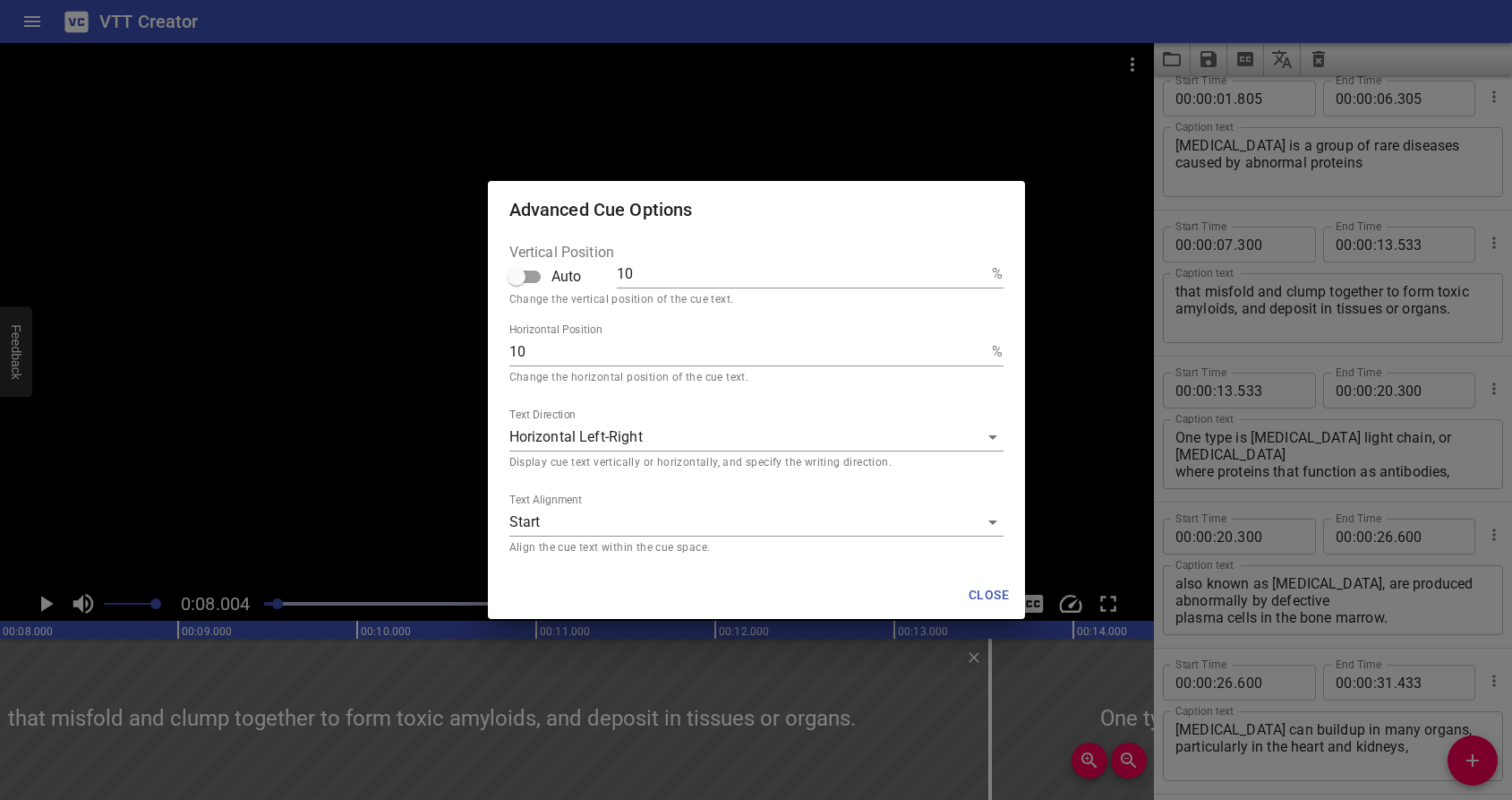
scroll to position [0, 0]
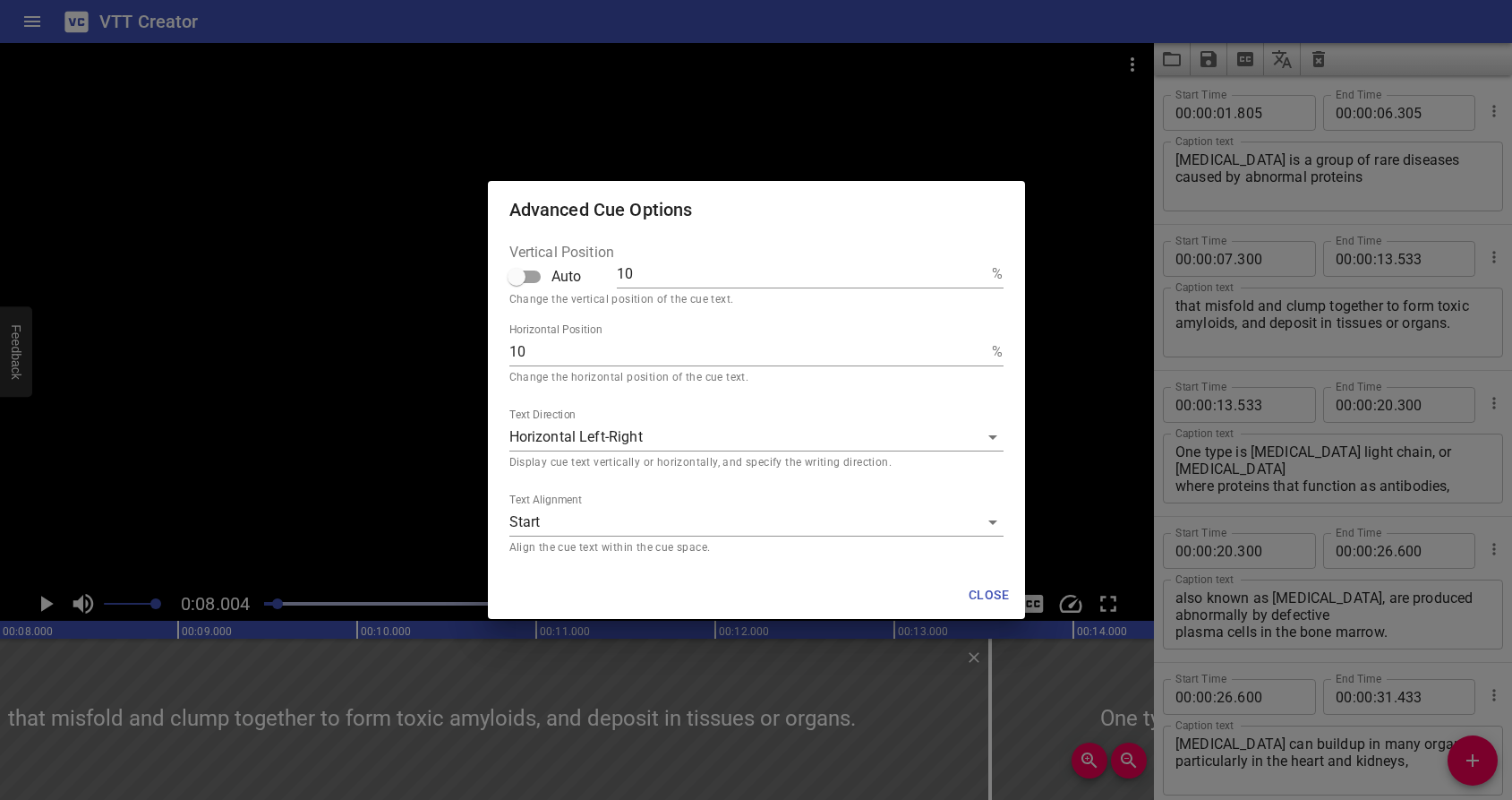
click at [973, 587] on span "Close" at bounding box center [989, 595] width 43 height 22
type textarea "[MEDICAL_DATA] is a group of rare diseases caused by abnormal proteins"
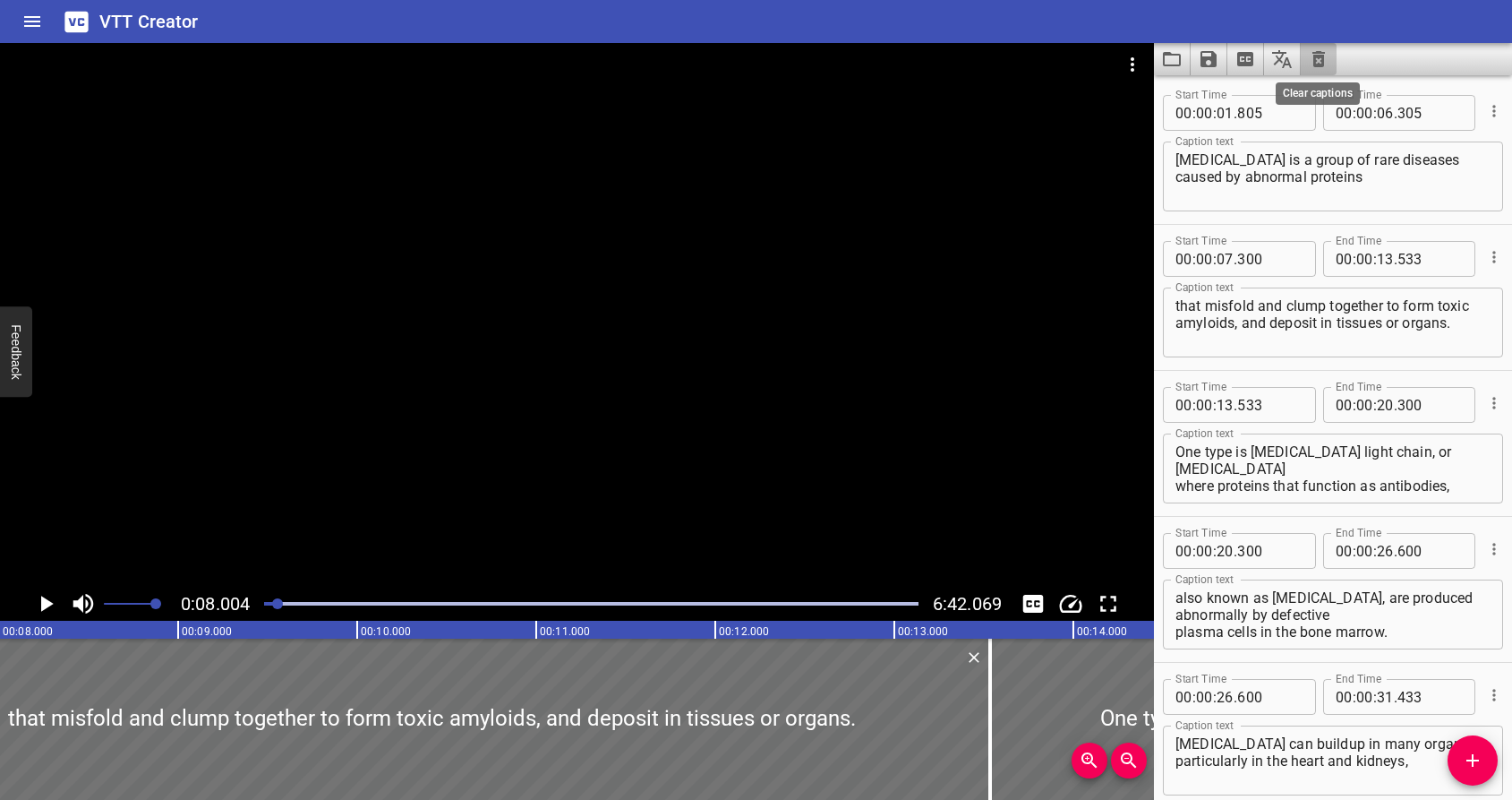
click at [1309, 50] on icon "Clear captions" at bounding box center [1319, 59] width 21 height 21
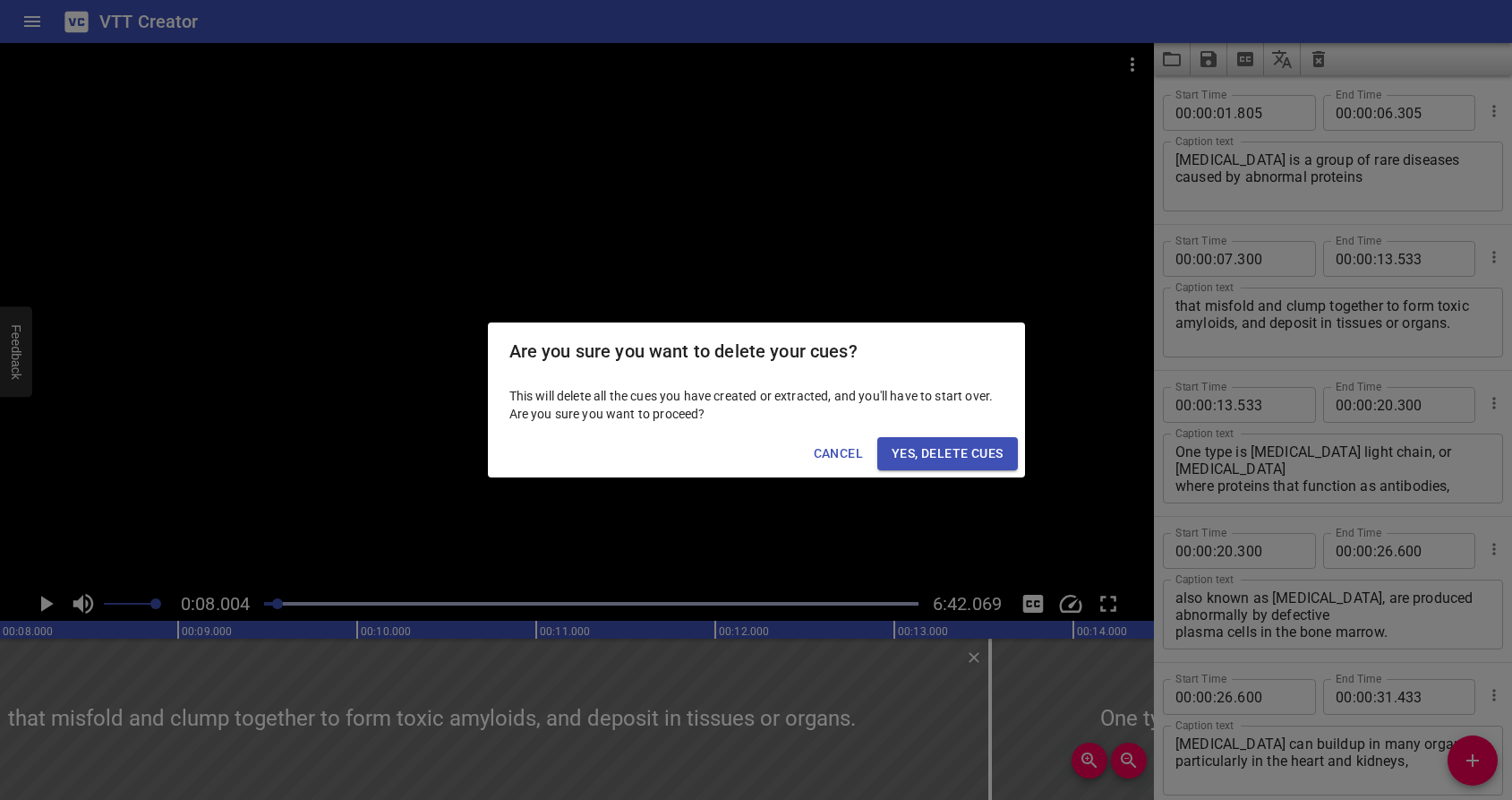
click at [926, 450] on span "Yes, Delete Cues" at bounding box center [947, 453] width 111 height 22
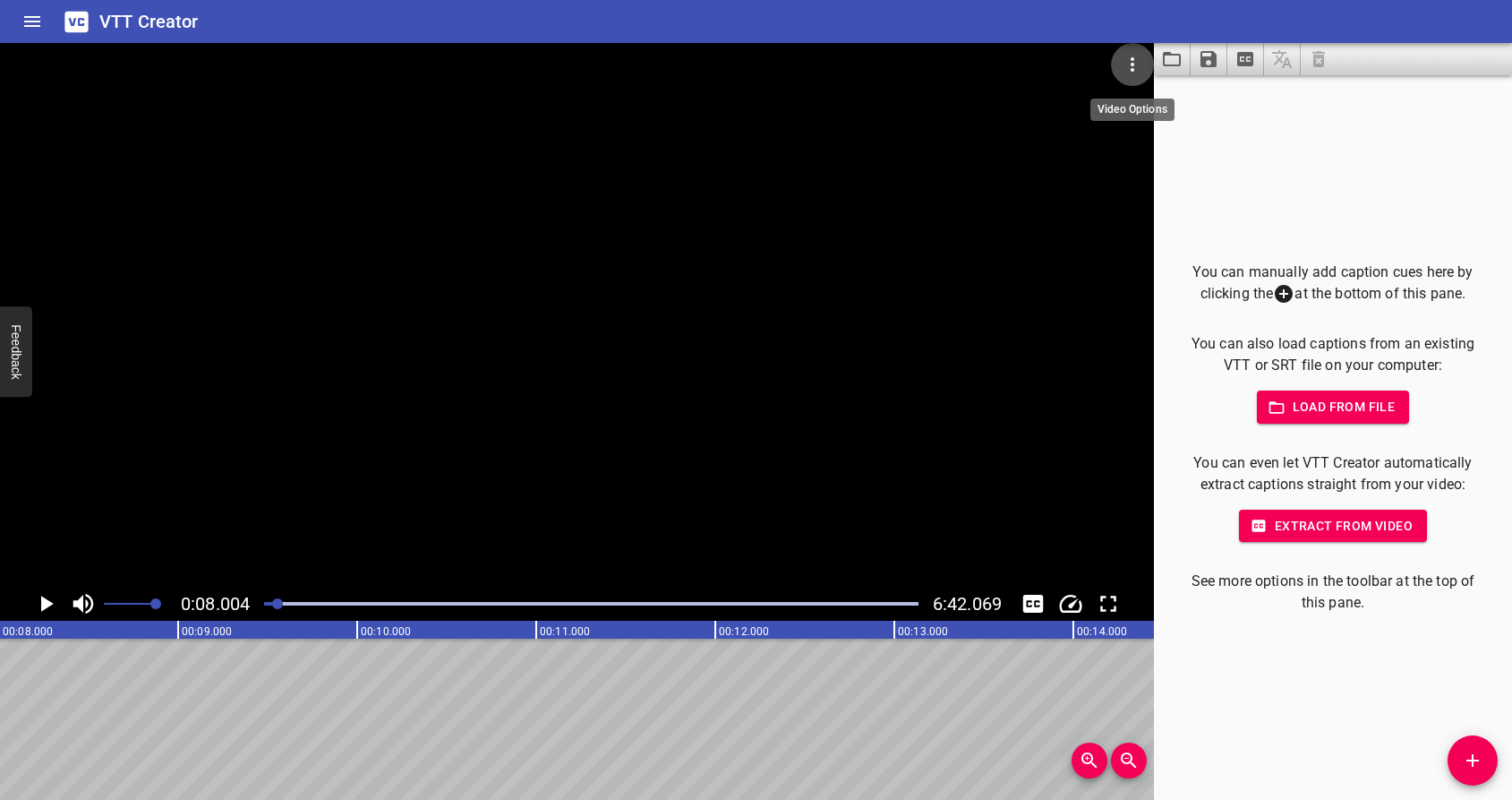
click at [1121, 74] on button "Video Options" at bounding box center [1133, 64] width 43 height 43
click at [1217, 123] on div at bounding box center [756, 400] width 1512 height 800
